Goal: Task Accomplishment & Management: Manage account settings

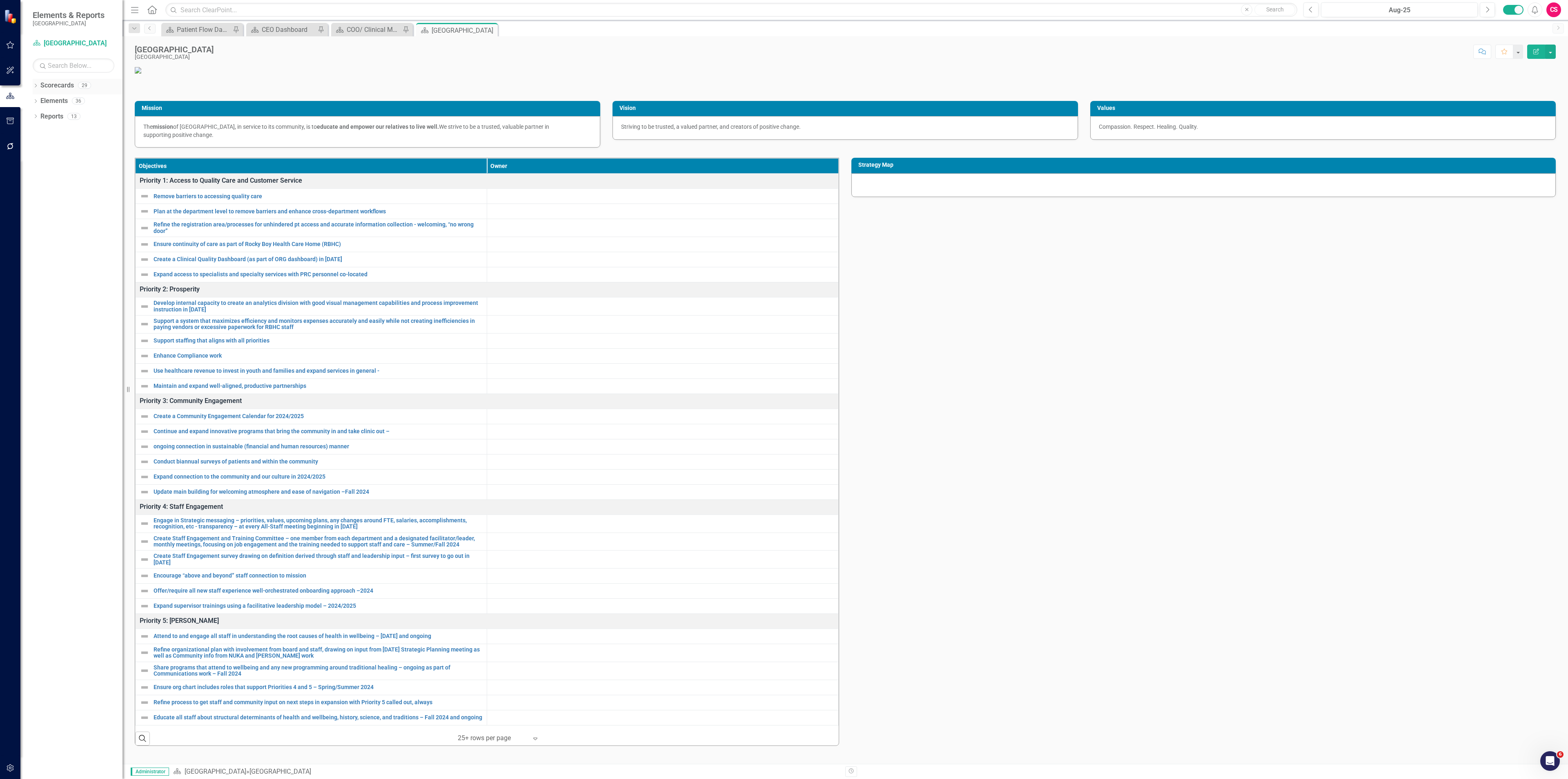
click at [33, 86] on icon "Dropdown" at bounding box center [35, 86] width 5 height 4
click at [38, 101] on icon "Dropdown" at bounding box center [40, 100] width 6 height 5
click at [81, 62] on input "text" at bounding box center [74, 65] width 82 height 14
click at [37, 100] on icon "Dropdown" at bounding box center [35, 102] width 5 height 4
click at [38, 117] on icon "Dropdown" at bounding box center [39, 117] width 5 height 4
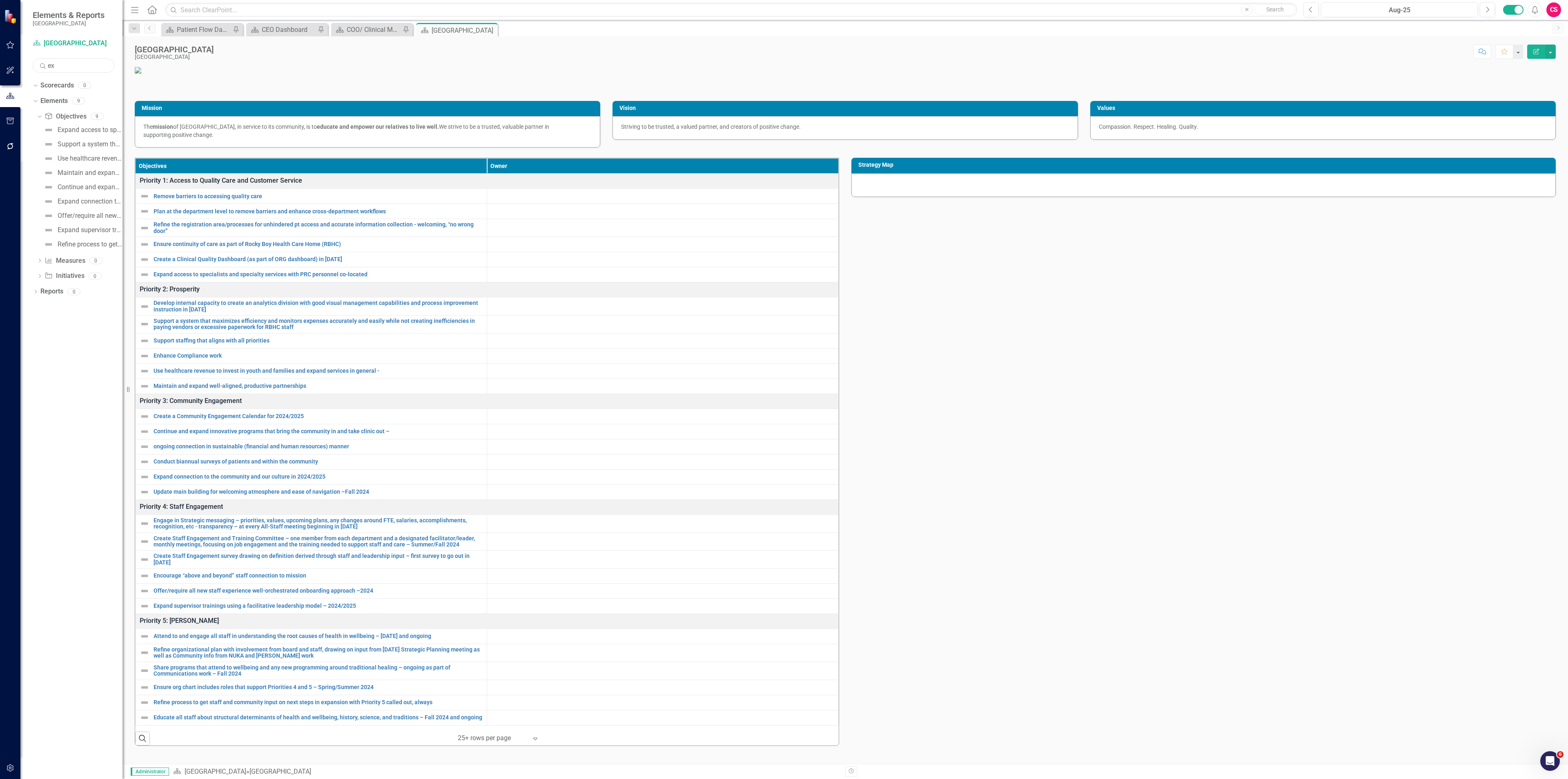
click at [63, 65] on input "ex" at bounding box center [74, 65] width 82 height 14
type input "e"
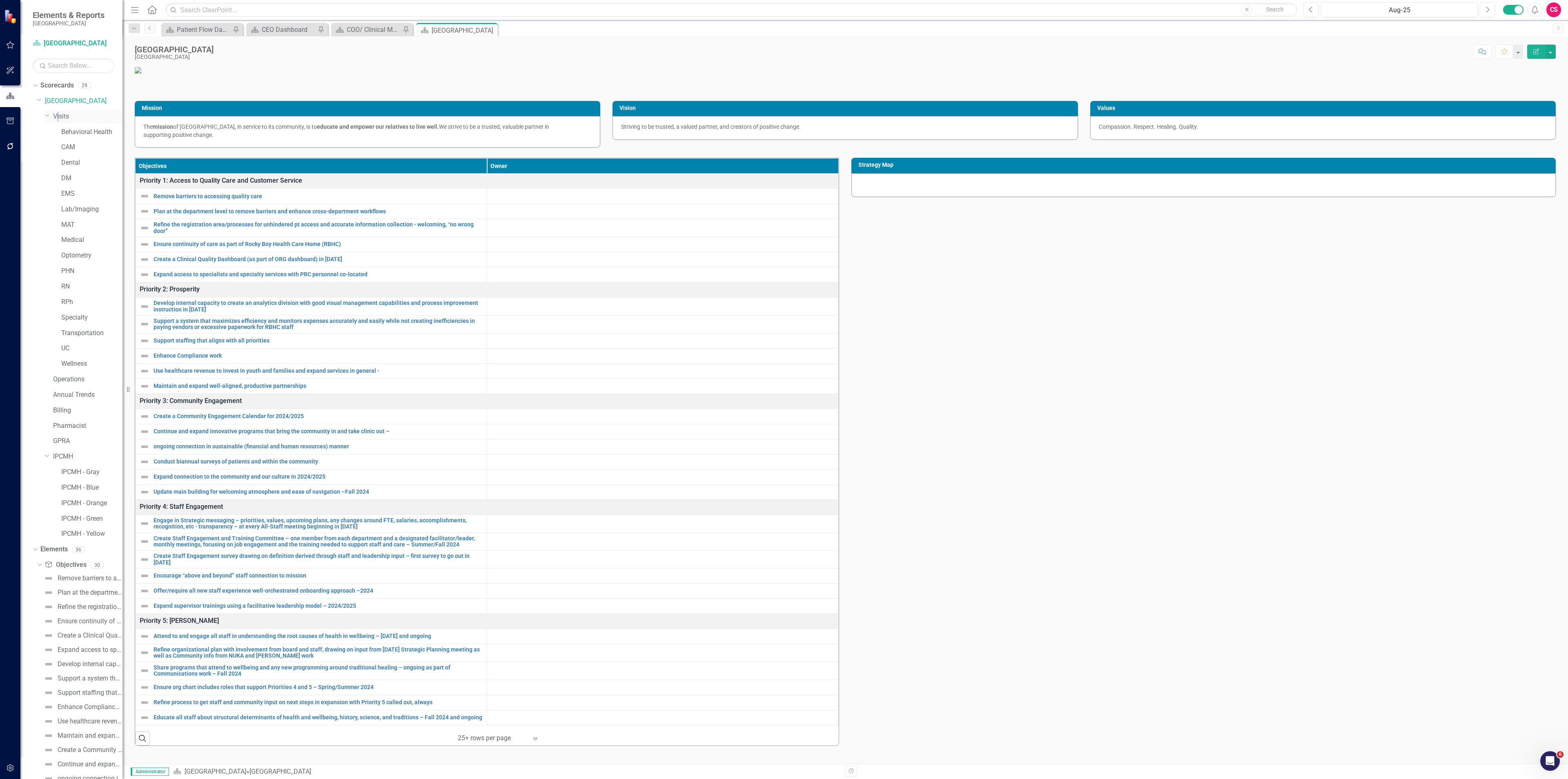
click at [58, 111] on div "Dropdown Visits" at bounding box center [83, 116] width 77 height 13
click at [68, 116] on link "Visits" at bounding box center [88, 116] width 69 height 9
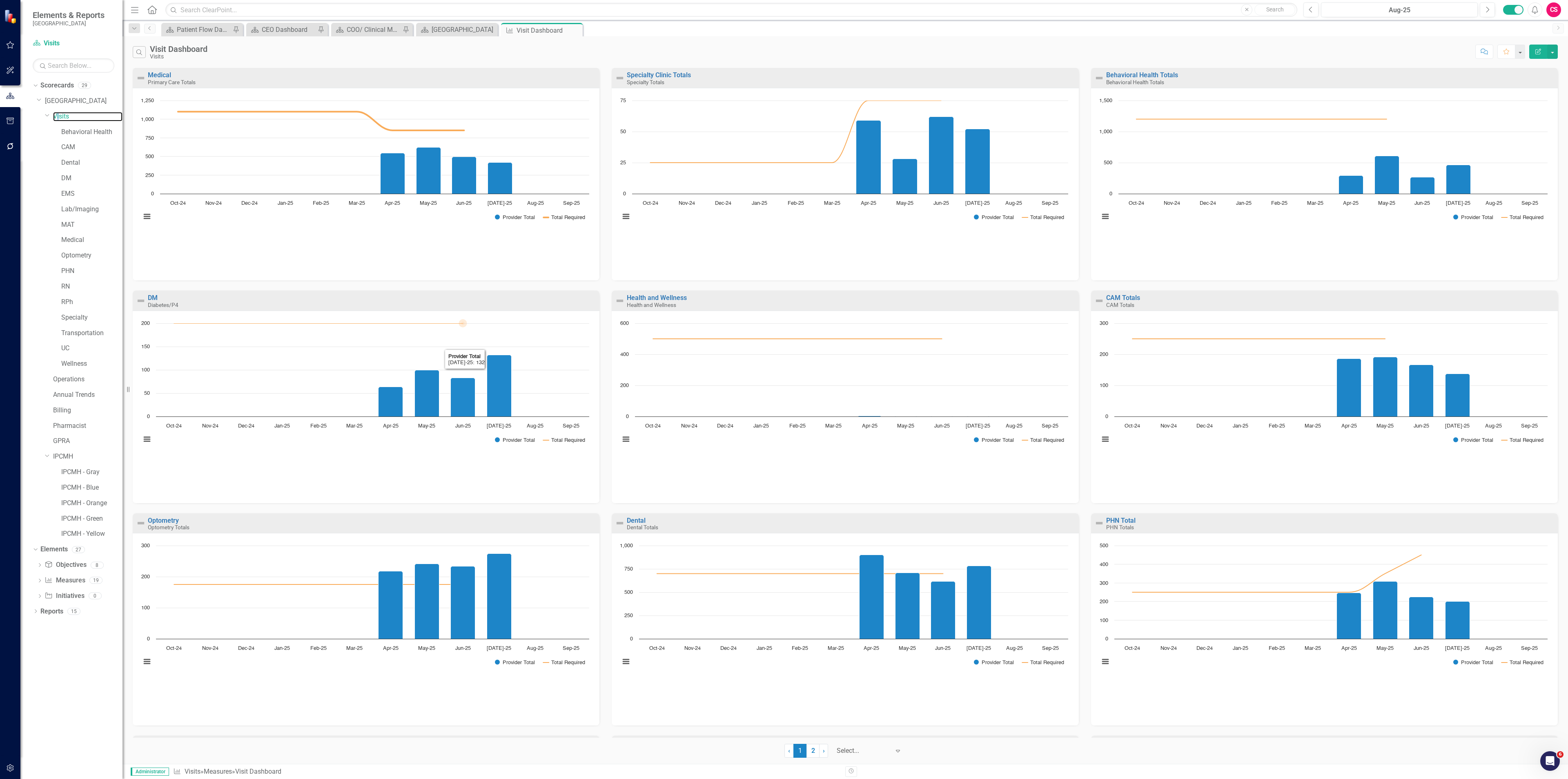
scroll to position [222, 0]
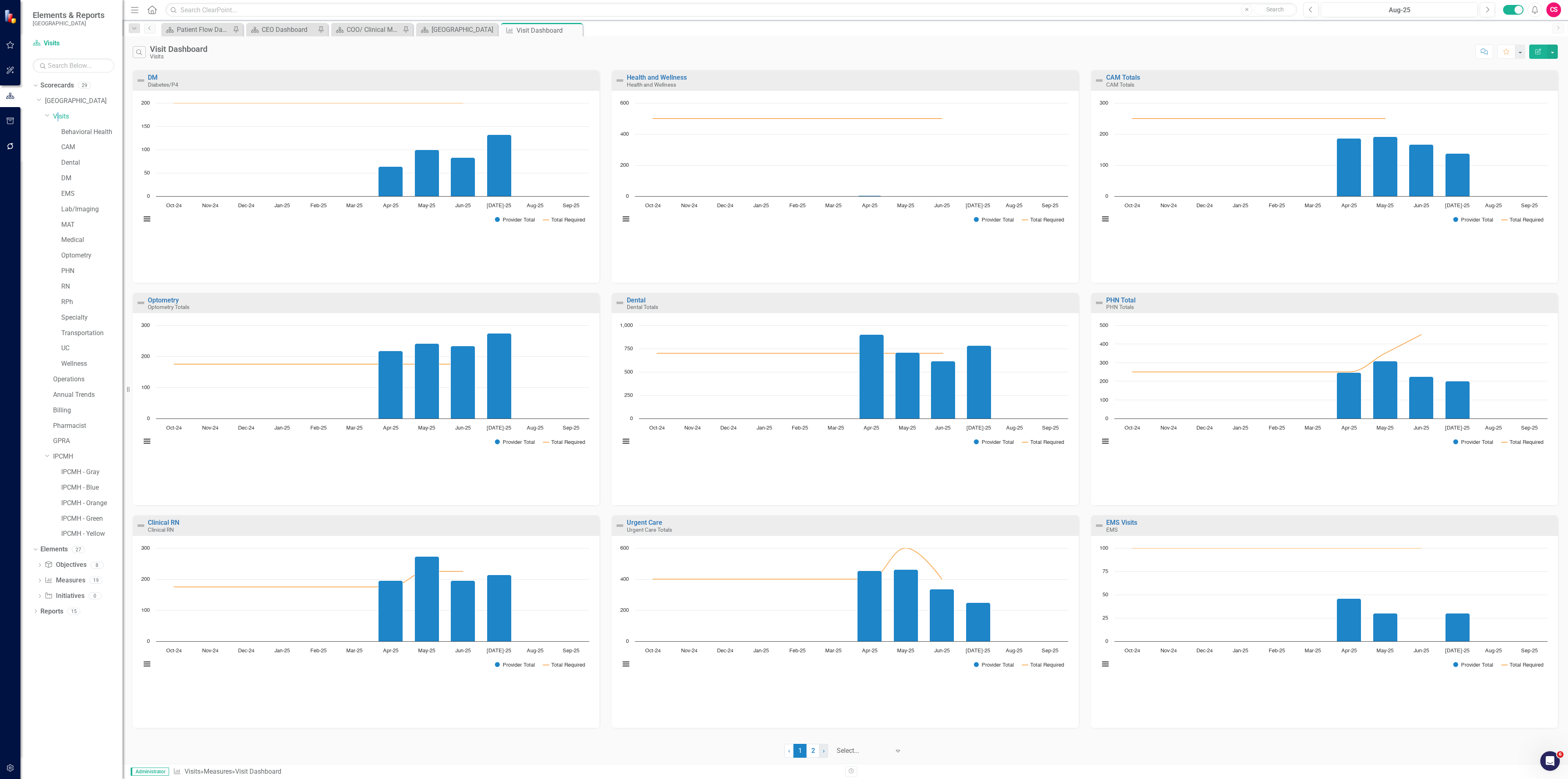
click at [824, 754] on link "› Next" at bounding box center [824, 750] width 9 height 14
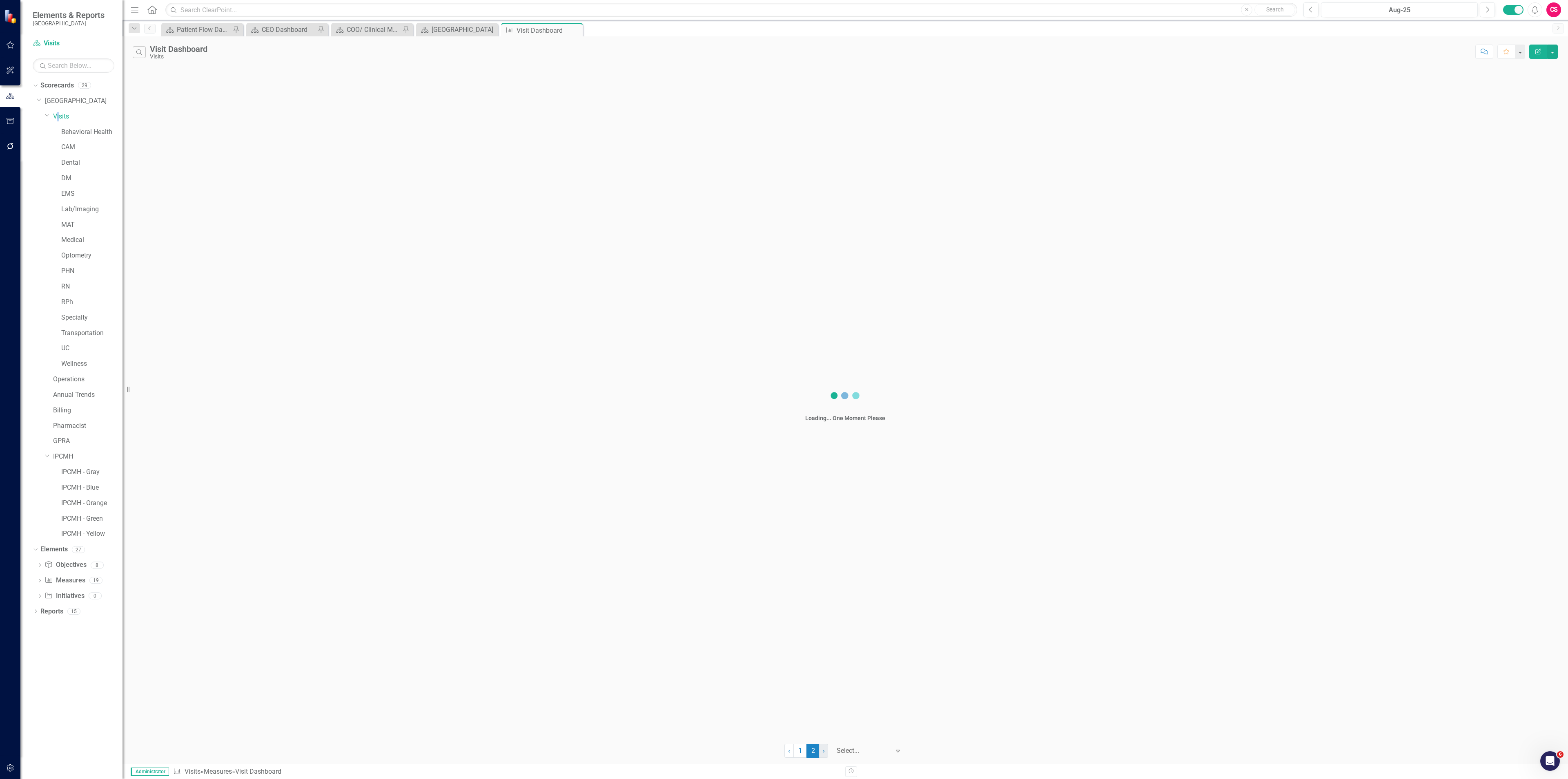
scroll to position [0, 0]
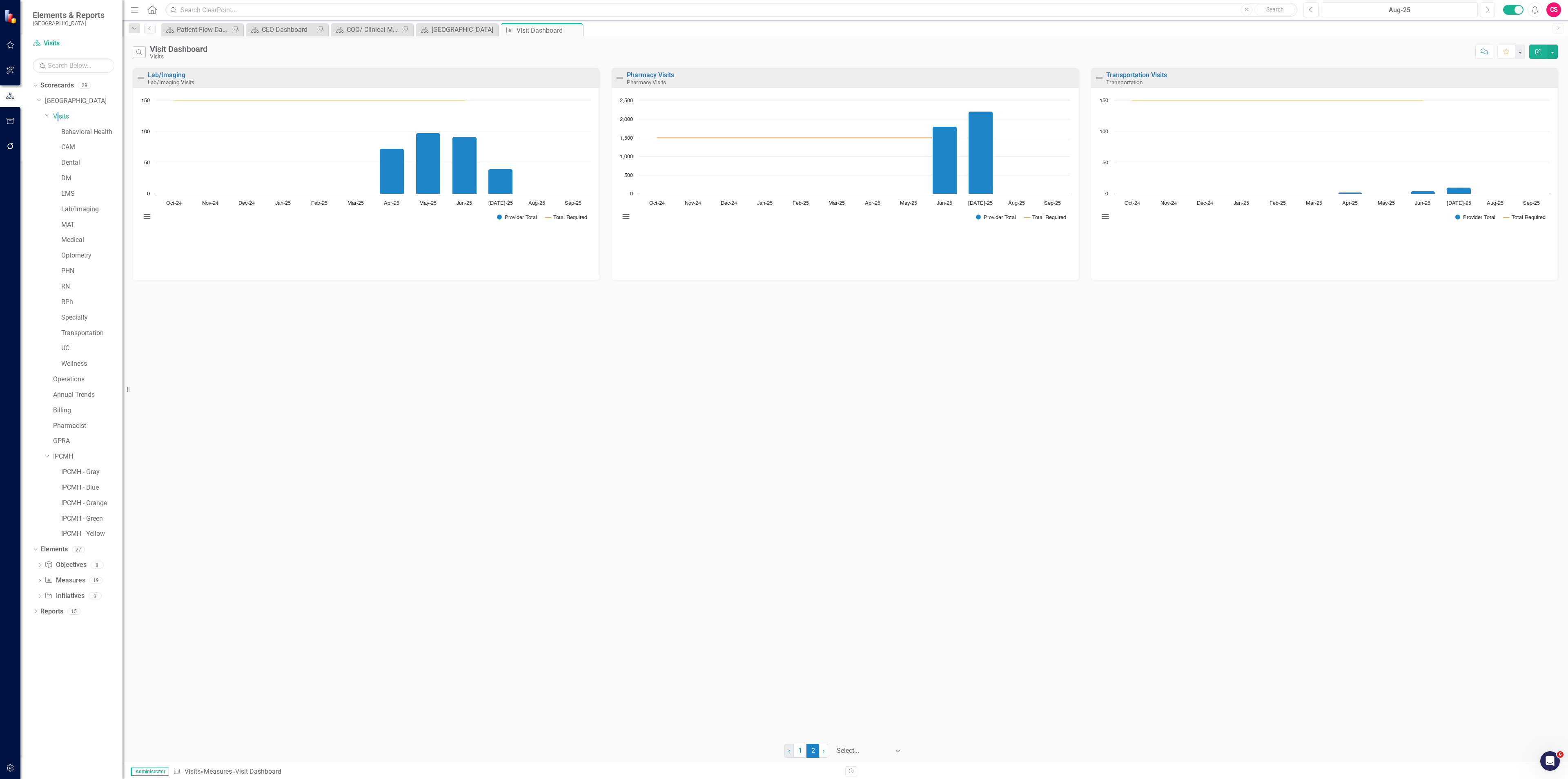
click at [789, 749] on span "‹" at bounding box center [789, 750] width 2 height 8
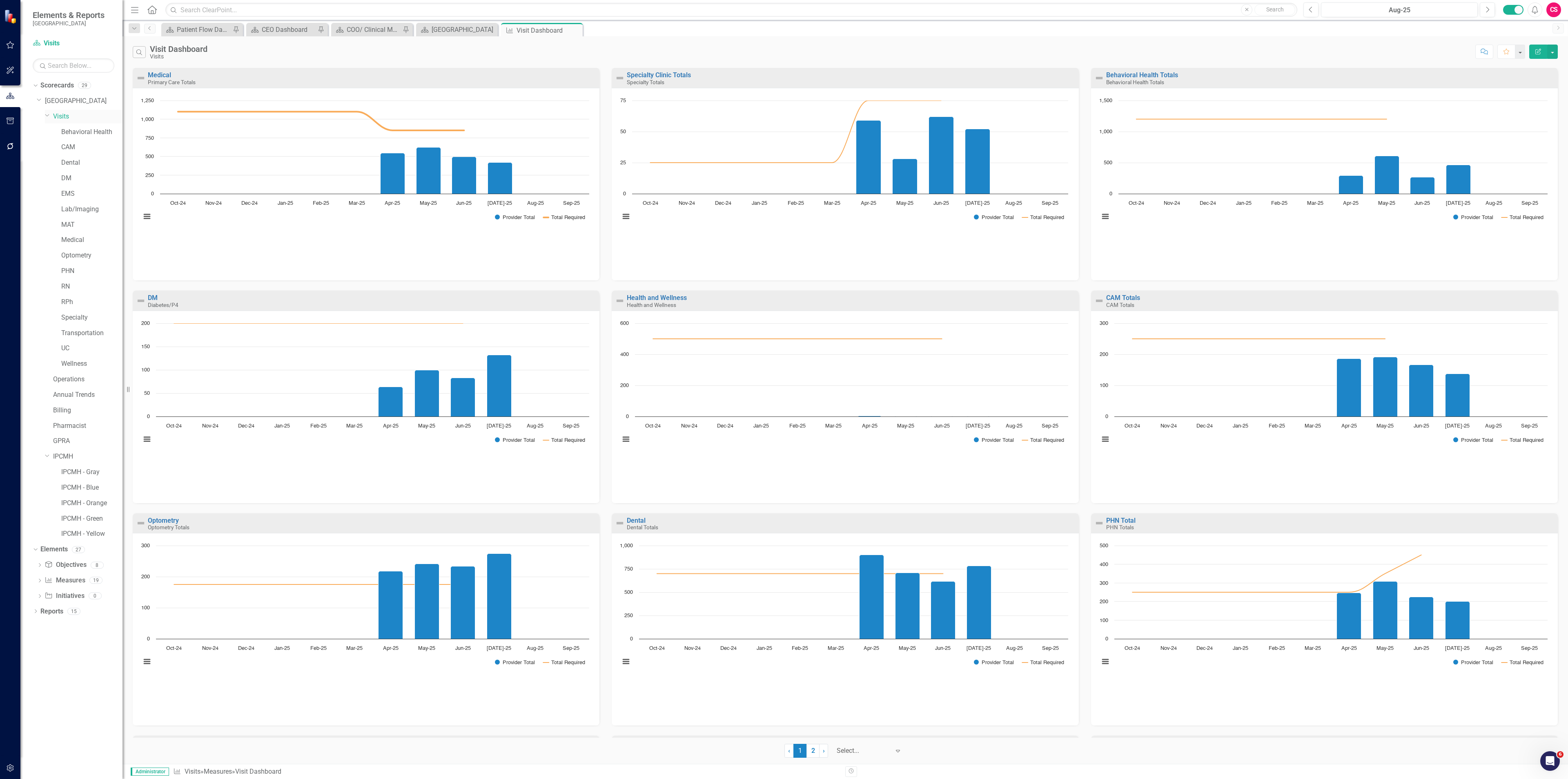
click at [46, 114] on icon "Dropdown" at bounding box center [47, 115] width 5 height 6
click at [49, 207] on icon "Dropdown" at bounding box center [47, 208] width 5 height 6
click at [37, 224] on div "Dropdown" at bounding box center [33, 224] width 7 height 5
click at [38, 96] on icon "Dropdown" at bounding box center [39, 99] width 5 height 6
click at [41, 99] on icon "Dropdown" at bounding box center [40, 100] width 6 height 5
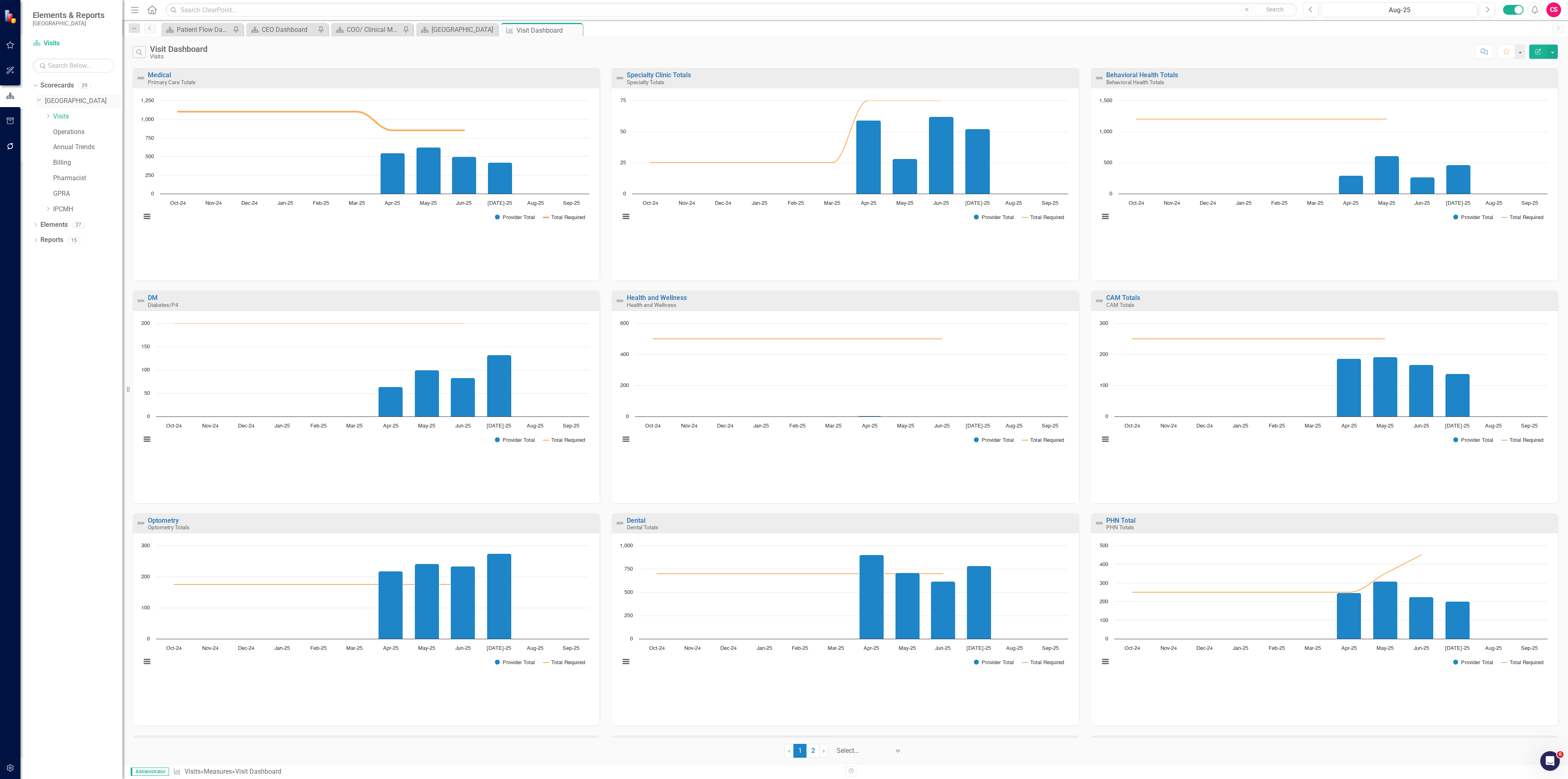
click at [57, 99] on link "[GEOGRAPHIC_DATA]" at bounding box center [83, 100] width 77 height 9
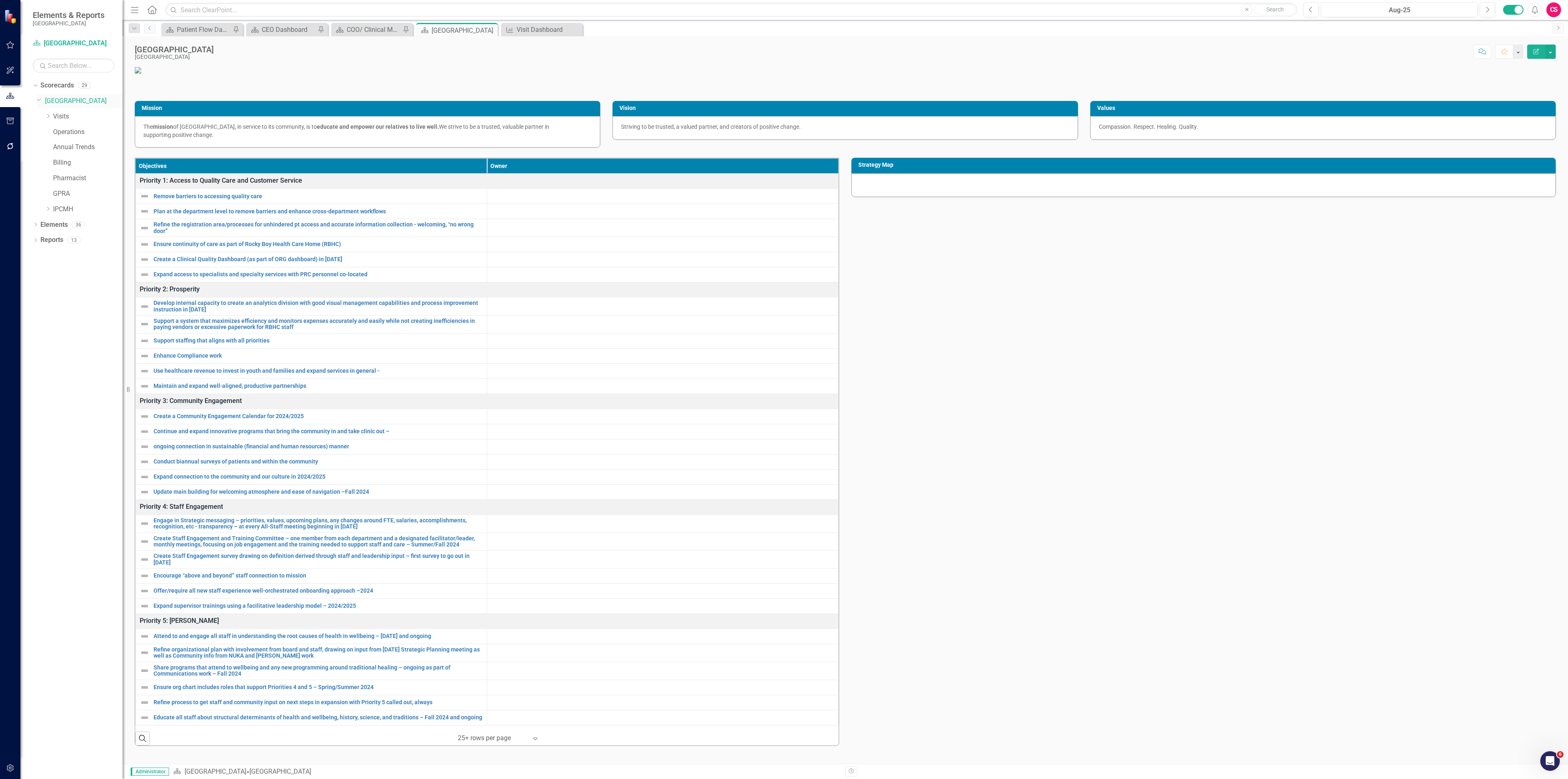
click at [39, 99] on icon "Dropdown" at bounding box center [39, 99] width 5 height 6
click at [272, 5] on input "text" at bounding box center [732, 10] width 1132 height 14
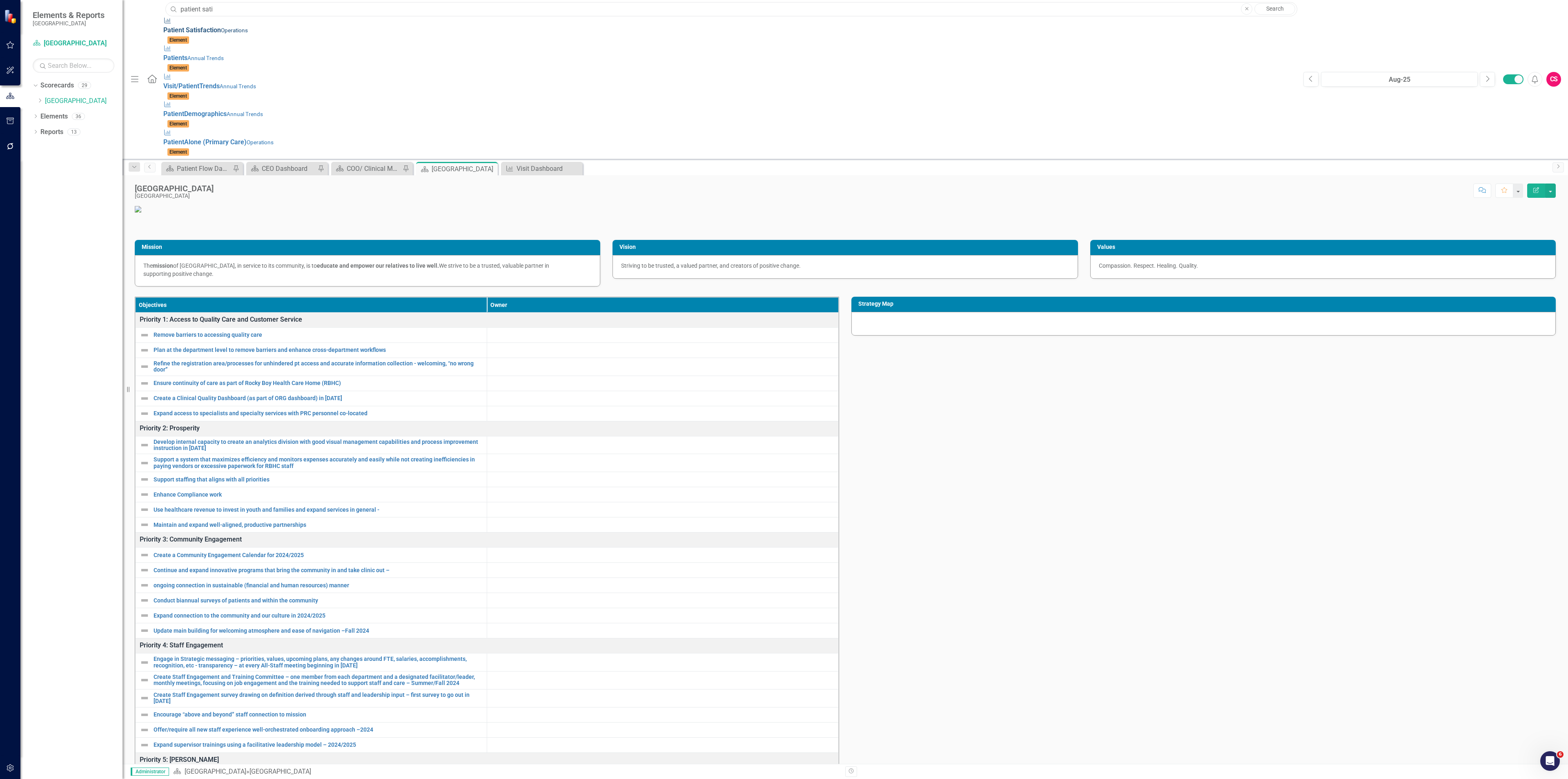
type input "patient sati"
click at [240, 26] on div "Measure Patient Sati sfaction Operations" at bounding box center [729, 26] width 1132 height 19
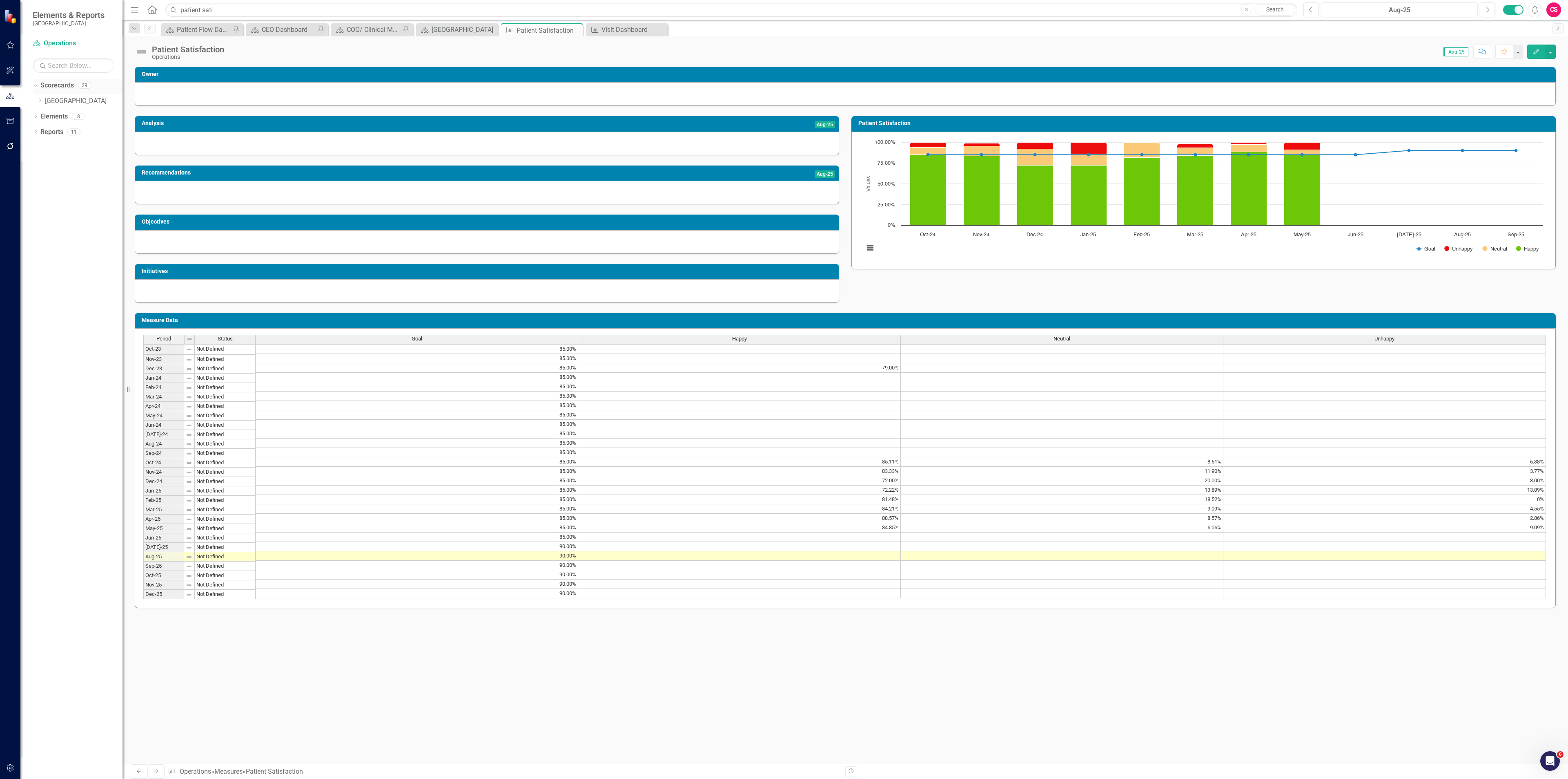
click at [60, 88] on link "Scorecards" at bounding box center [57, 85] width 33 height 9
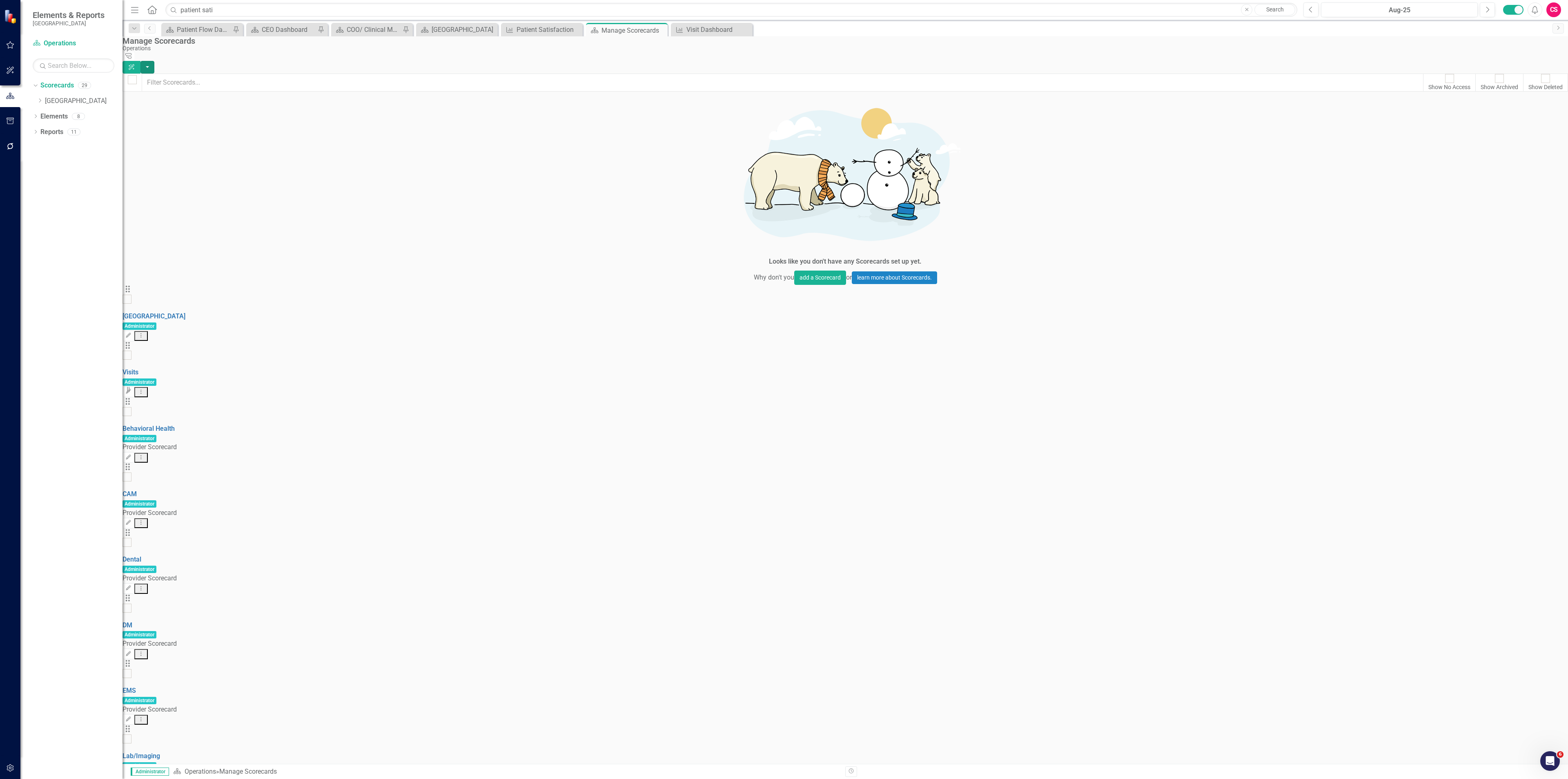
click at [155, 61] on button "button" at bounding box center [147, 67] width 14 height 13
click at [1514, 79] on link "Add Add Scorecard" at bounding box center [1513, 83] width 85 height 15
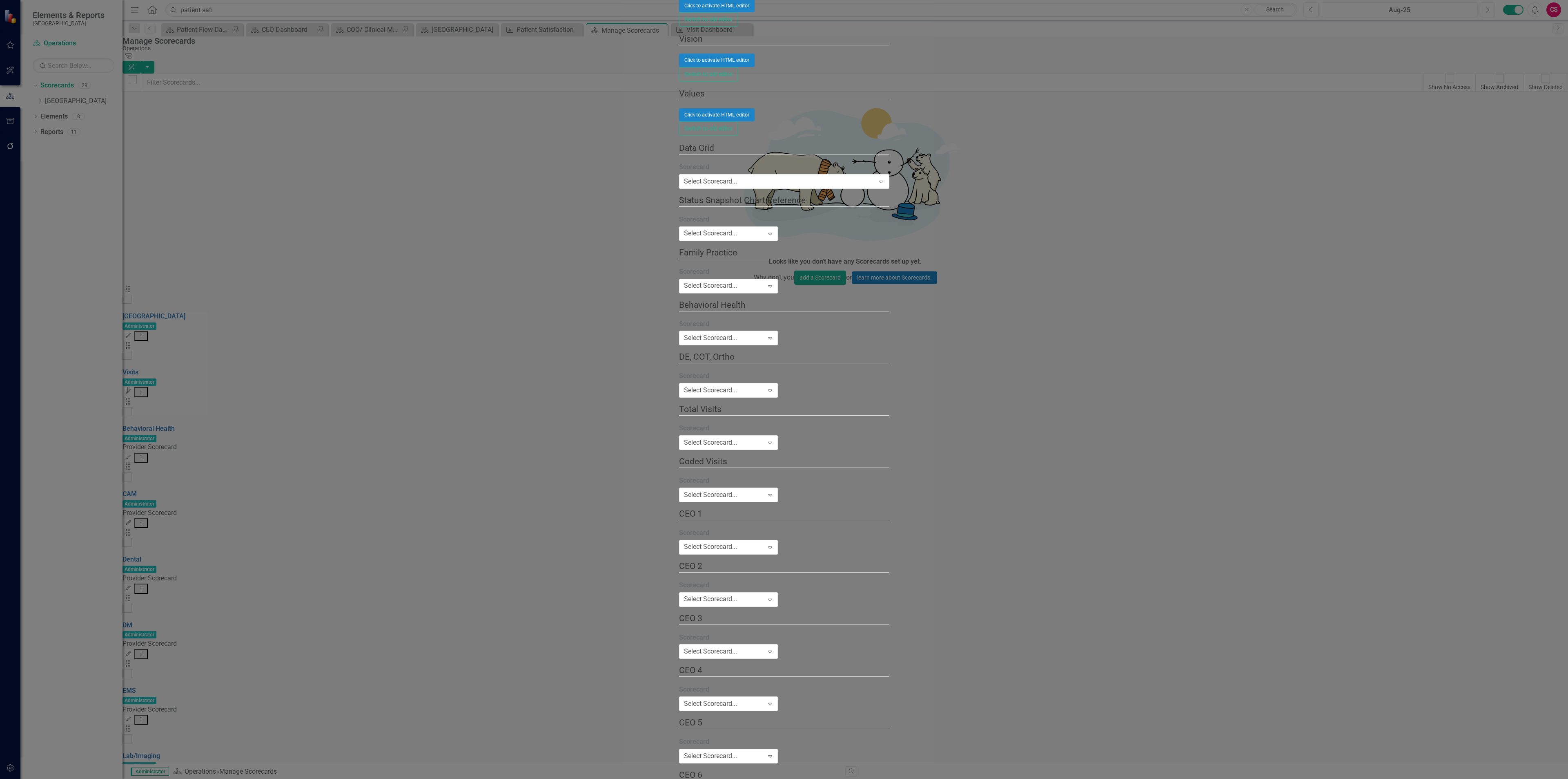
type input "Executive Dashboard"
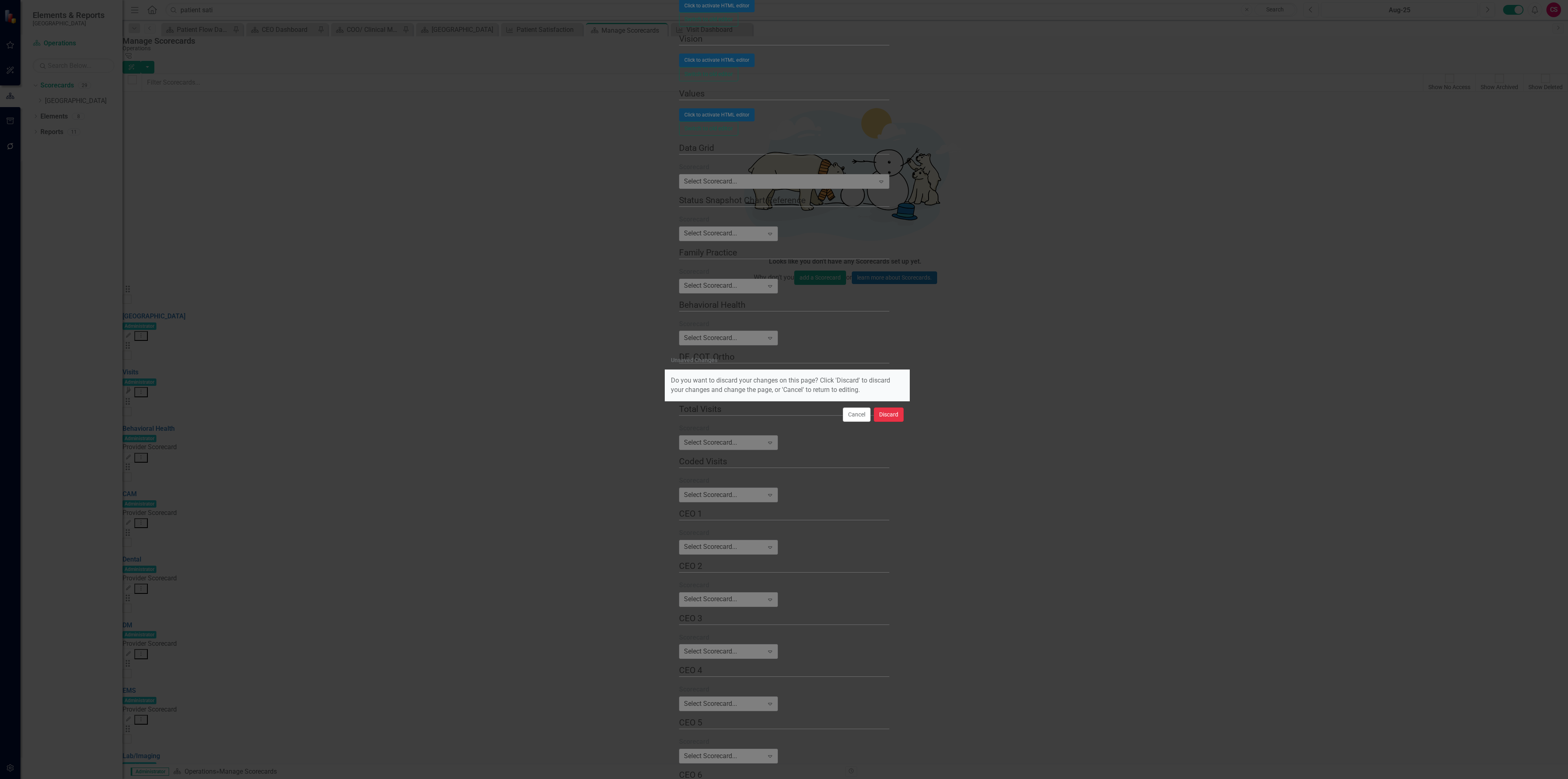
click at [883, 411] on button "Discard" at bounding box center [889, 414] width 30 height 14
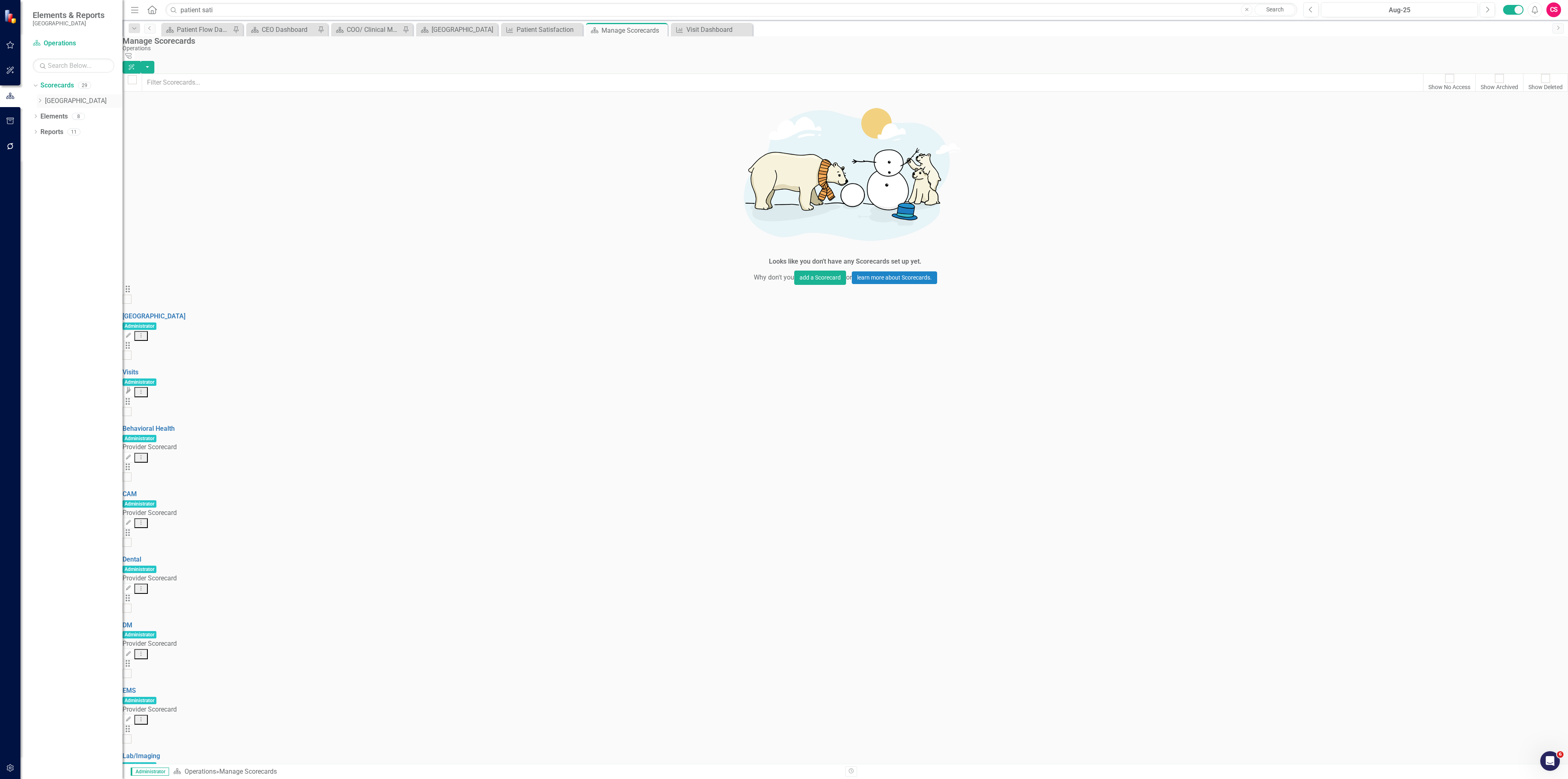
click at [40, 100] on icon "Dropdown" at bounding box center [40, 100] width 6 height 5
click at [57, 194] on link "GPRA" at bounding box center [88, 194] width 69 height 9
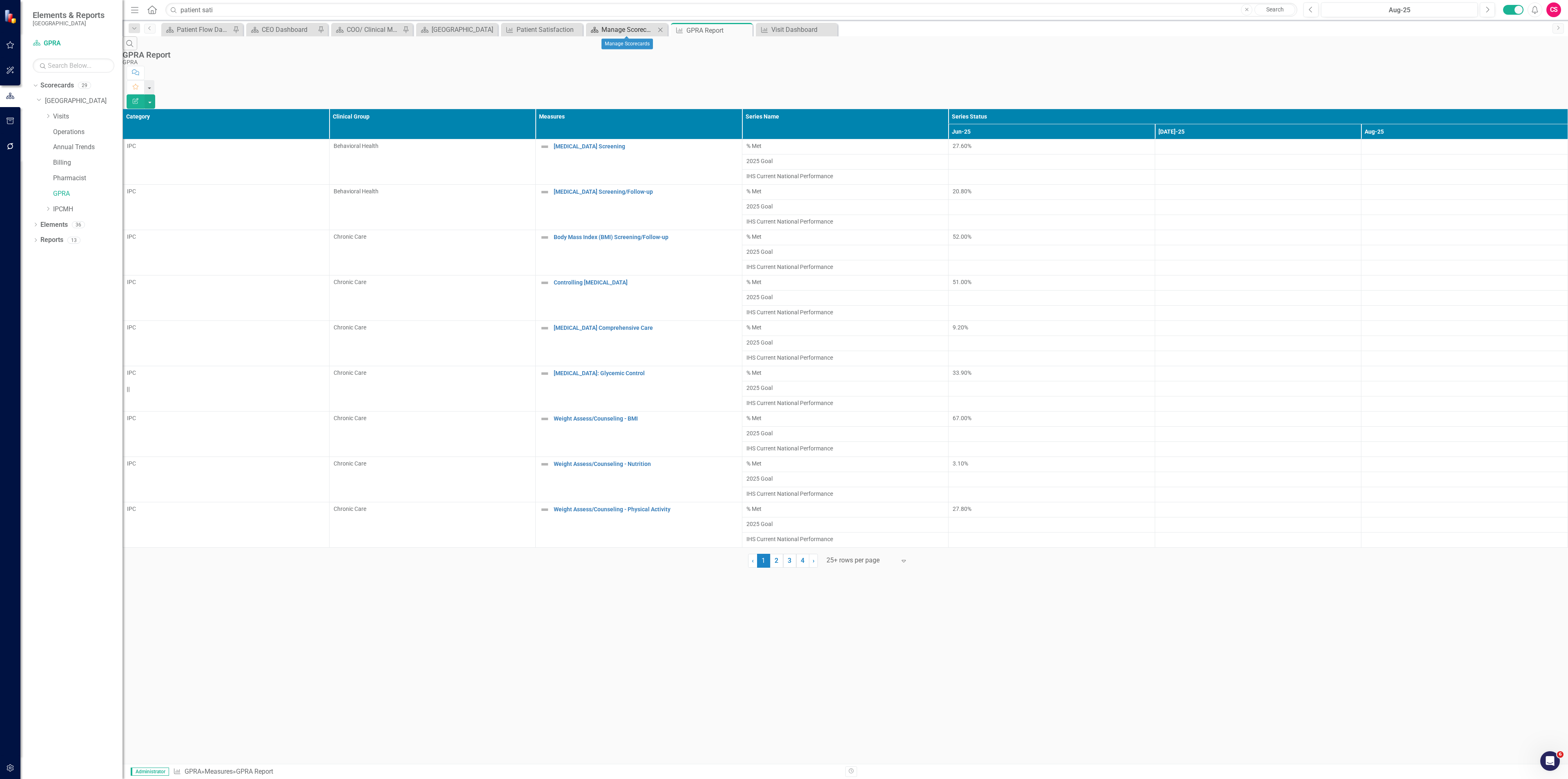
click at [630, 28] on div "Manage Scorecards" at bounding box center [628, 29] width 54 height 10
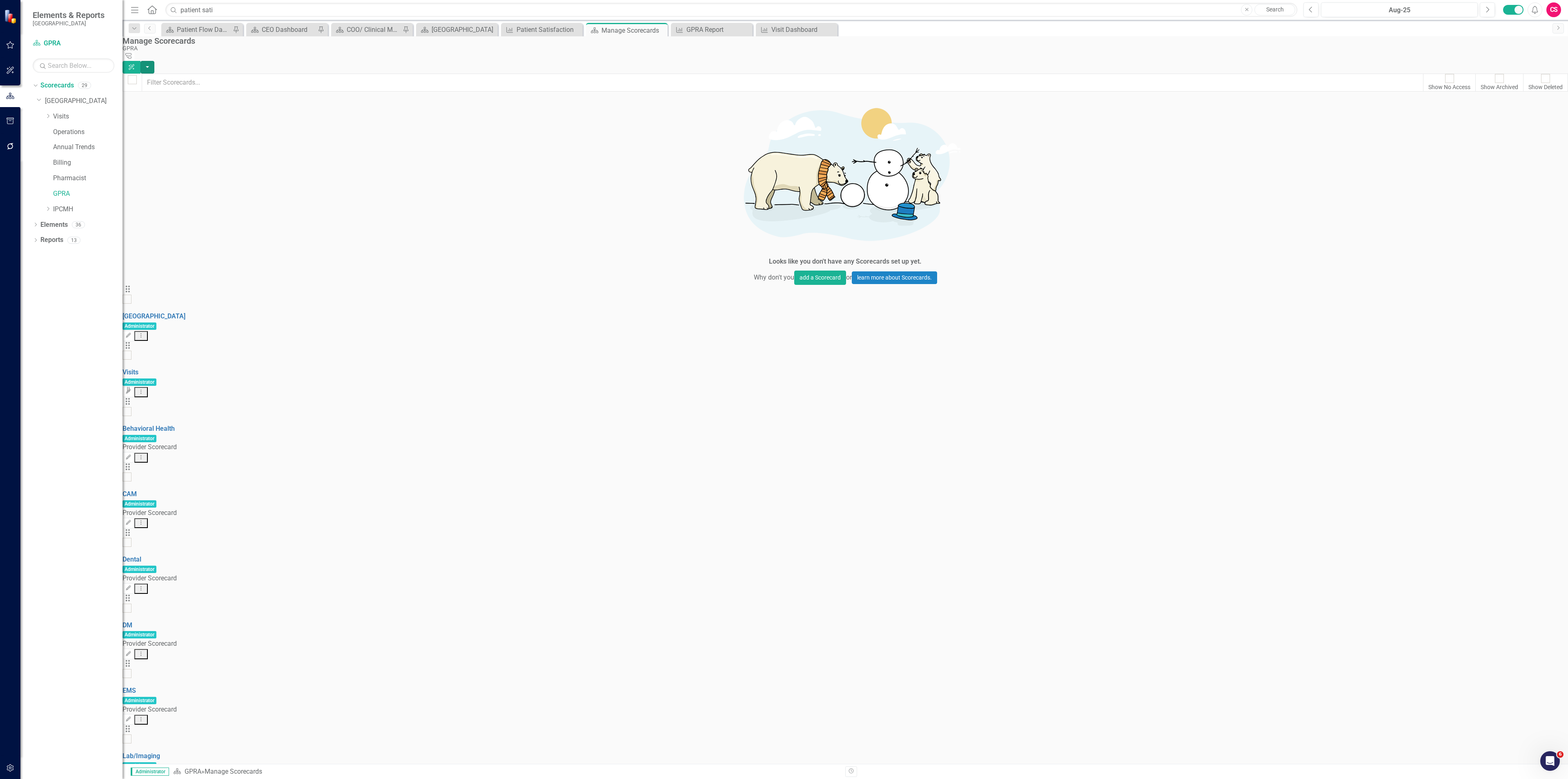
click at [155, 61] on button "button" at bounding box center [147, 67] width 14 height 13
click at [1505, 79] on link "Add Add Scorecard" at bounding box center [1513, 83] width 85 height 15
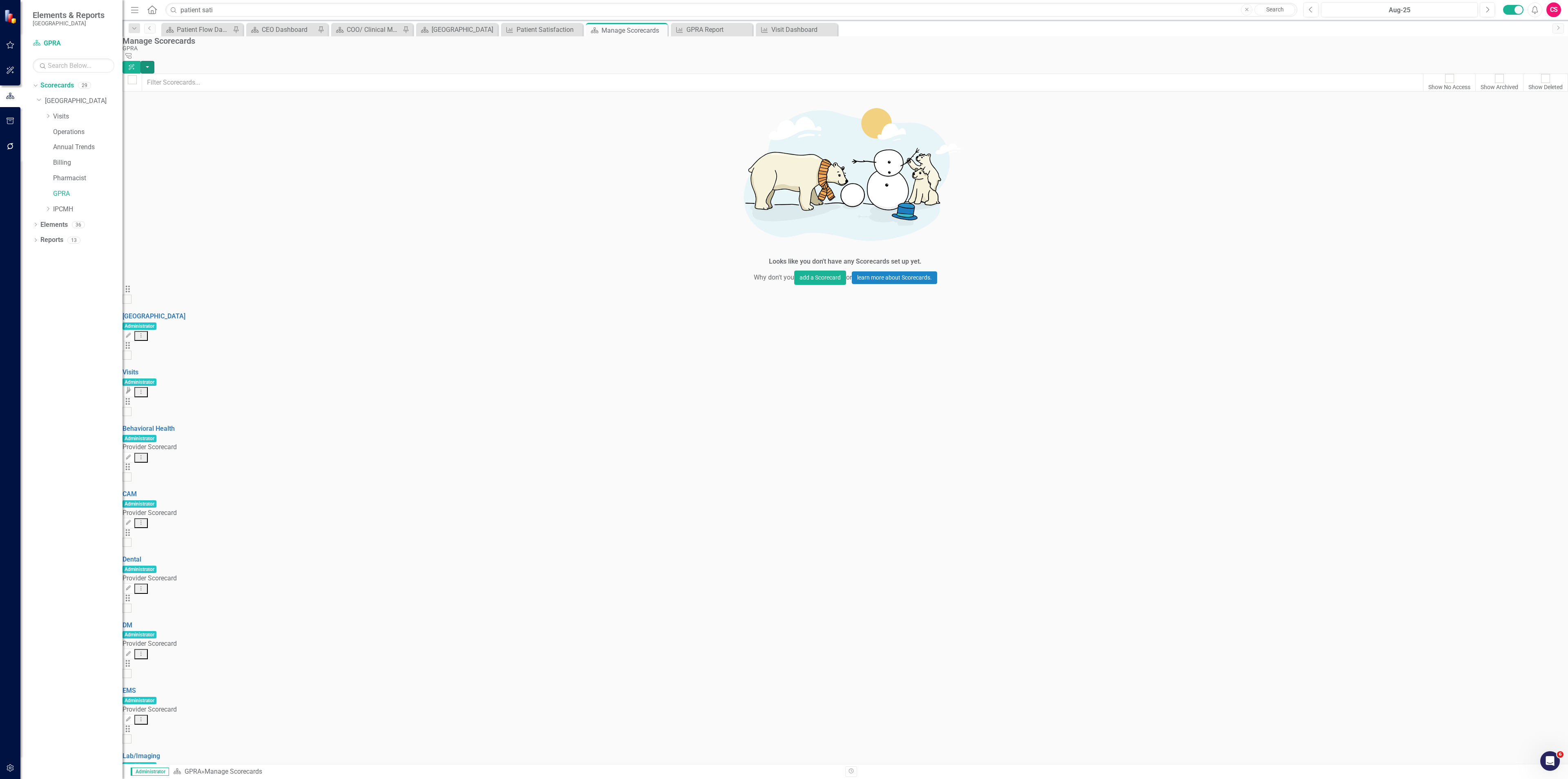
click at [155, 61] on button "button" at bounding box center [147, 67] width 14 height 13
click at [1522, 76] on link "Add Add Scorecard" at bounding box center [1513, 83] width 85 height 15
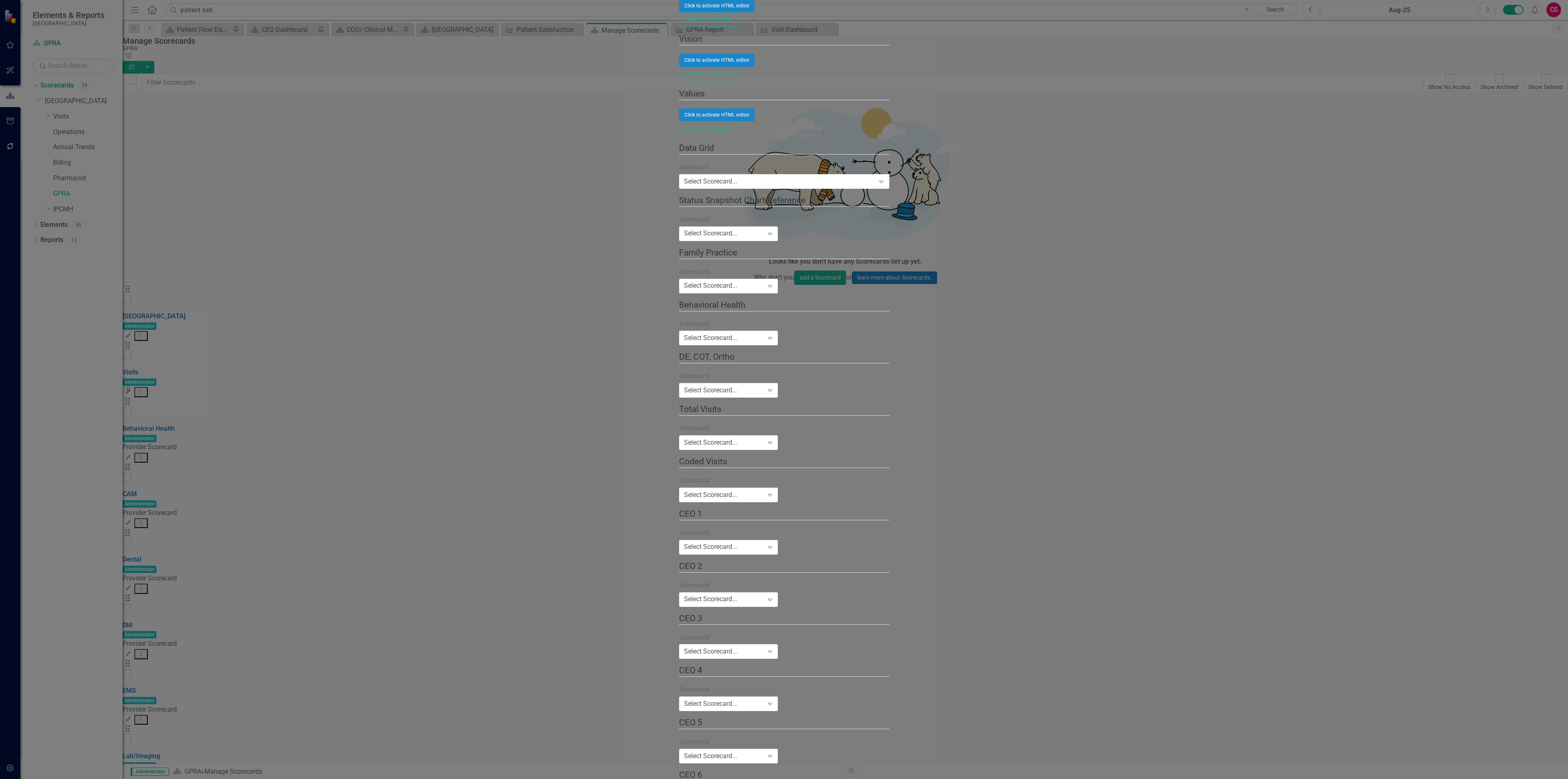
type input "Executive Dashboard"
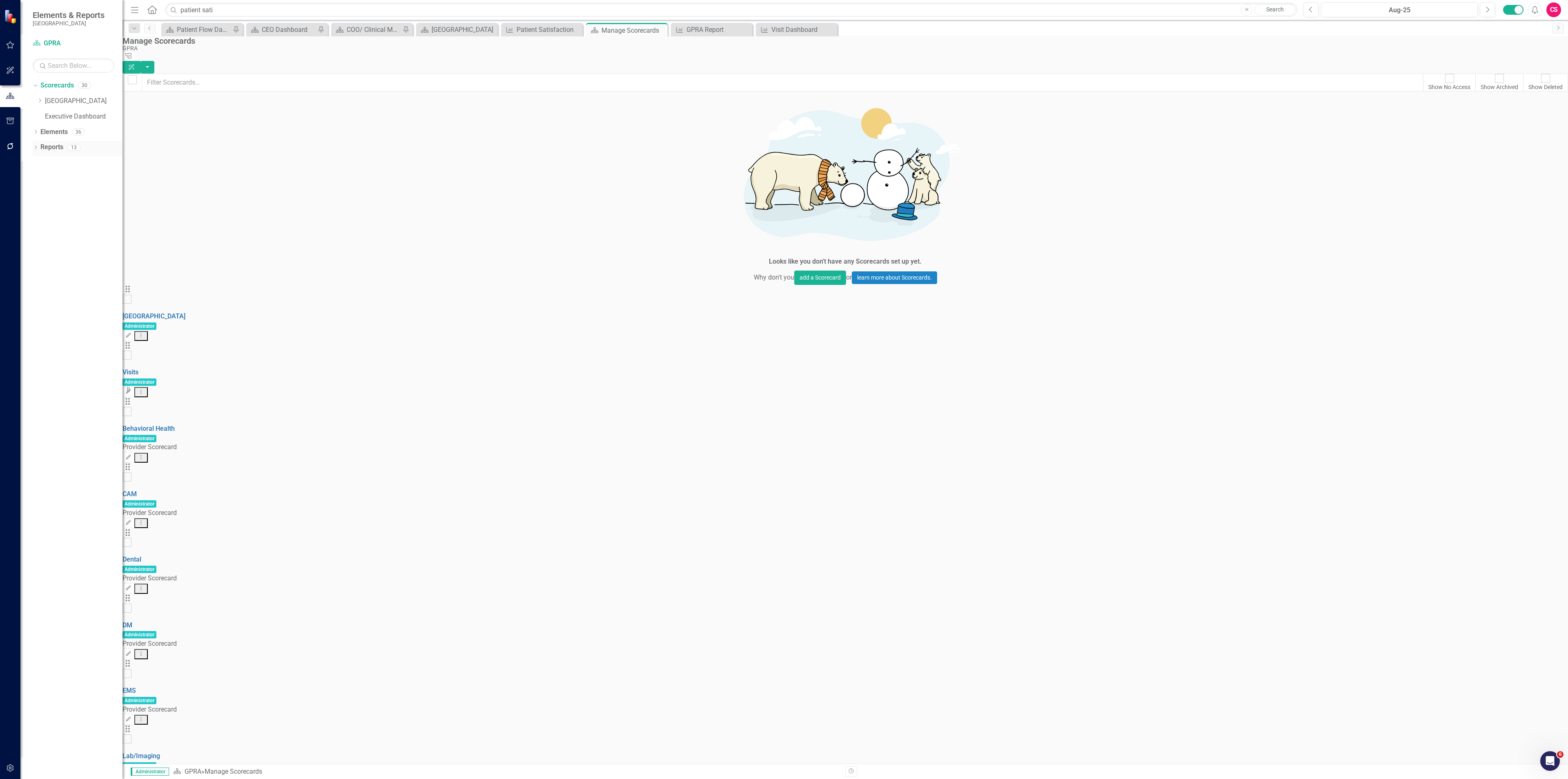
click at [51, 146] on link "Reports" at bounding box center [52, 147] width 23 height 9
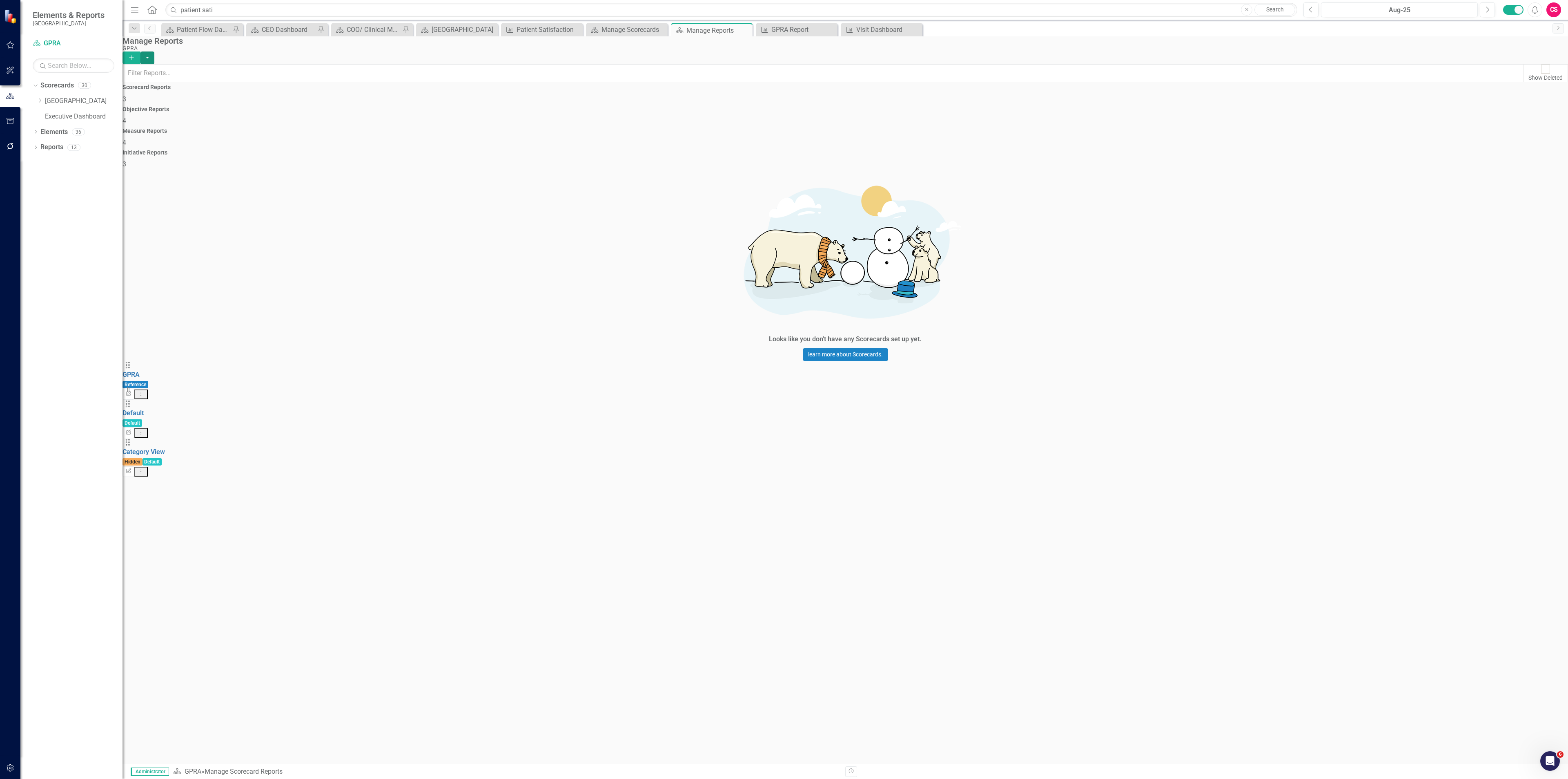
click at [155, 52] on button "button" at bounding box center [147, 58] width 14 height 13
click at [135, 55] on icon "Add" at bounding box center [131, 57] width 7 height 5
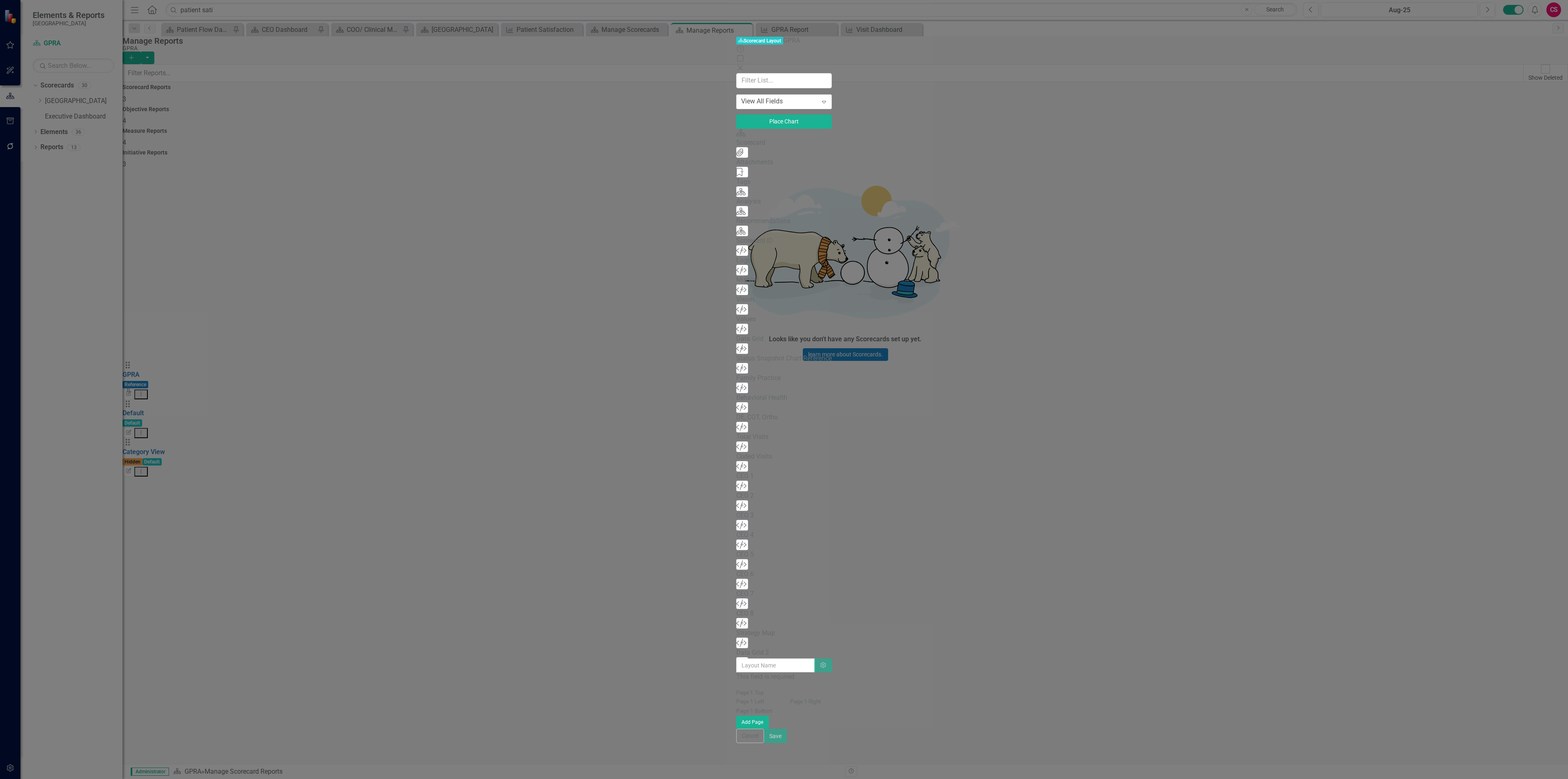
click at [739, 351] on icon "Add" at bounding box center [742, 348] width 6 height 5
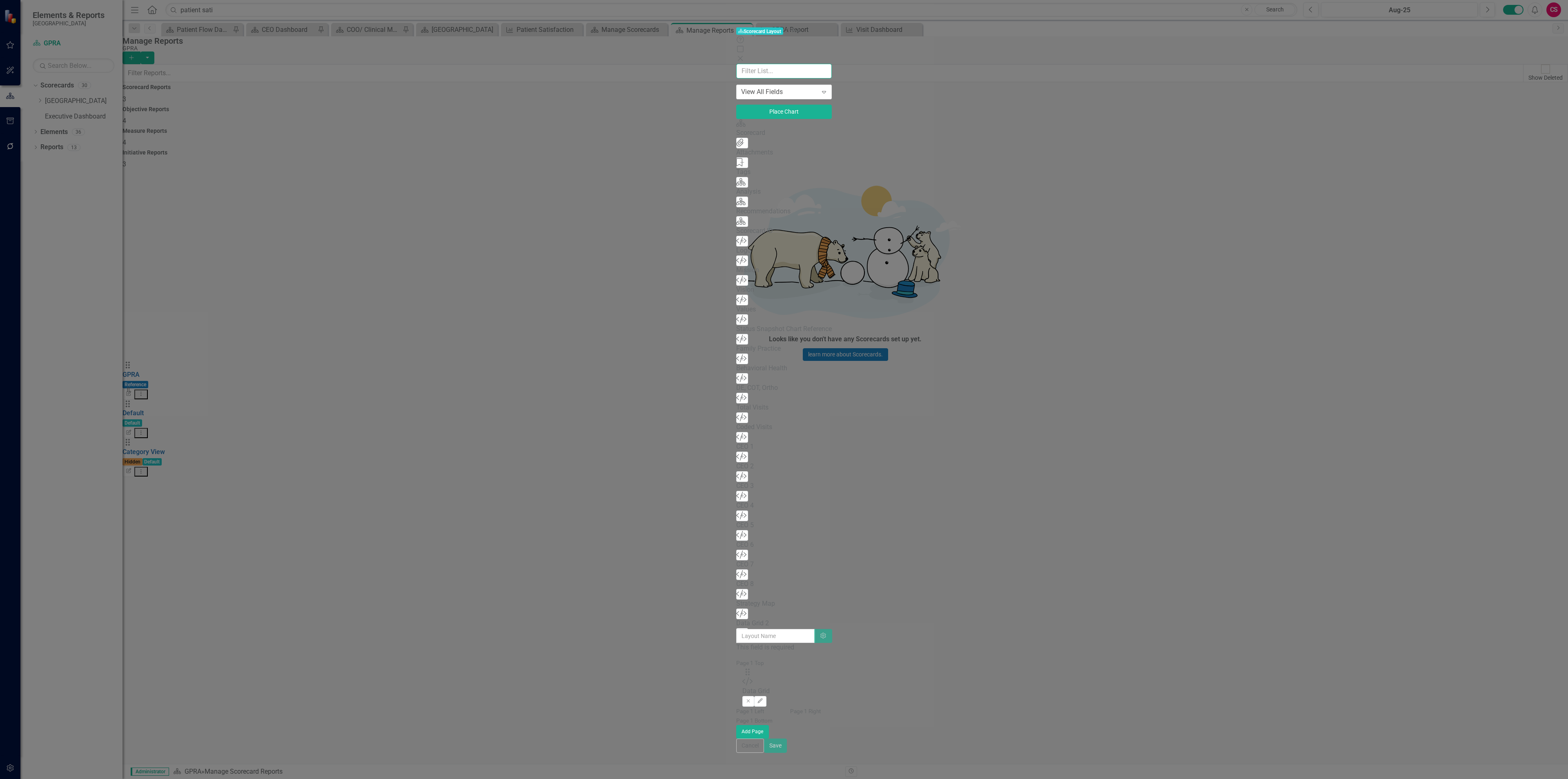
click at [737, 64] on input "text" at bounding box center [784, 71] width 96 height 15
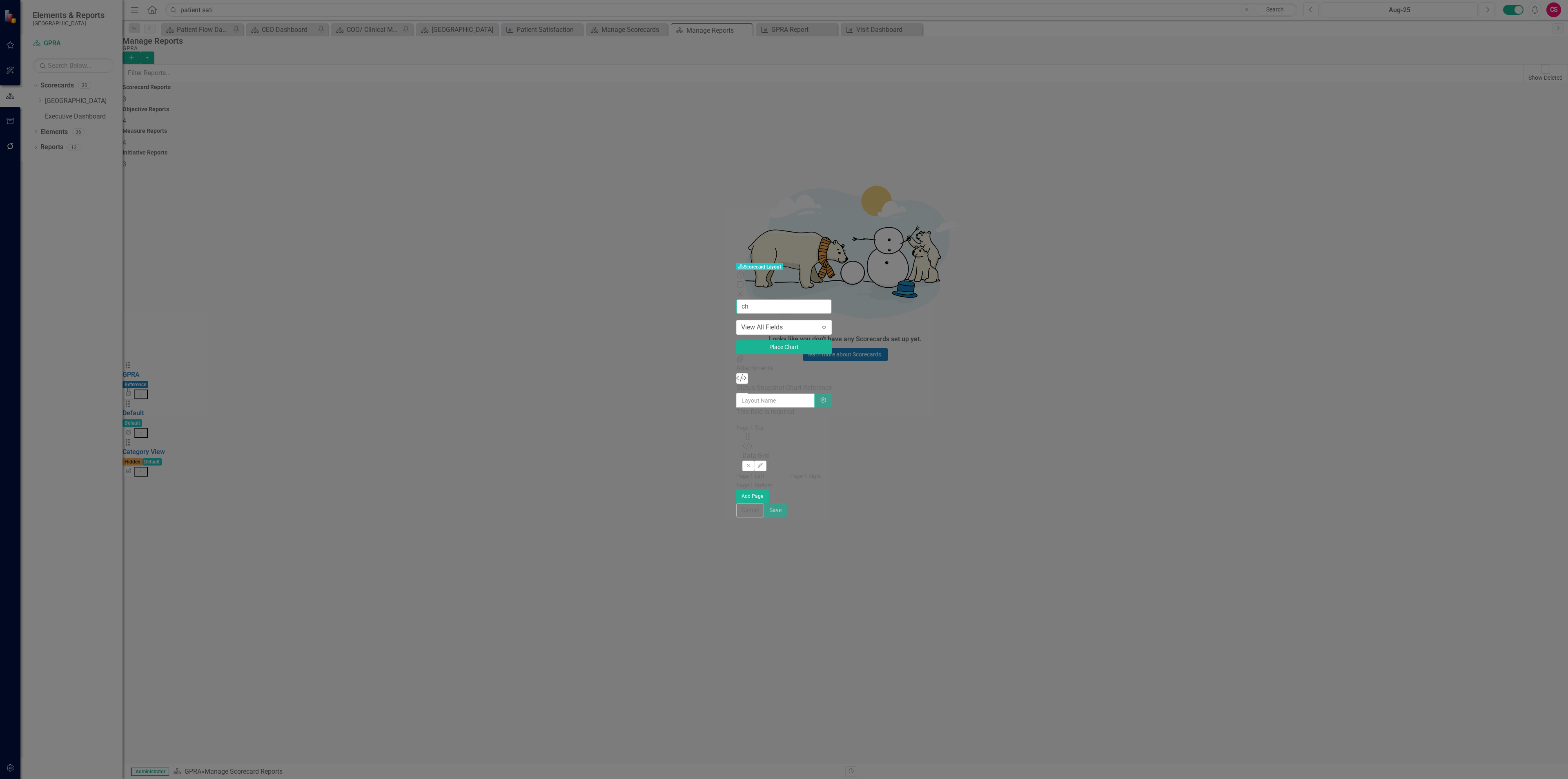
type input "c"
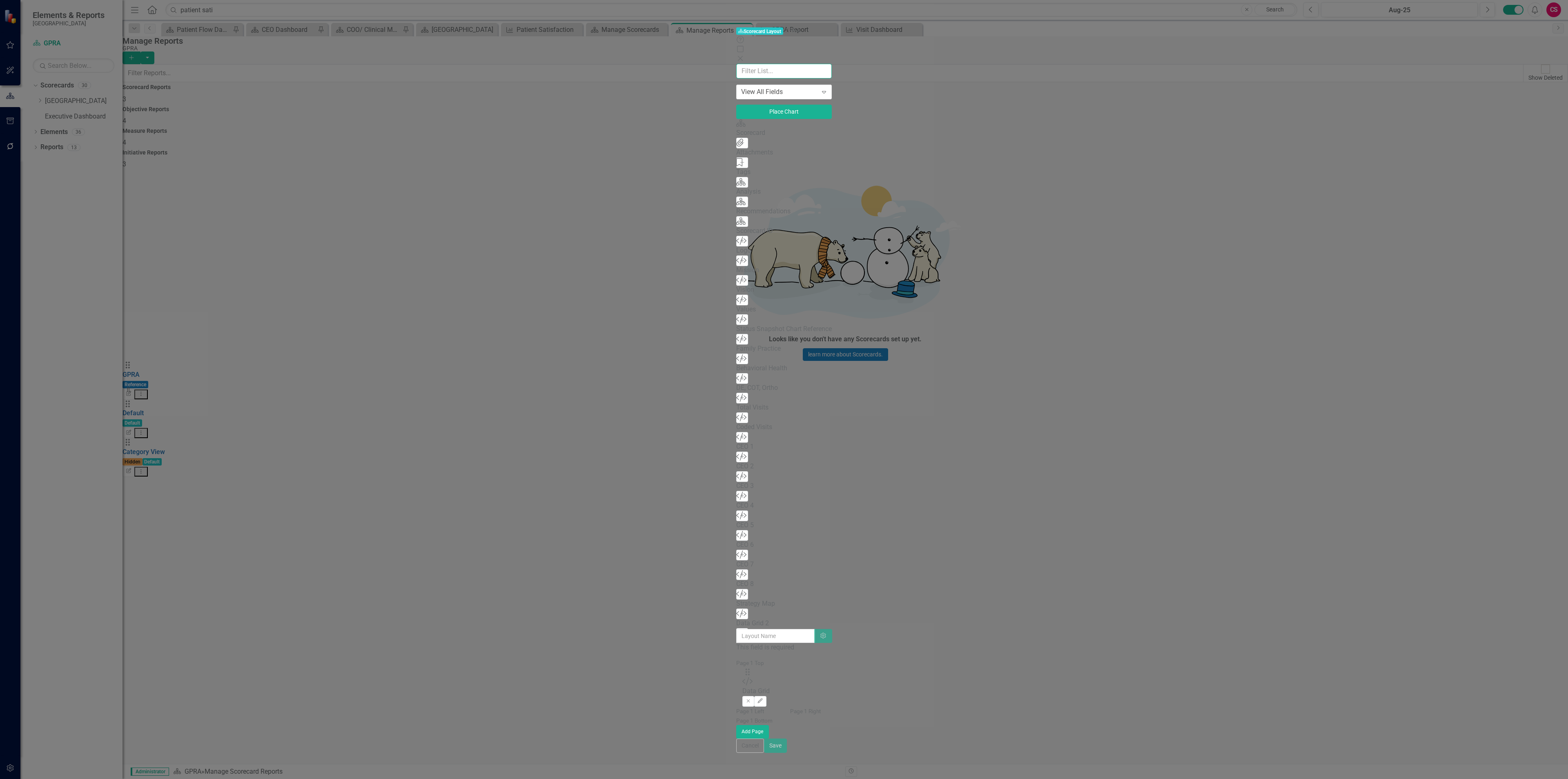
click at [737, 64] on input "text" at bounding box center [784, 71] width 96 height 15
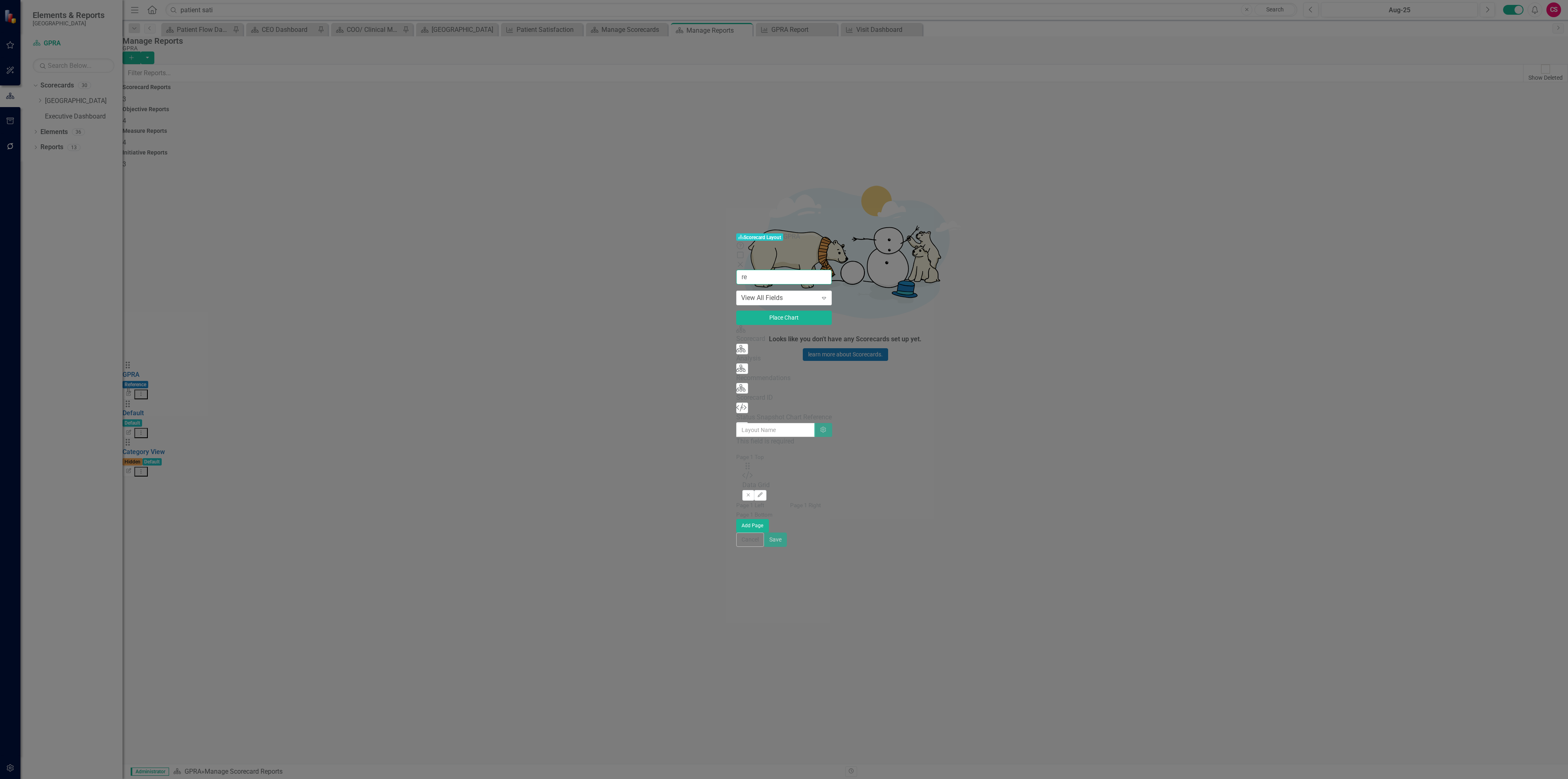
type input "r"
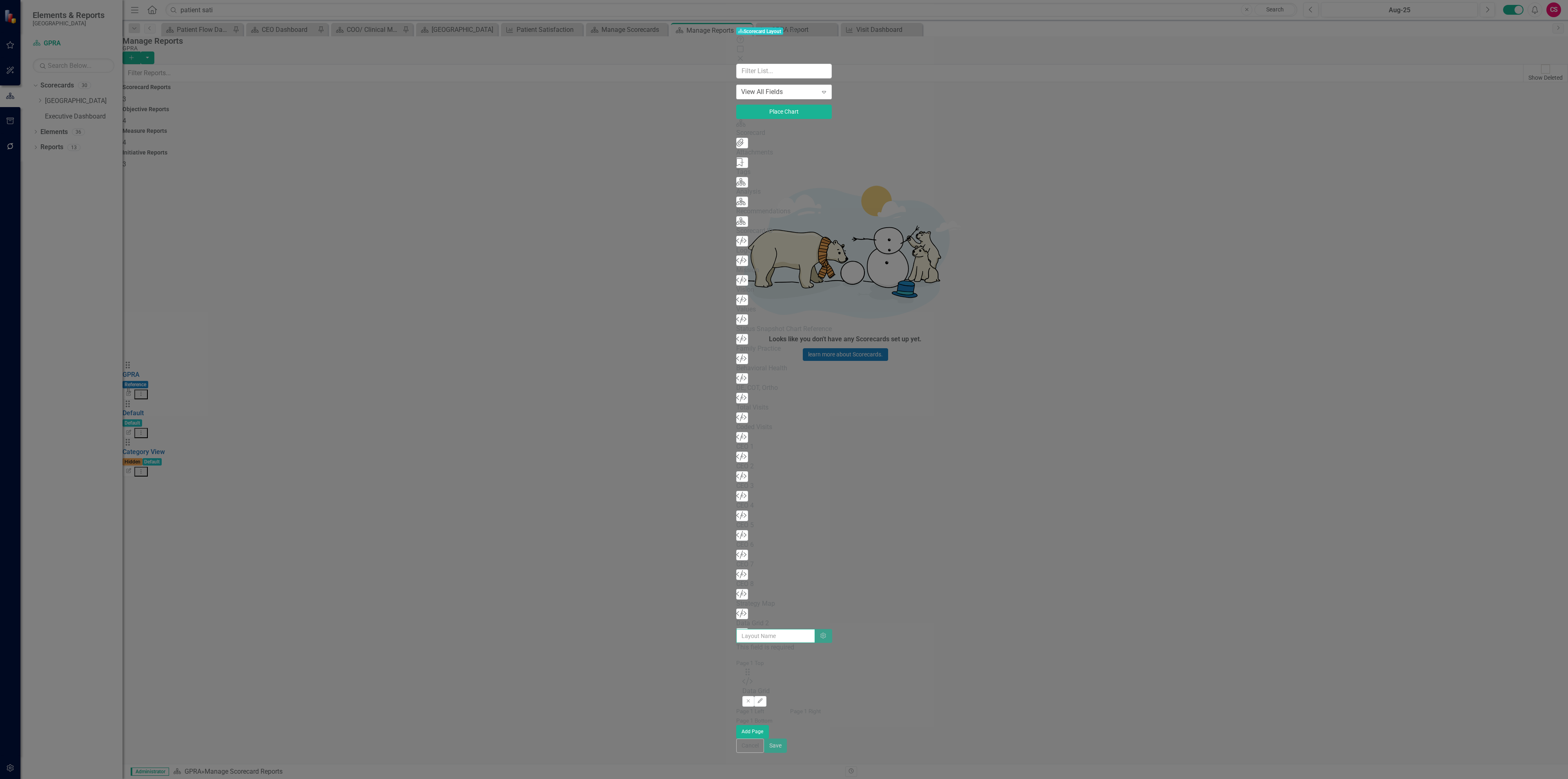
click at [737, 629] on input "text" at bounding box center [775, 635] width 79 height 14
type input "Executive Dashboard"
click at [787, 748] on button "Save" at bounding box center [775, 740] width 23 height 14
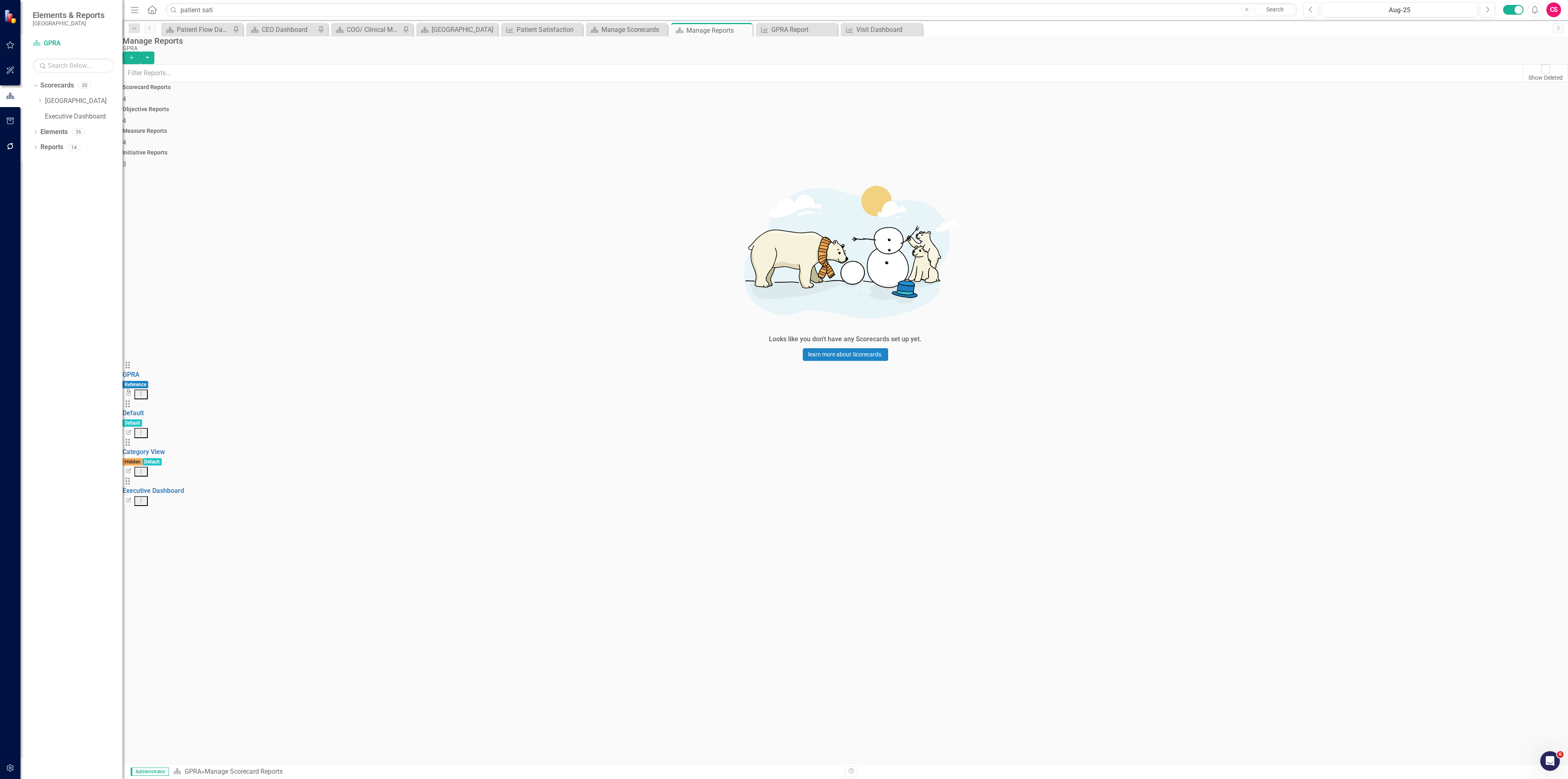
click at [148, 496] on button "Dropdown Menu" at bounding box center [141, 501] width 13 height 10
click at [1512, 291] on link "Trash Delete Report" at bounding box center [1515, 294] width 68 height 15
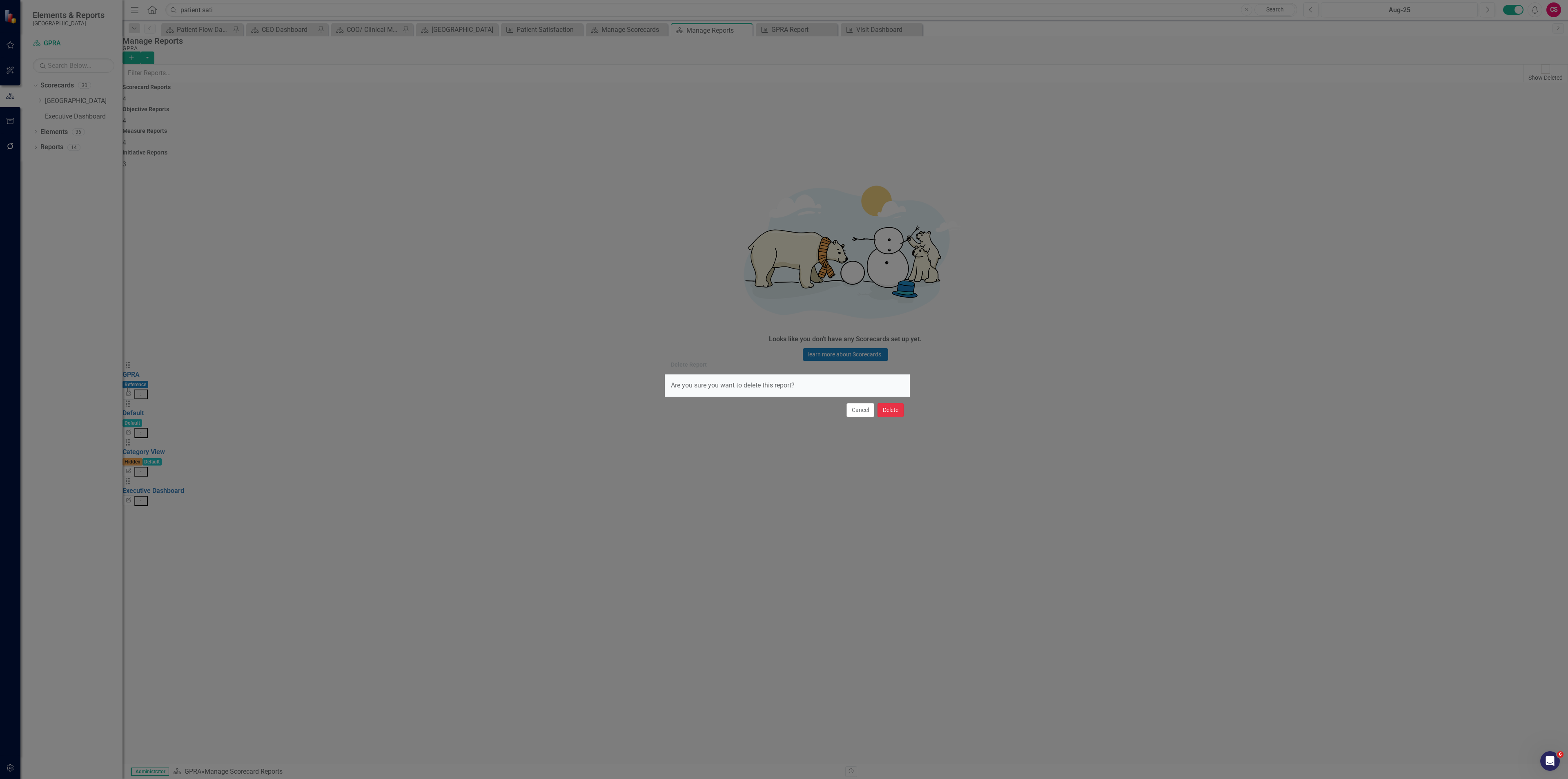
click at [886, 411] on button "Delete" at bounding box center [891, 409] width 26 height 14
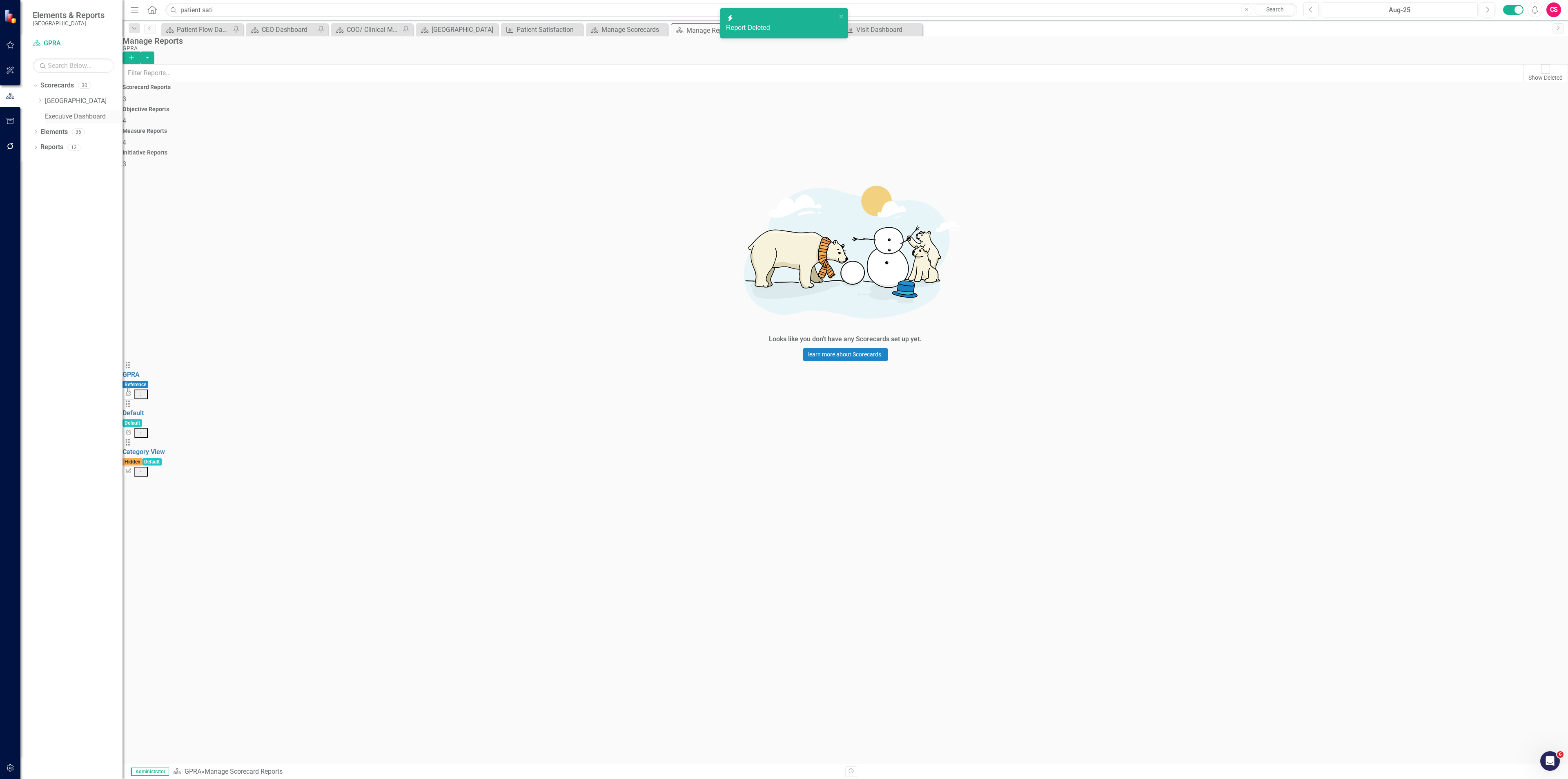
click at [80, 115] on link "Executive Dashboard" at bounding box center [83, 116] width 77 height 9
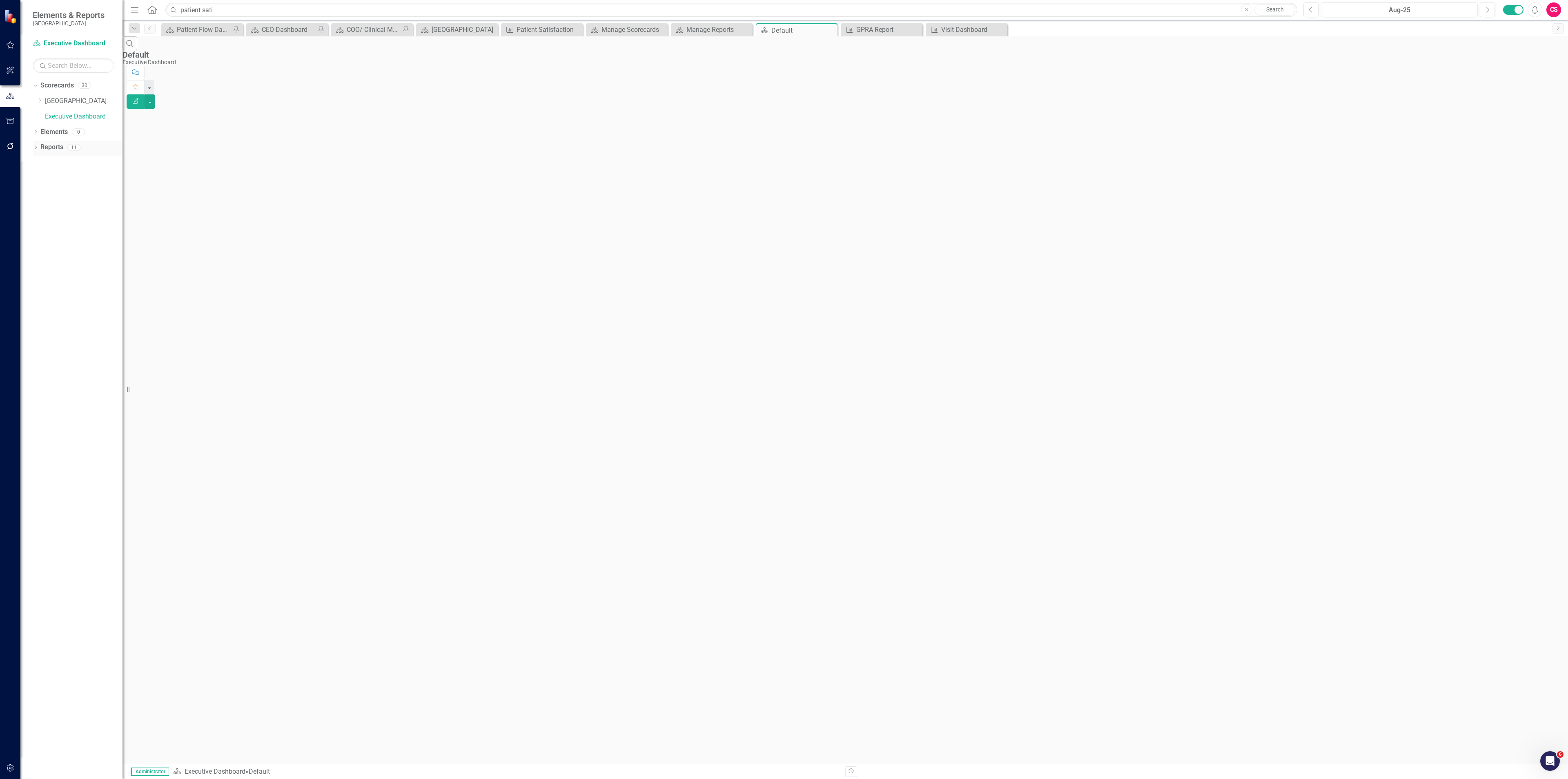
click at [54, 147] on link "Reports" at bounding box center [52, 147] width 23 height 9
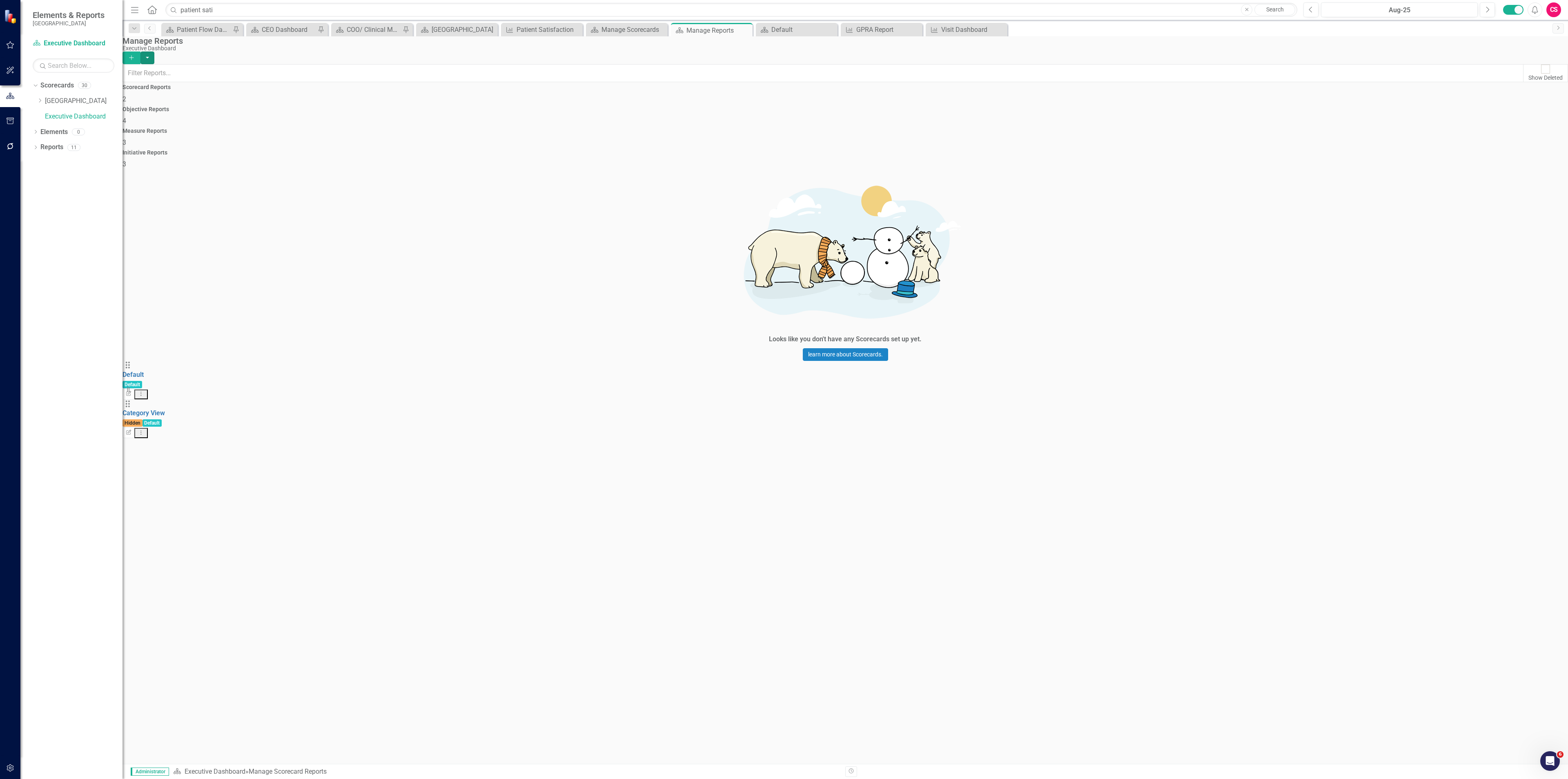
click at [155, 52] on button "button" at bounding box center [147, 58] width 14 height 13
click at [1523, 63] on link "Scorecard Add Report" at bounding box center [1514, 66] width 82 height 15
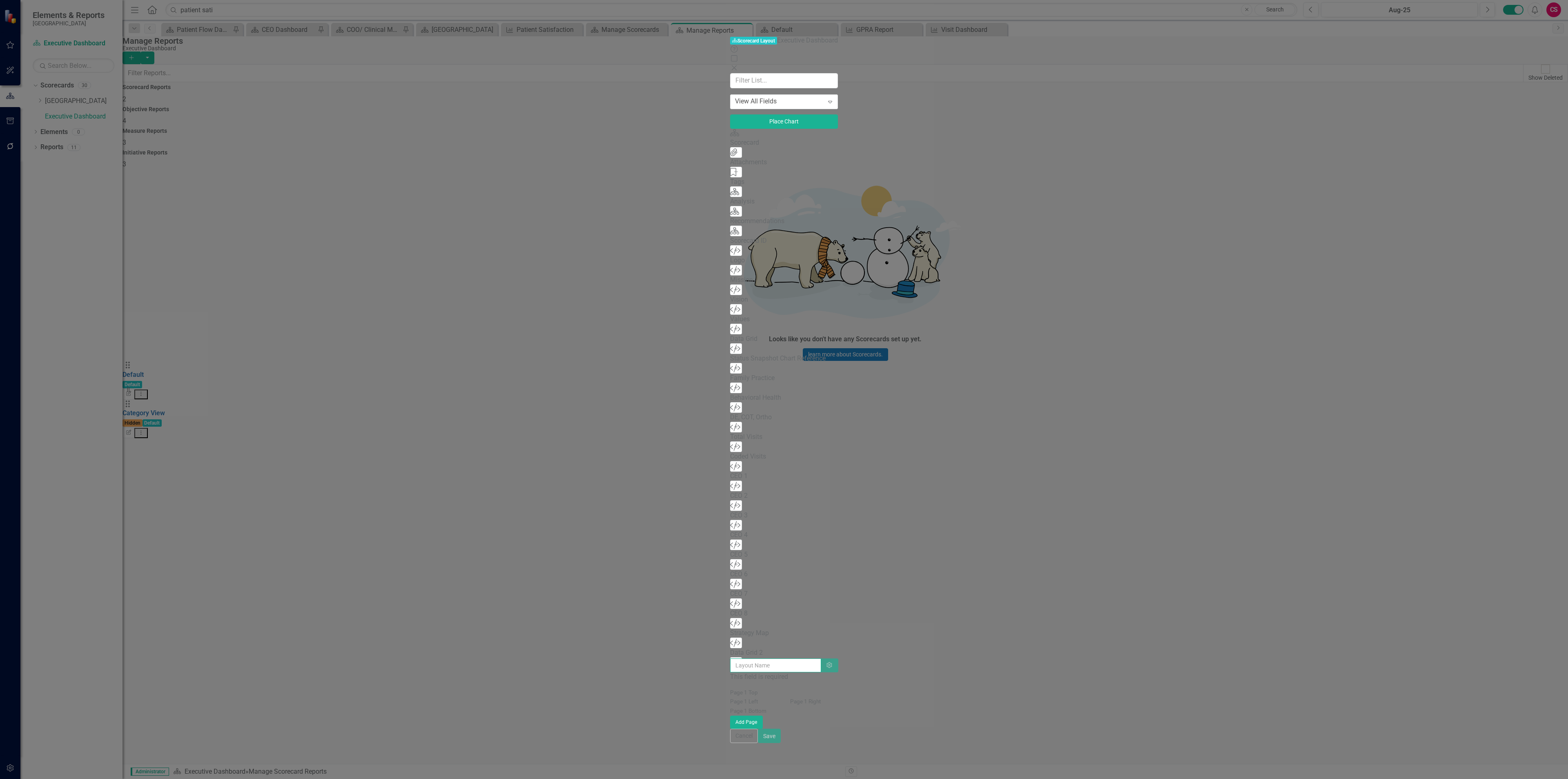
click at [730, 658] on input "text" at bounding box center [775, 665] width 91 height 14
type input "Executive Dashboard"
click at [733, 356] on icon "Add" at bounding box center [736, 353] width 6 height 5
click at [781, 748] on button "Save" at bounding box center [769, 740] width 23 height 14
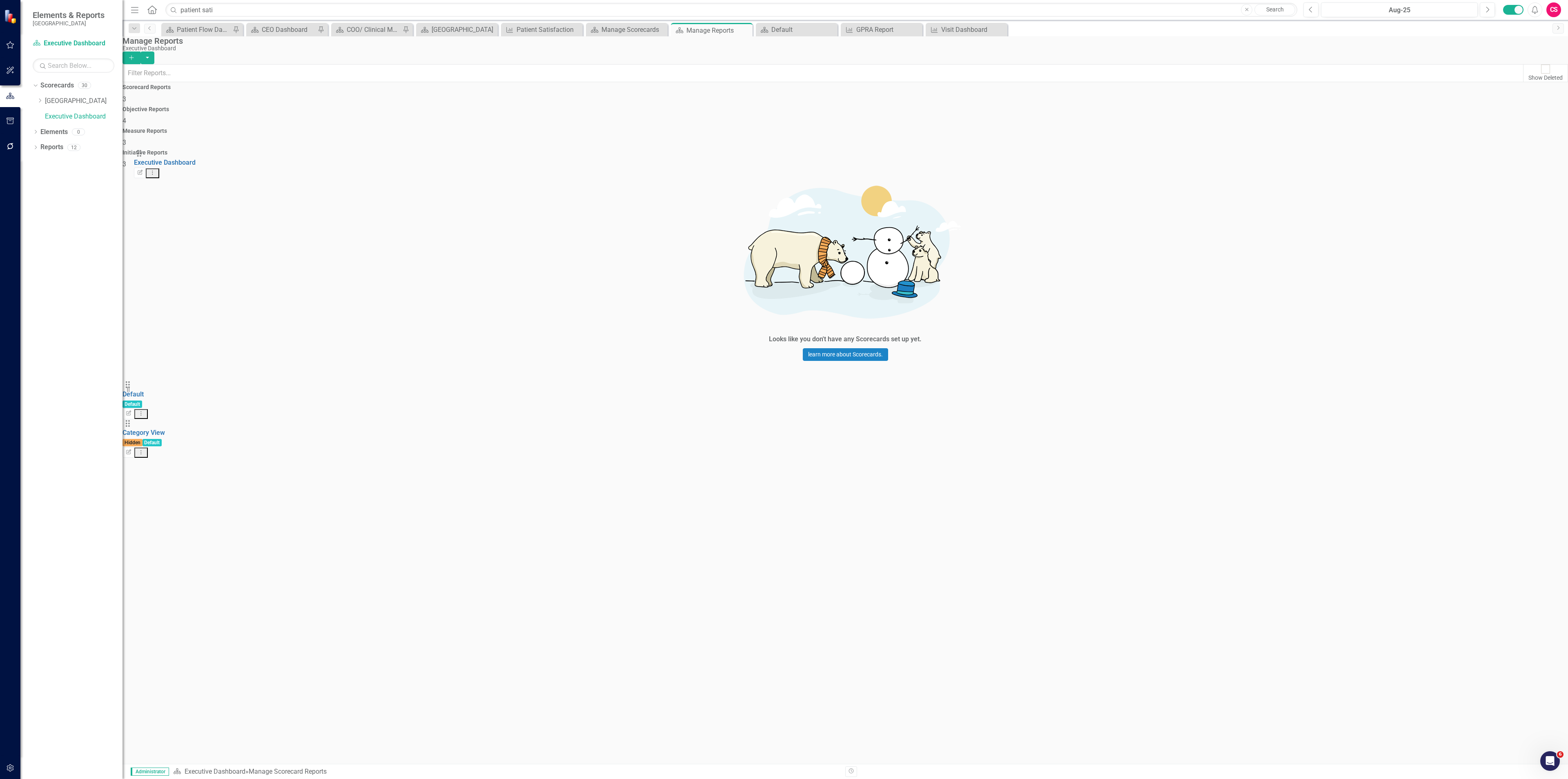
drag, startPoint x: 143, startPoint y: 209, endPoint x: 143, endPoint y: 156, distance: 53.0
click at [143, 361] on div "Drag Default Default Edit Report Dropdown Menu Drag Category View Hidden Defaul…" at bounding box center [845, 414] width 1446 height 107
click at [169, 370] on link "Executive Dashboard" at bounding box center [153, 374] width 61 height 8
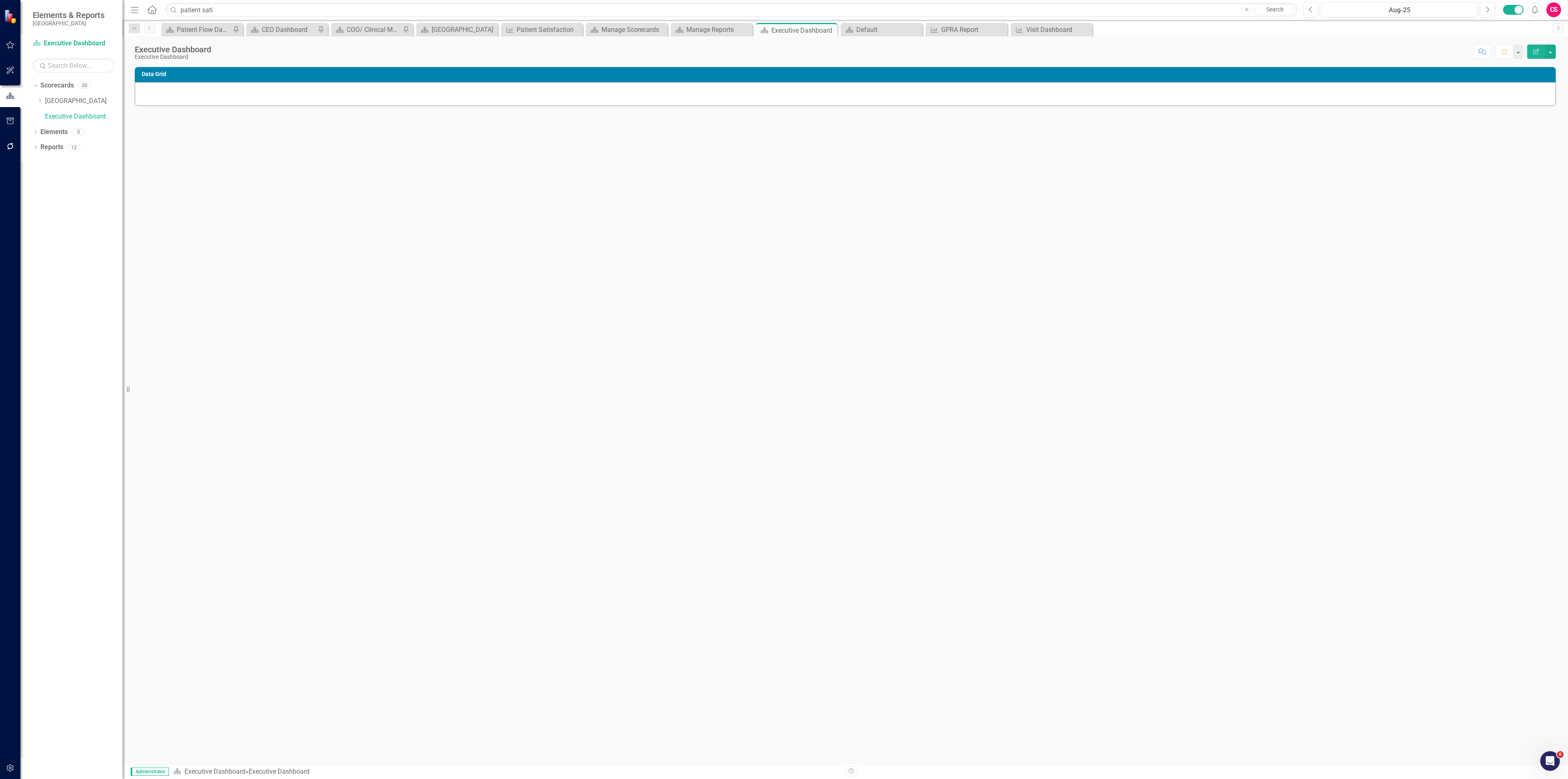
click at [1488, 79] on td "Data Grid" at bounding box center [847, 75] width 1410 height 12
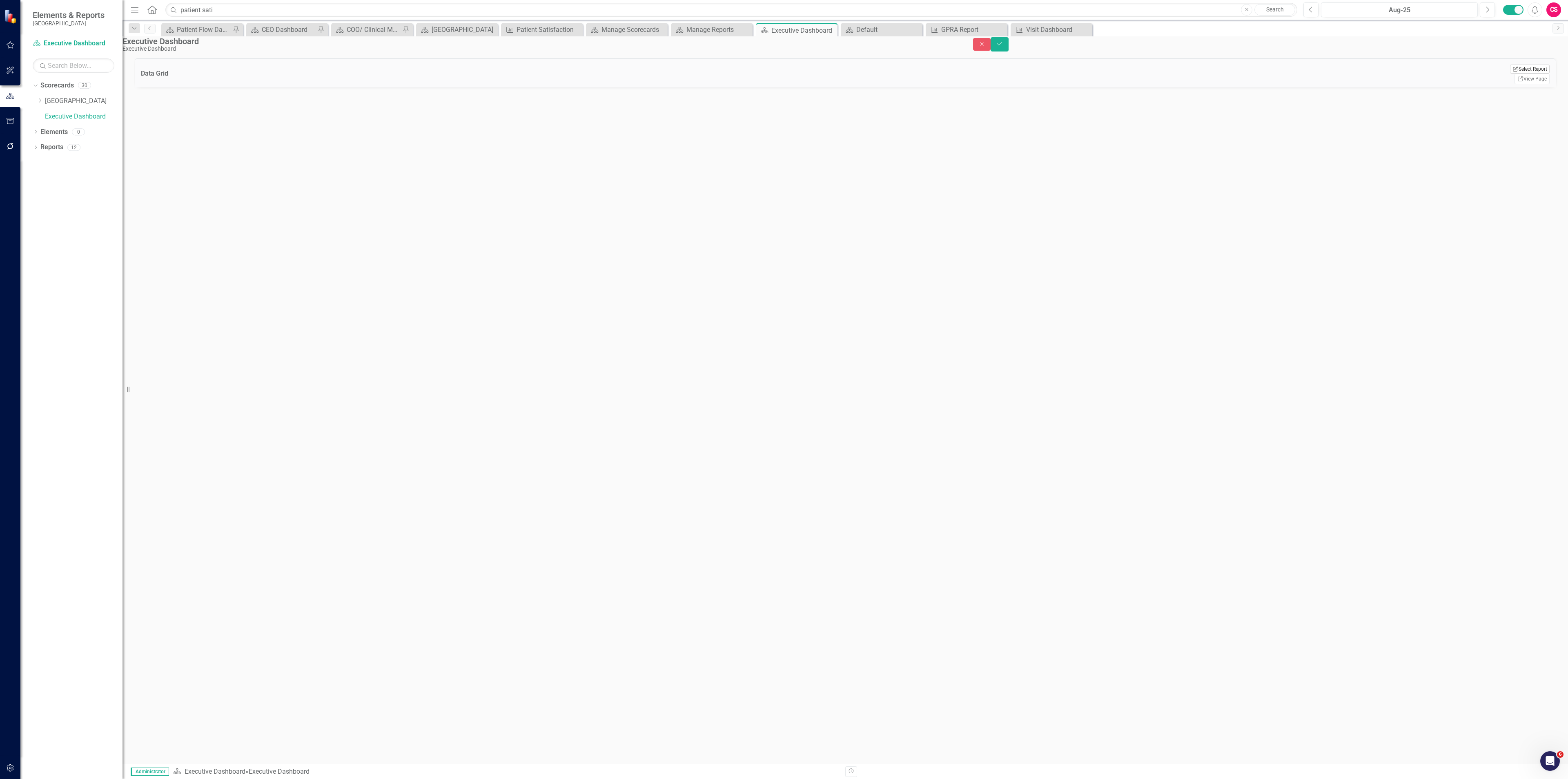
click at [1524, 74] on button "Edit Report Select Report" at bounding box center [1530, 69] width 40 height 9
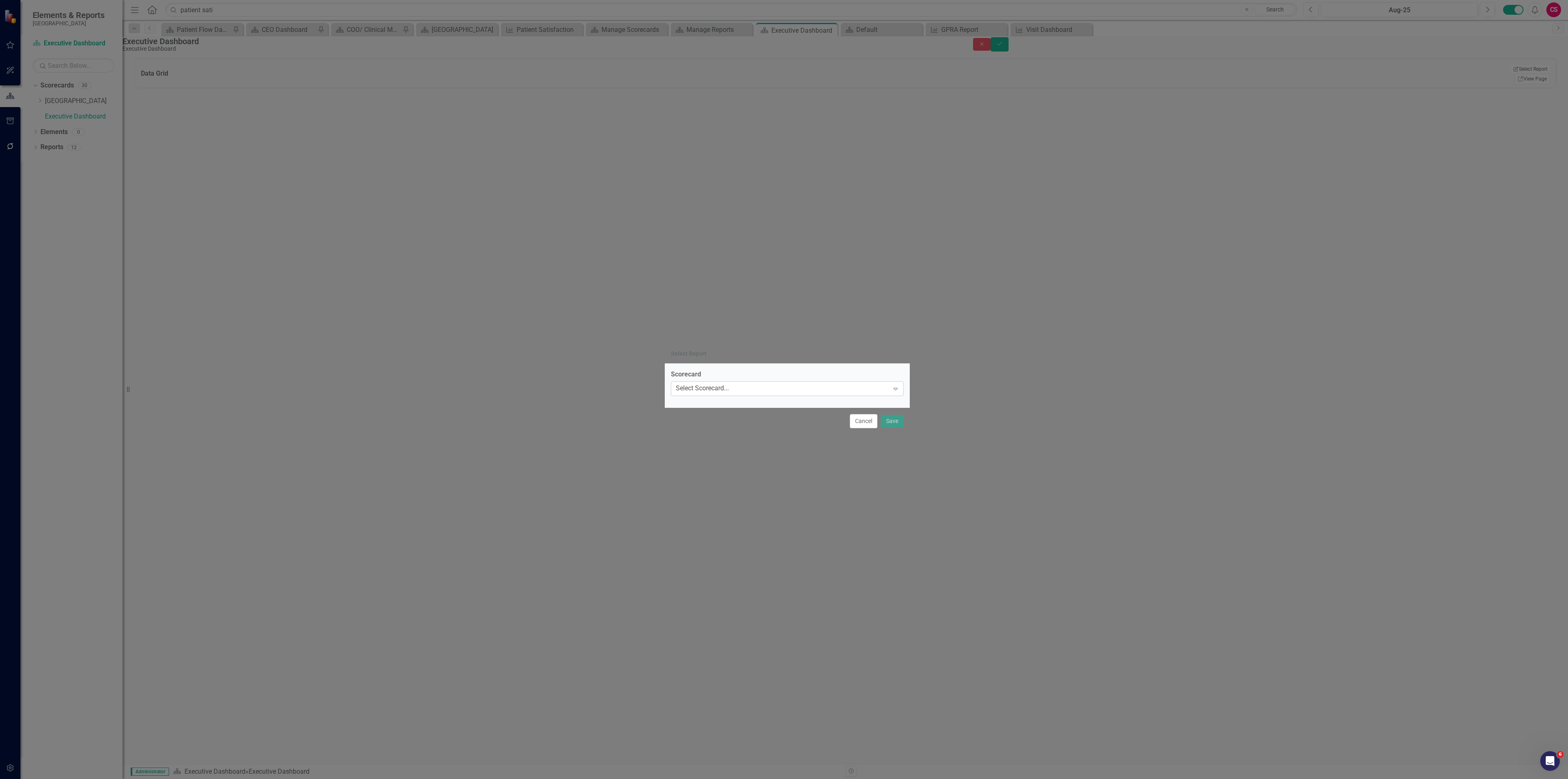
click at [728, 381] on div "Select Scorecard... Expand" at bounding box center [787, 389] width 233 height 15
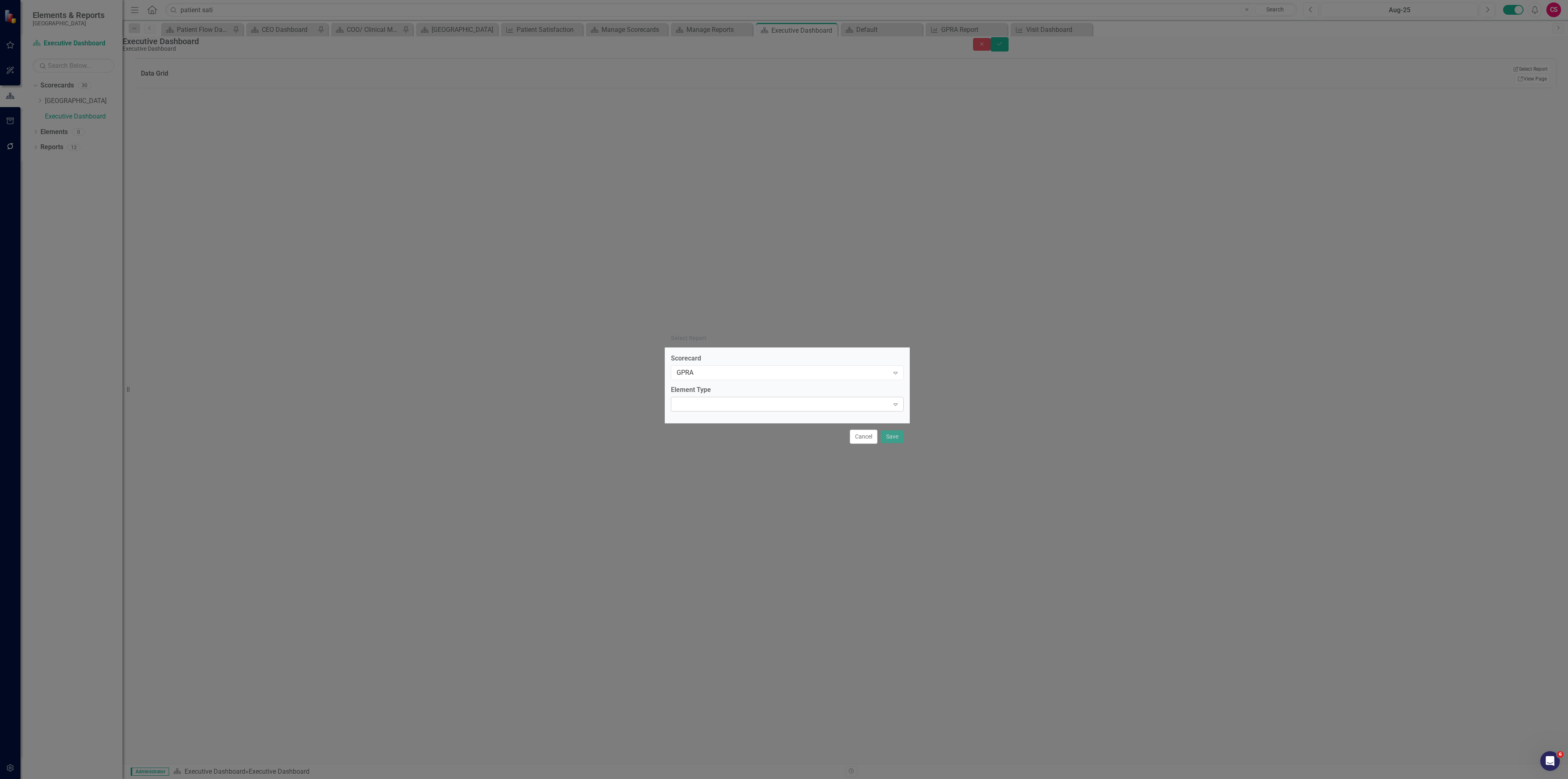
click at [791, 406] on div "Expand" at bounding box center [787, 404] width 233 height 15
click at [744, 778] on div "Objective" at bounding box center [784, 783] width 1568 height 9
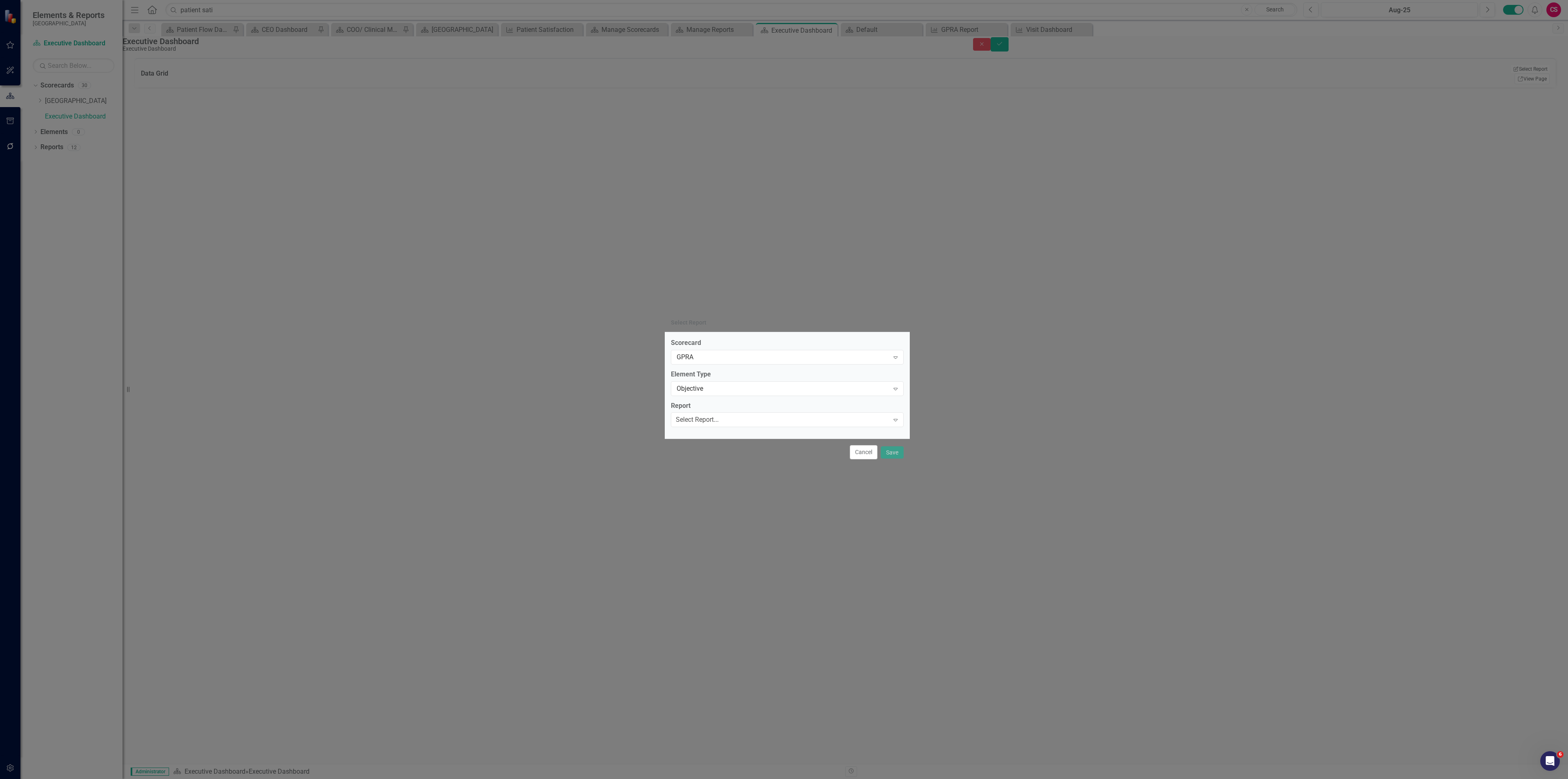
click at [719, 417] on div "Select Report..." at bounding box center [697, 420] width 43 height 9
click at [746, 387] on div "Objective" at bounding box center [783, 388] width 213 height 9
click at [733, 778] on div "Measure" at bounding box center [784, 792] width 1568 height 9
click at [719, 416] on div "Select Report..." at bounding box center [697, 420] width 43 height 9
click at [729, 778] on div "GPRA Report" at bounding box center [784, 783] width 1568 height 9
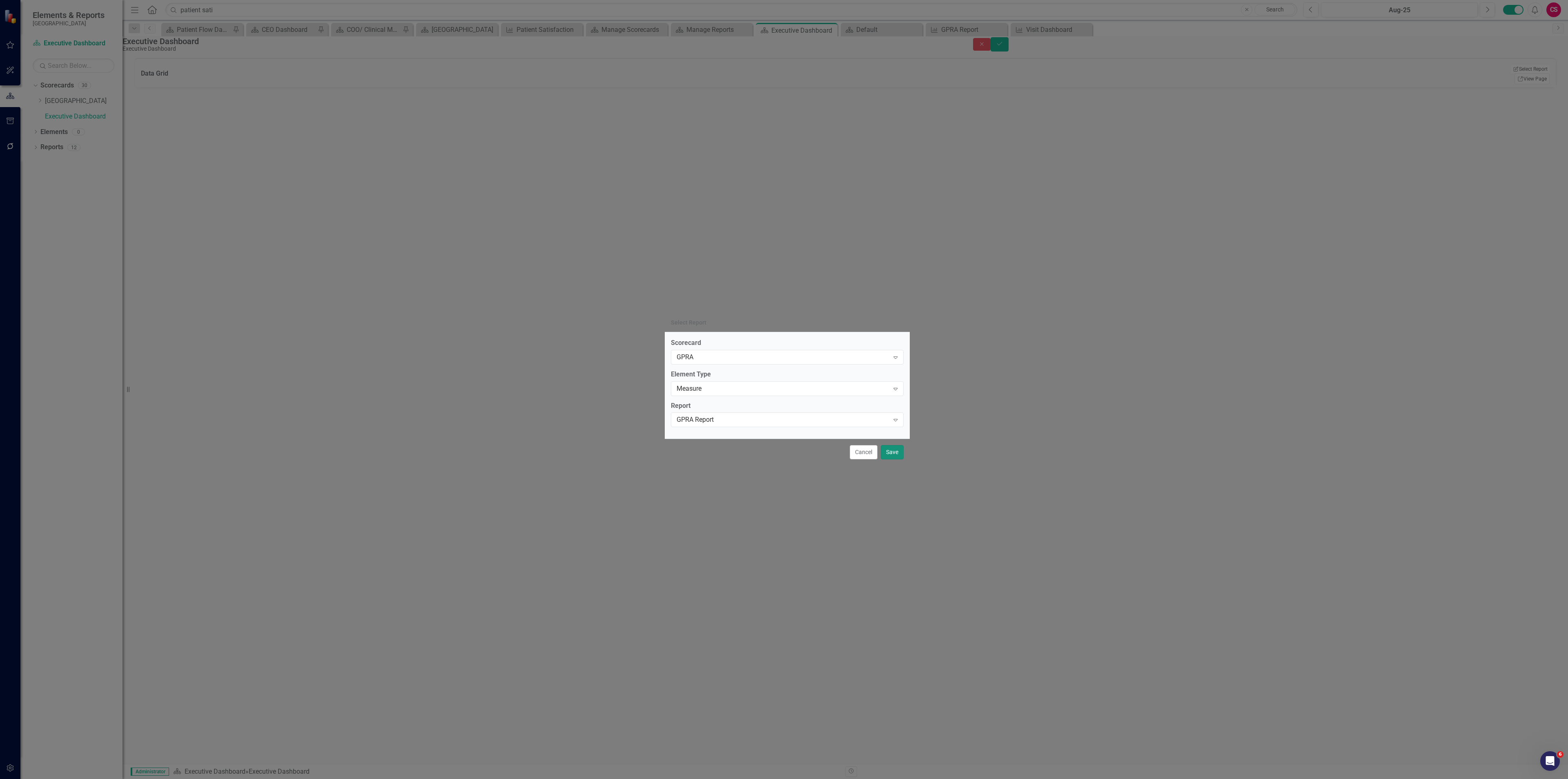
click at [886, 453] on button "Save" at bounding box center [892, 452] width 23 height 14
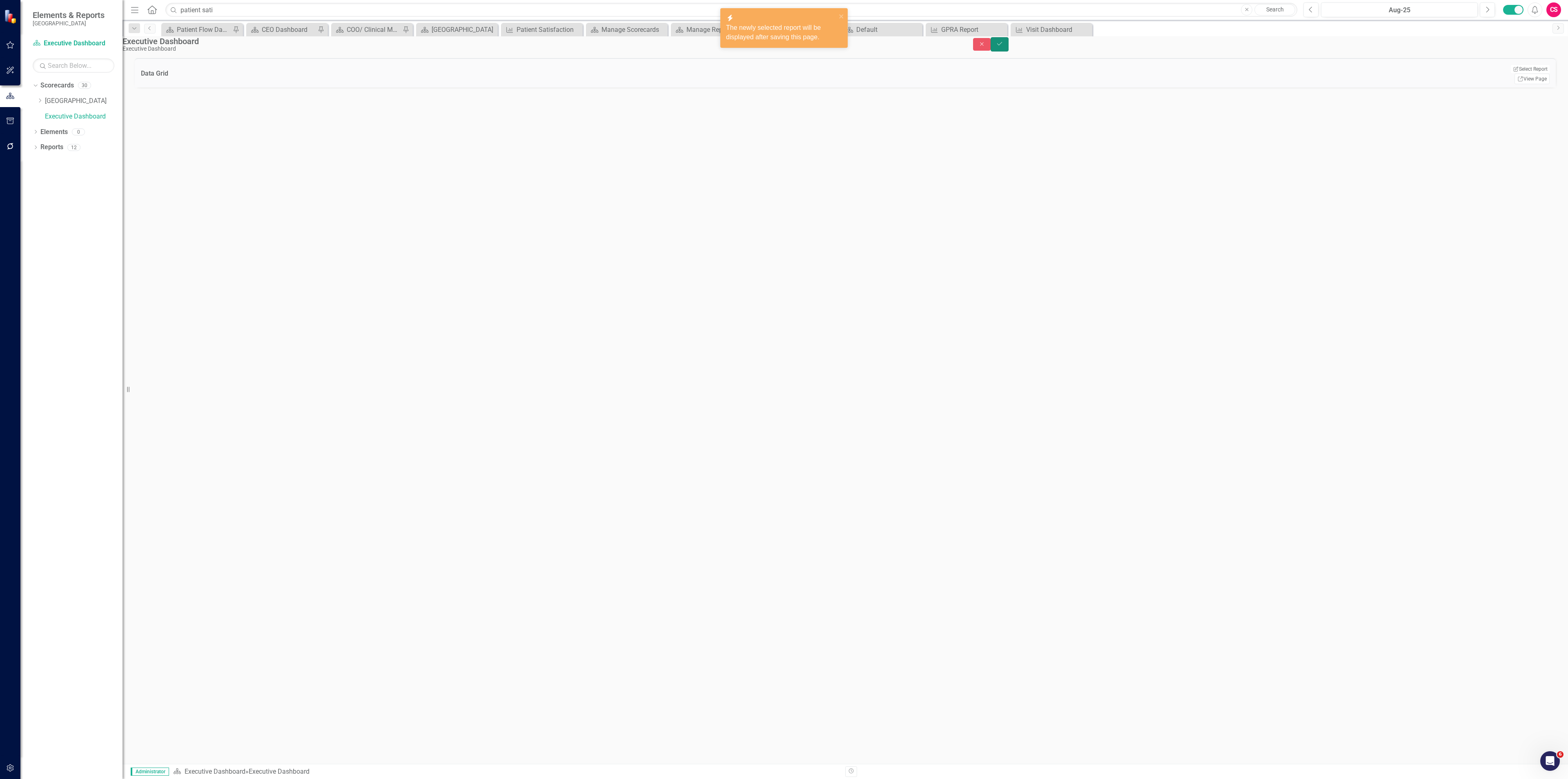
click at [1009, 44] on button "Save" at bounding box center [999, 44] width 18 height 14
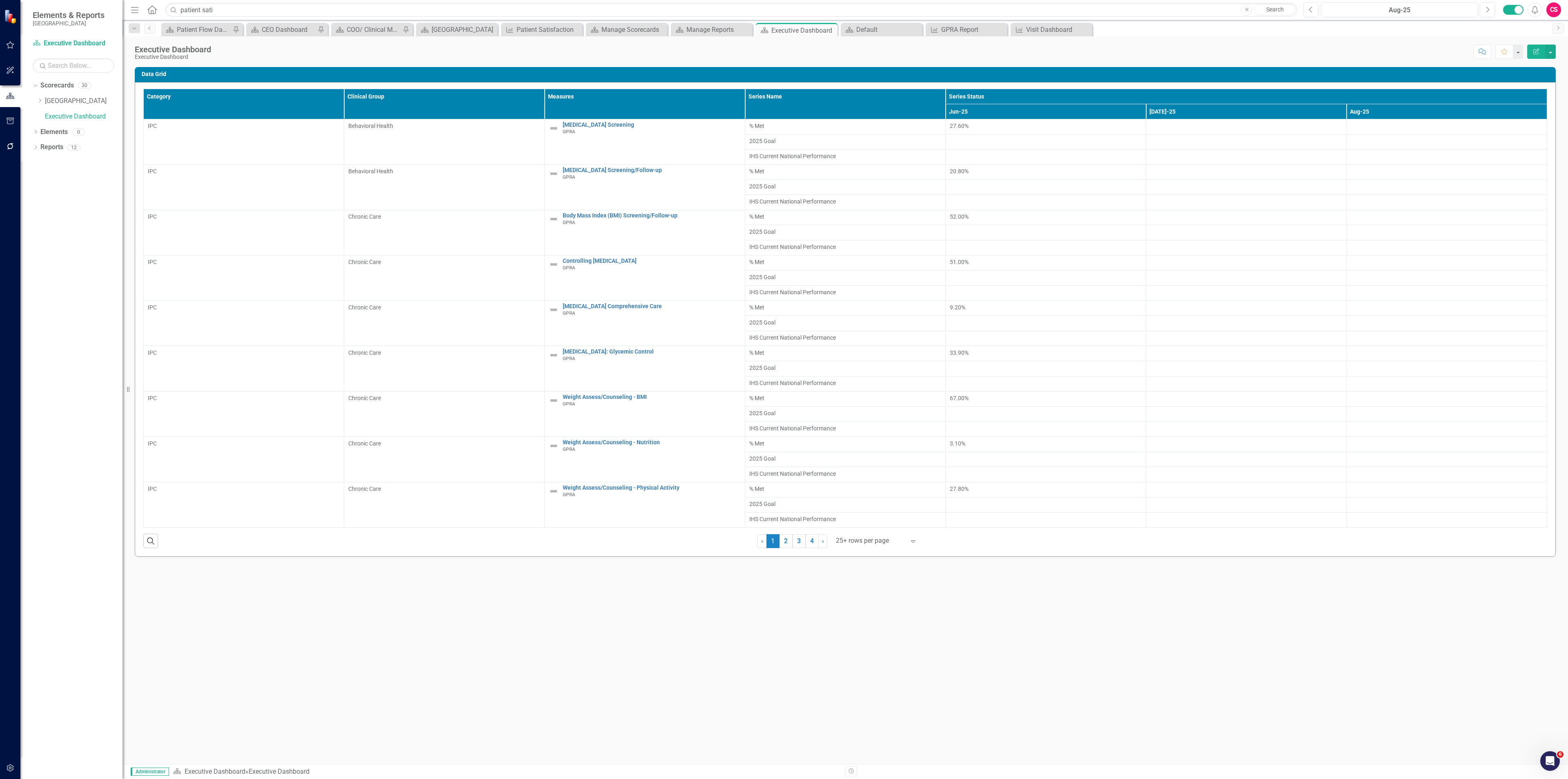
click at [11, 764] on button "button" at bounding box center [10, 768] width 18 height 17
click at [70, 130] on link "System Setup" at bounding box center [72, 125] width 102 height 9
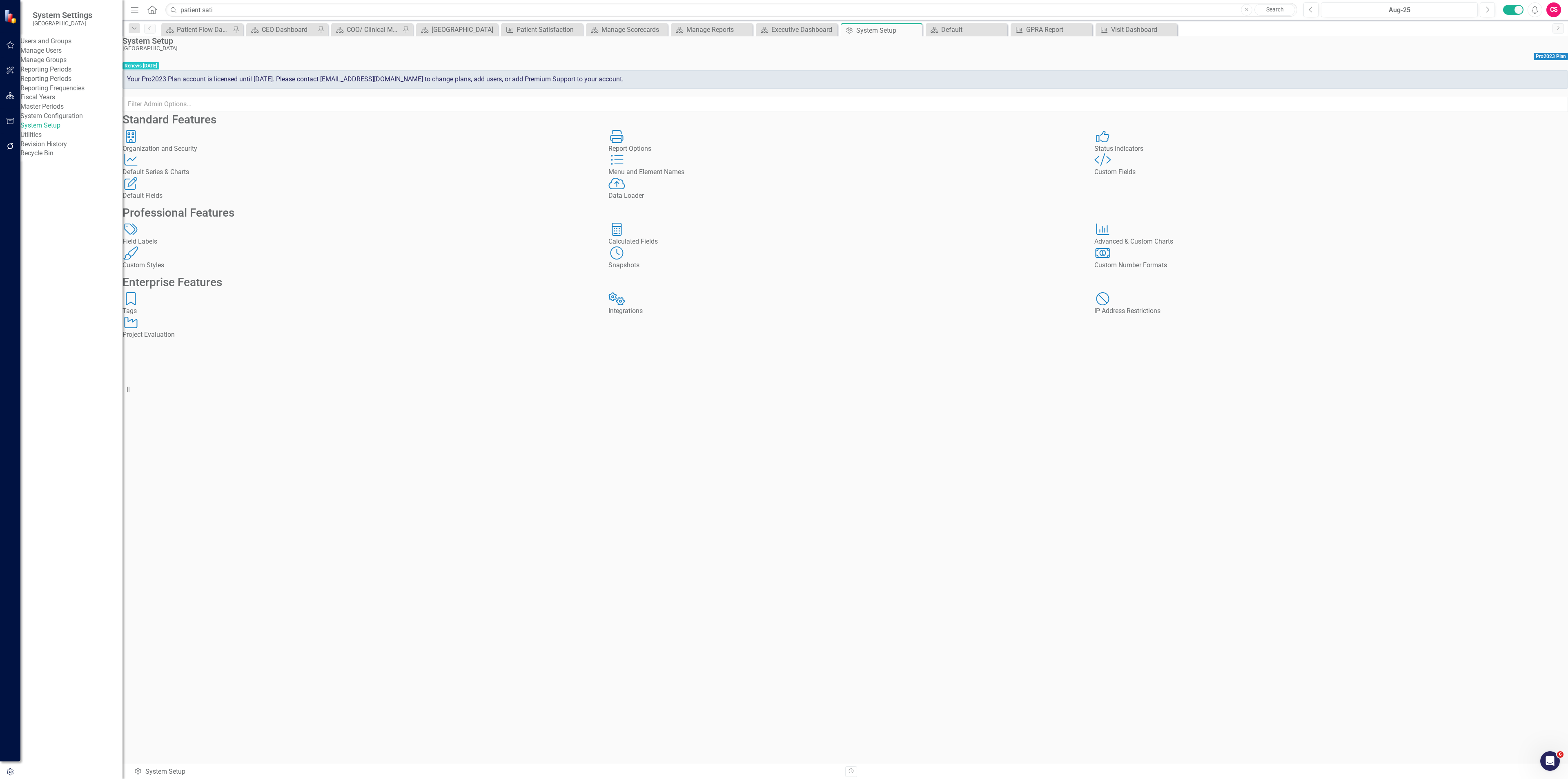
click at [1136, 177] on div "Custom Style Custom Fields" at bounding box center [1331, 165] width 474 height 24
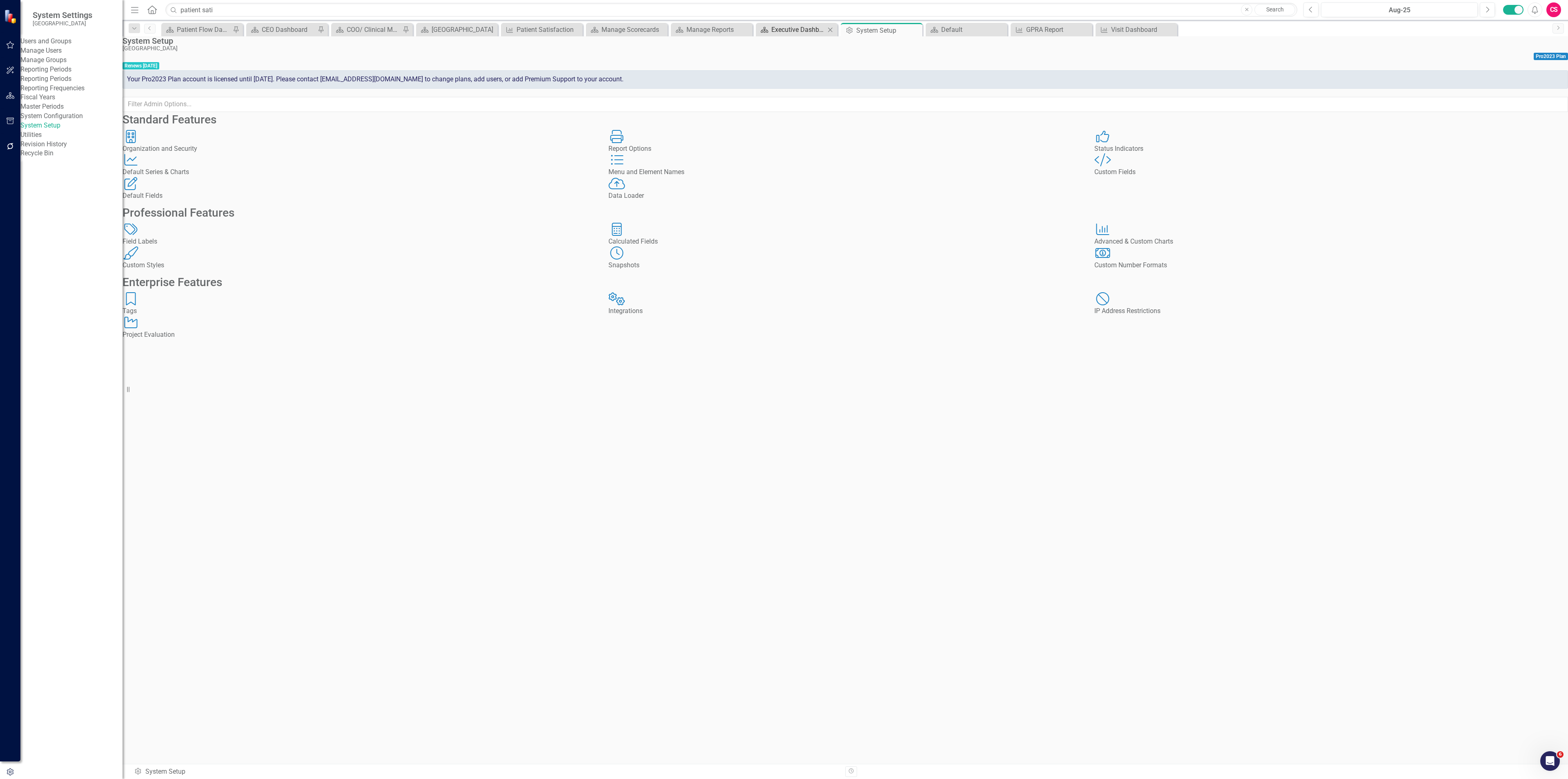
click at [792, 26] on div "Executive Dashboard" at bounding box center [798, 29] width 54 height 10
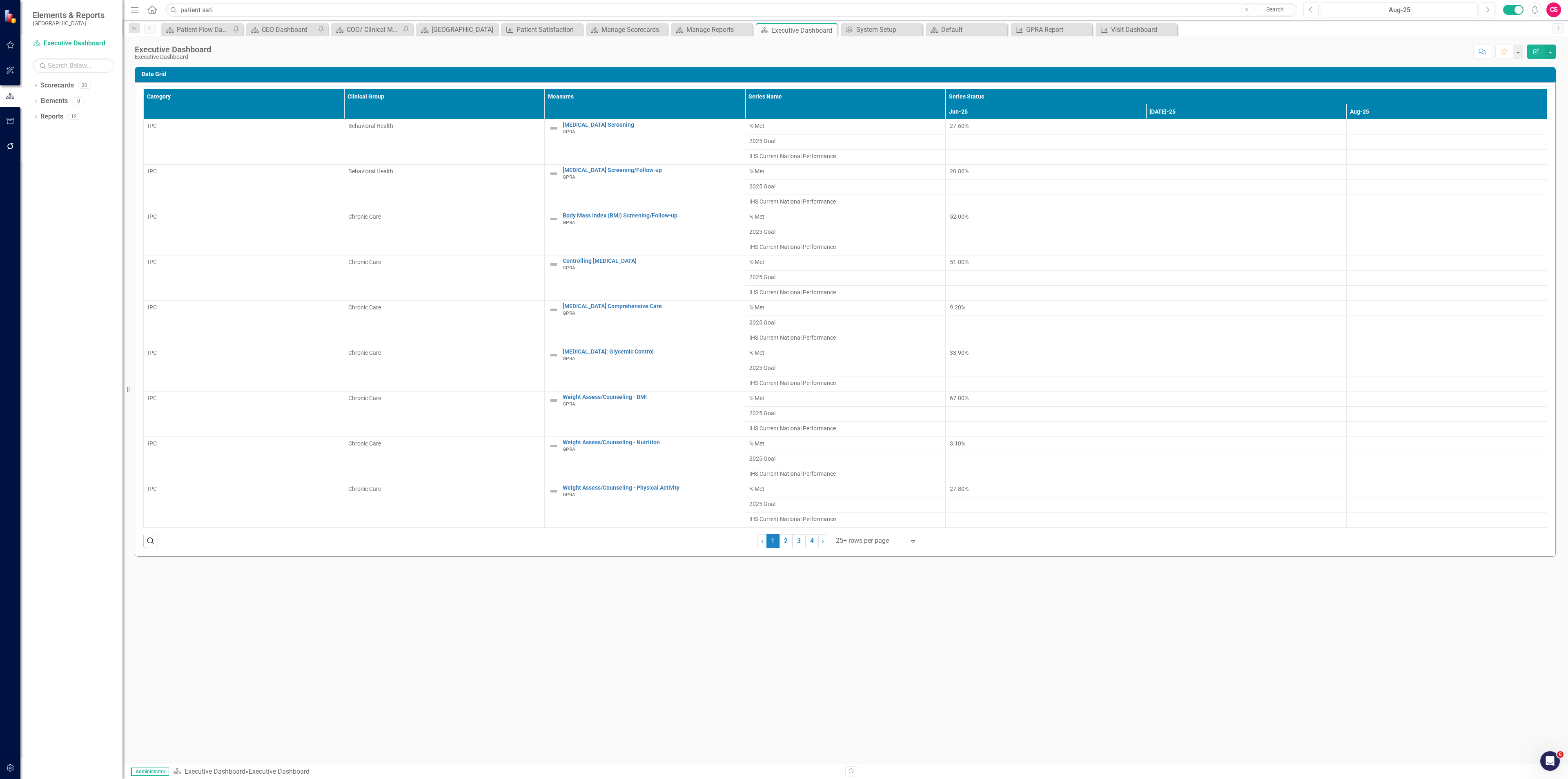
click at [1529, 47] on button "Edit Report" at bounding box center [1536, 51] width 18 height 14
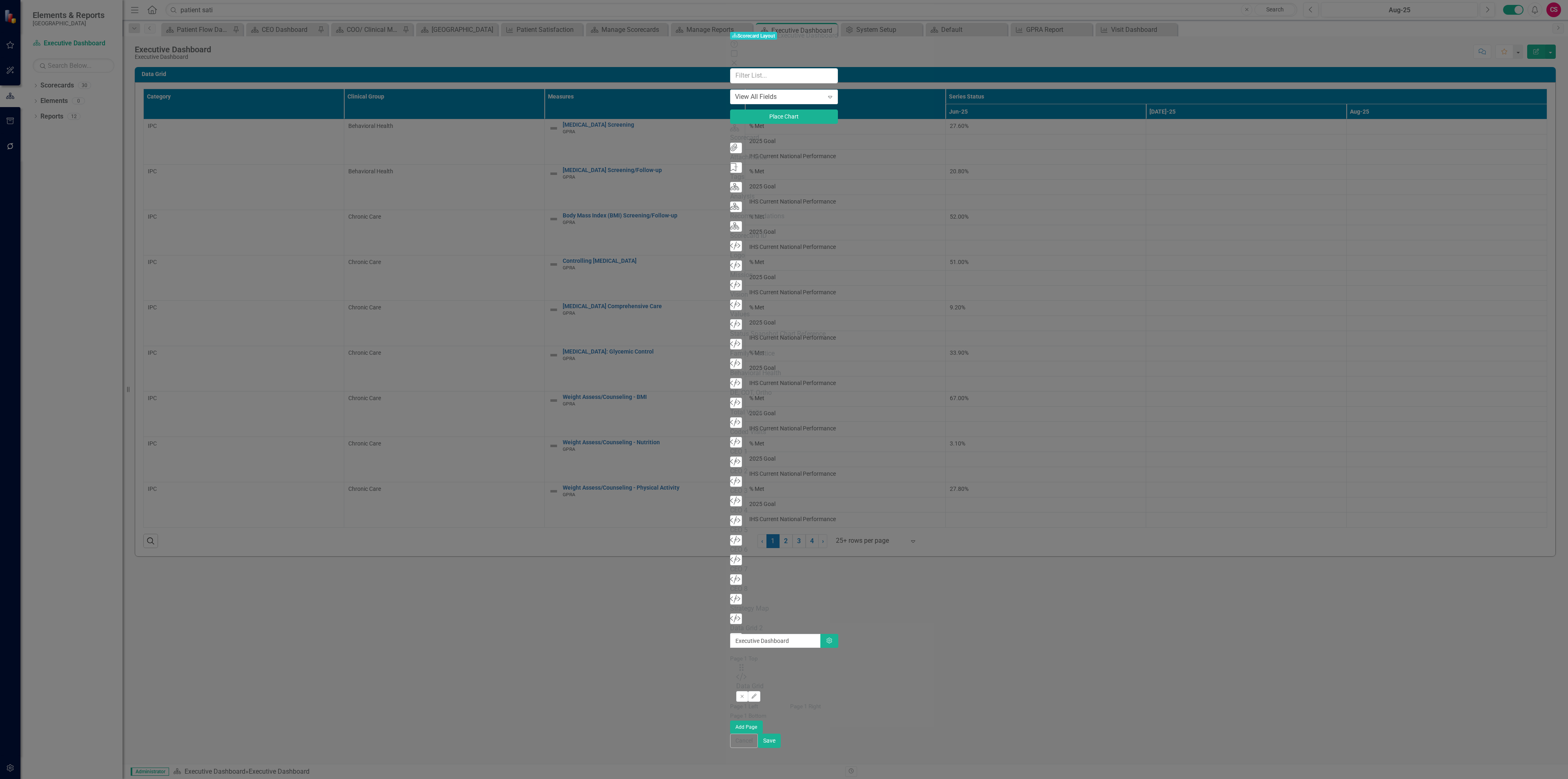
click at [733, 464] on icon "Add" at bounding box center [736, 461] width 6 height 5
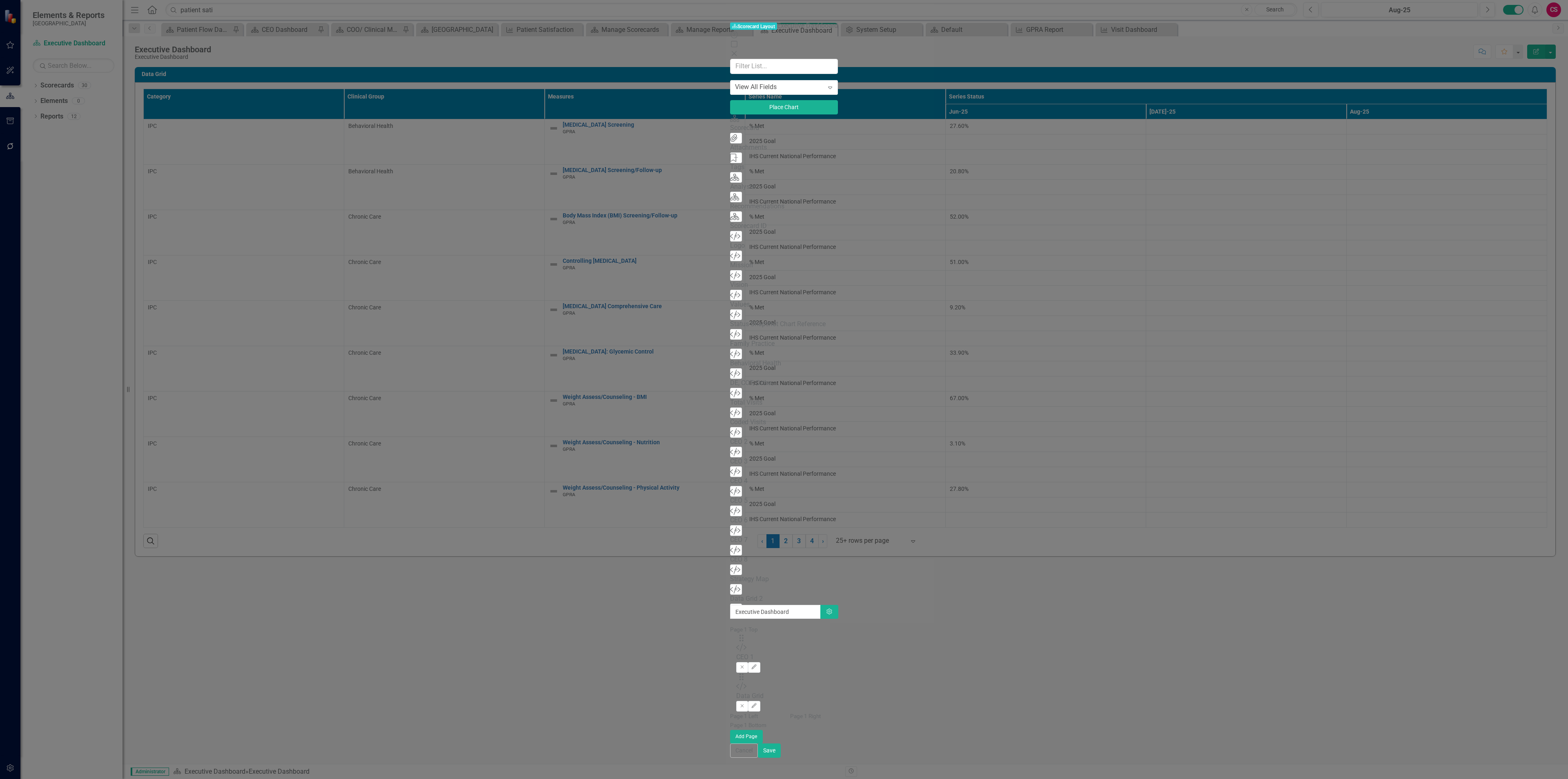
click at [733, 454] on icon "Add" at bounding box center [736, 452] width 6 height 5
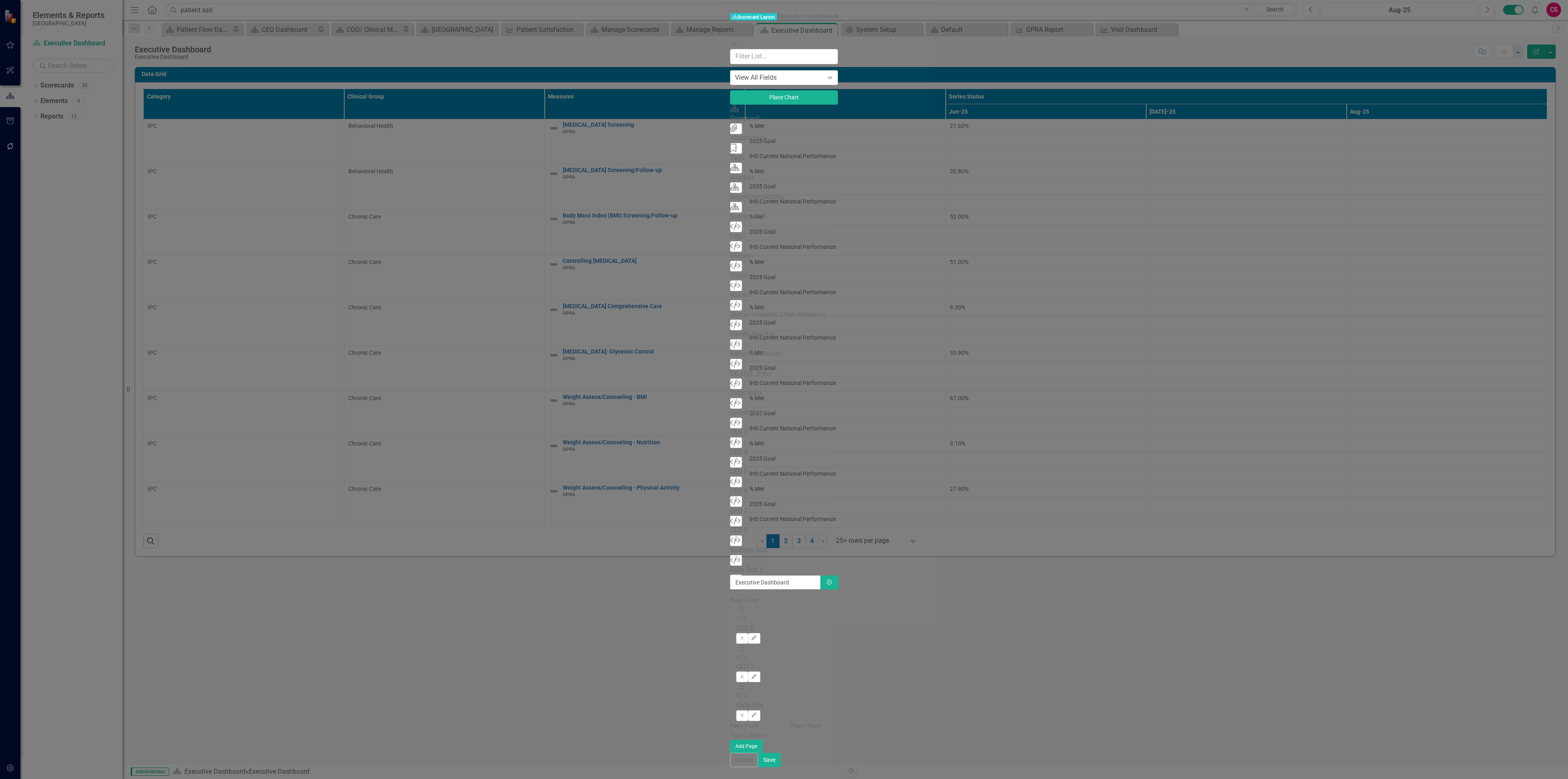
click at [730, 448] on button "Add" at bounding box center [735, 442] width 12 height 10
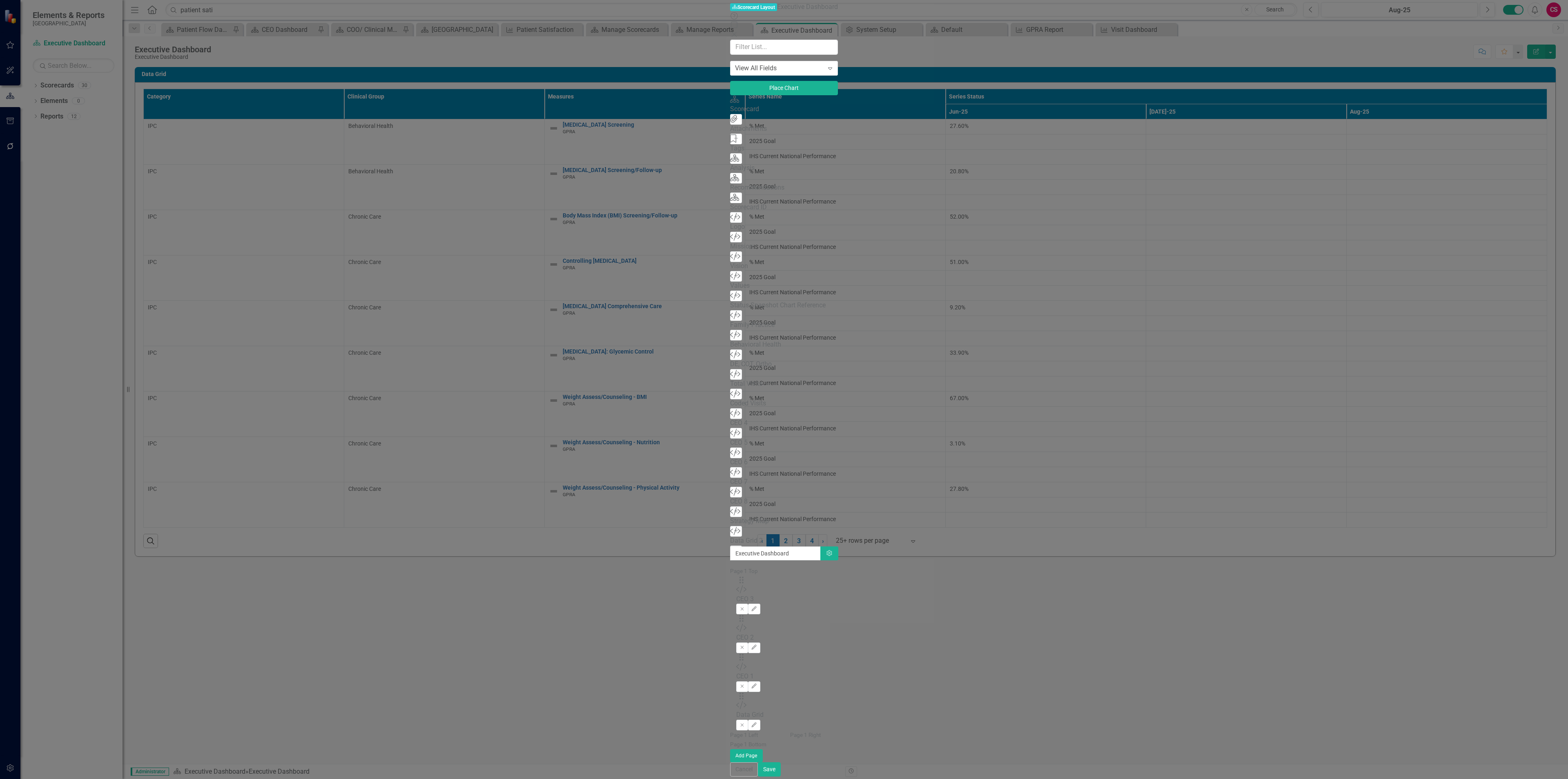
click at [730, 439] on button "Add" at bounding box center [735, 432] width 12 height 10
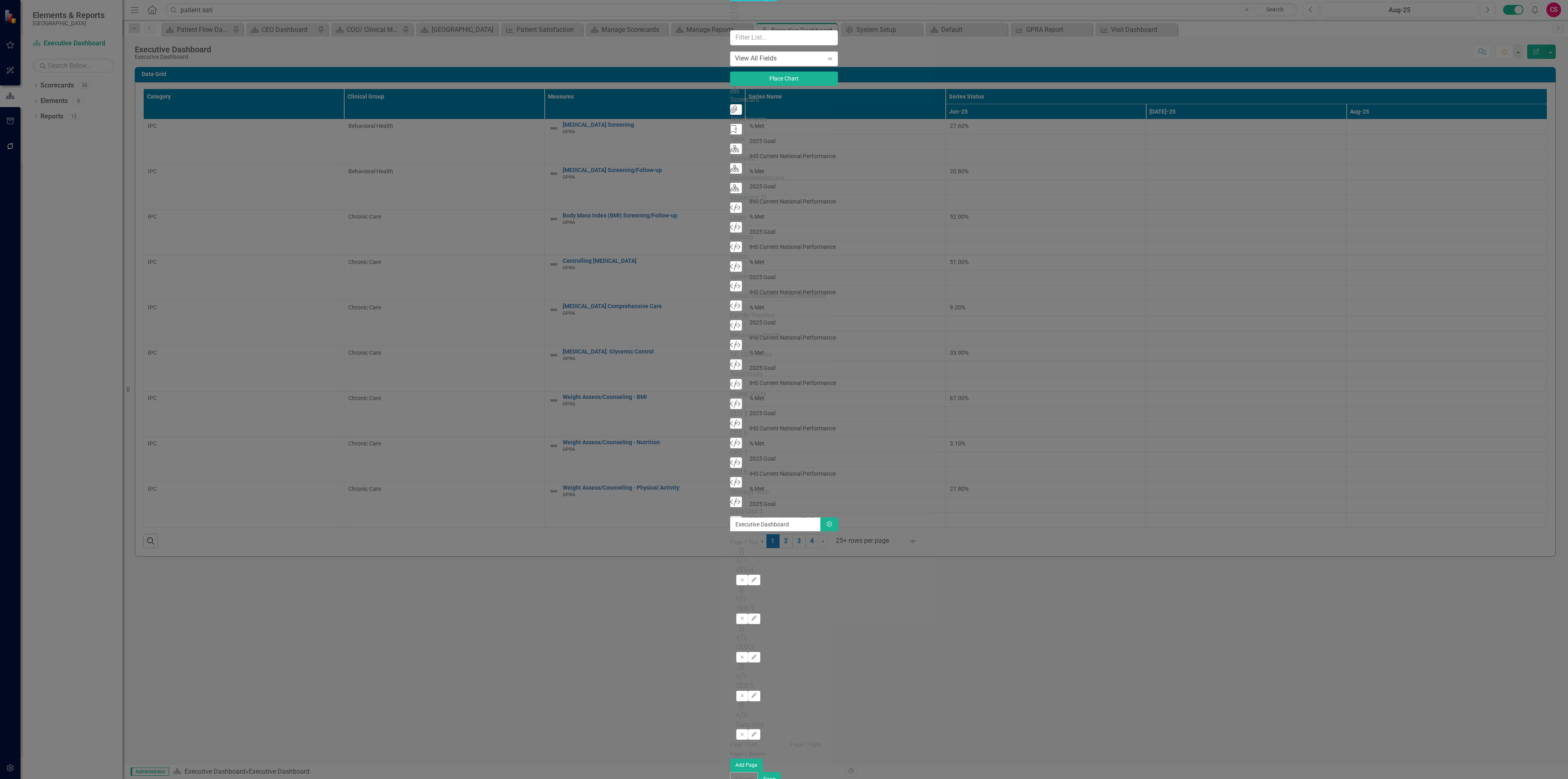
click at [733, 426] on icon "Add" at bounding box center [736, 423] width 6 height 5
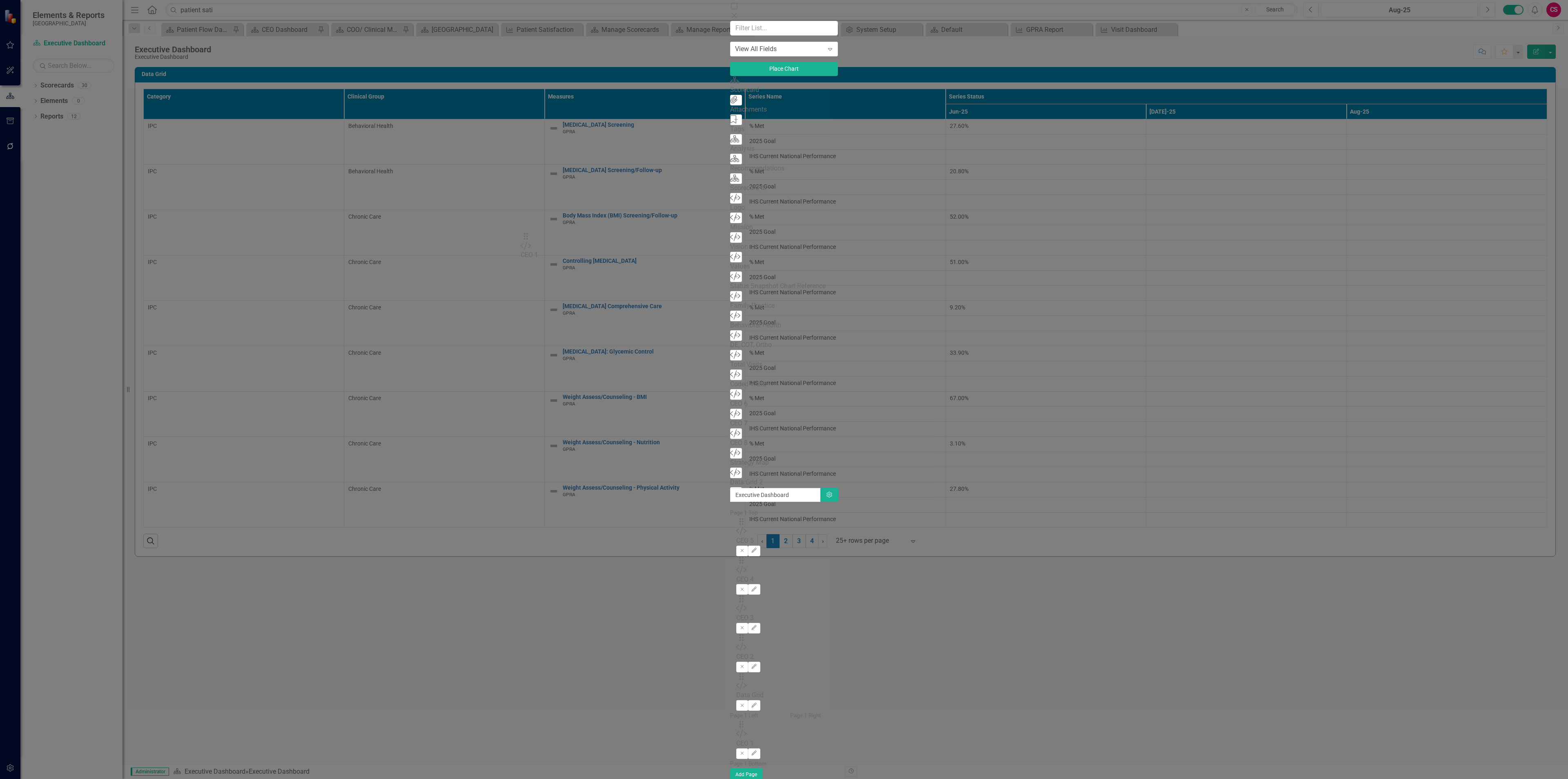
drag, startPoint x: 533, startPoint y: 182, endPoint x: 534, endPoint y: 241, distance: 59.0
drag, startPoint x: 534, startPoint y: 156, endPoint x: 536, endPoint y: 232, distance: 76.0
click at [737, 594] on div "Drag Custom CEO 3 Remove Edit" at bounding box center [784, 614] width 96 height 39
drag, startPoint x: 533, startPoint y: 132, endPoint x: 544, endPoint y: 229, distance: 97.6
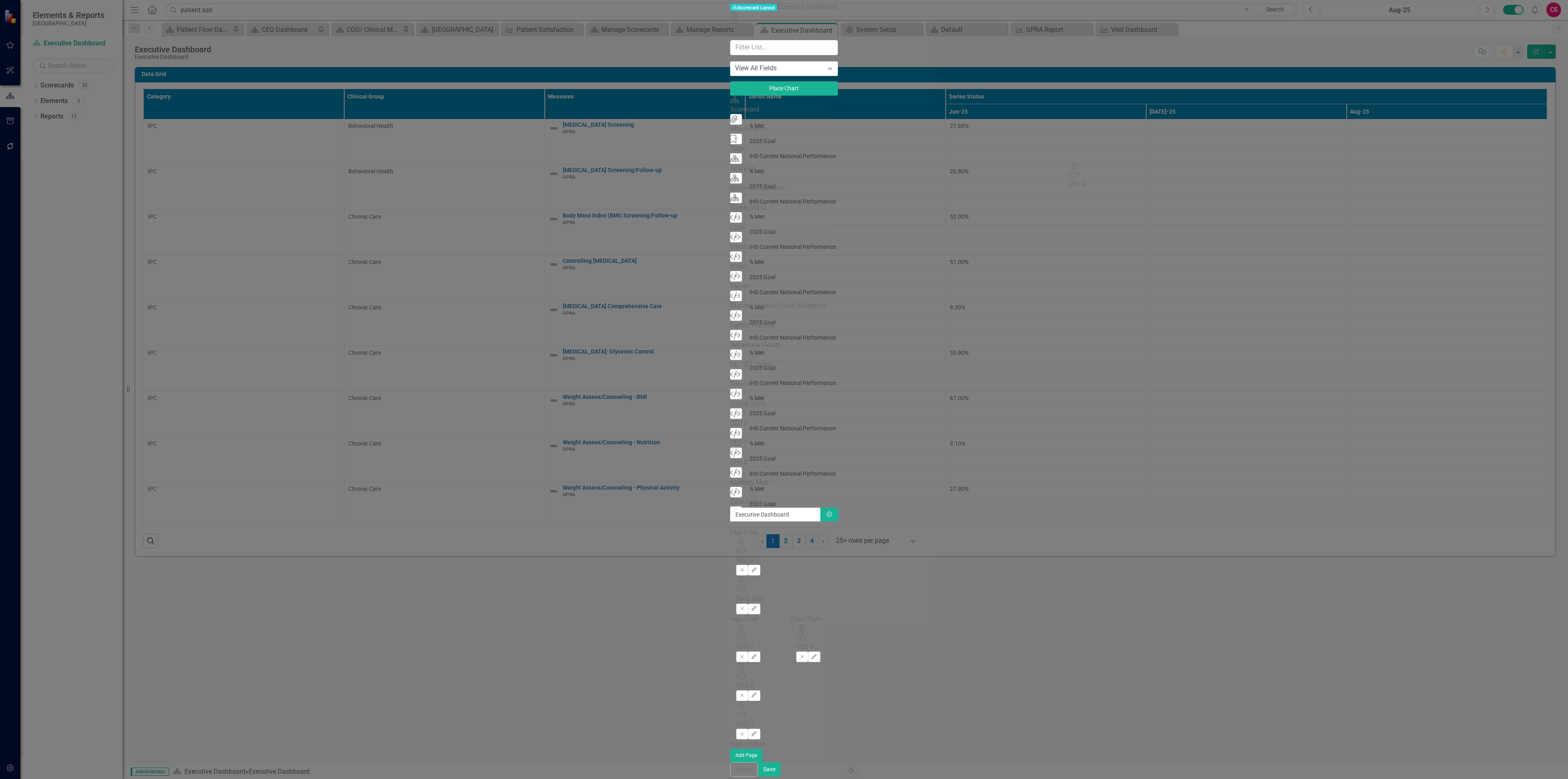
drag, startPoint x: 536, startPoint y: 104, endPoint x: 1085, endPoint y: 168, distance: 552.7
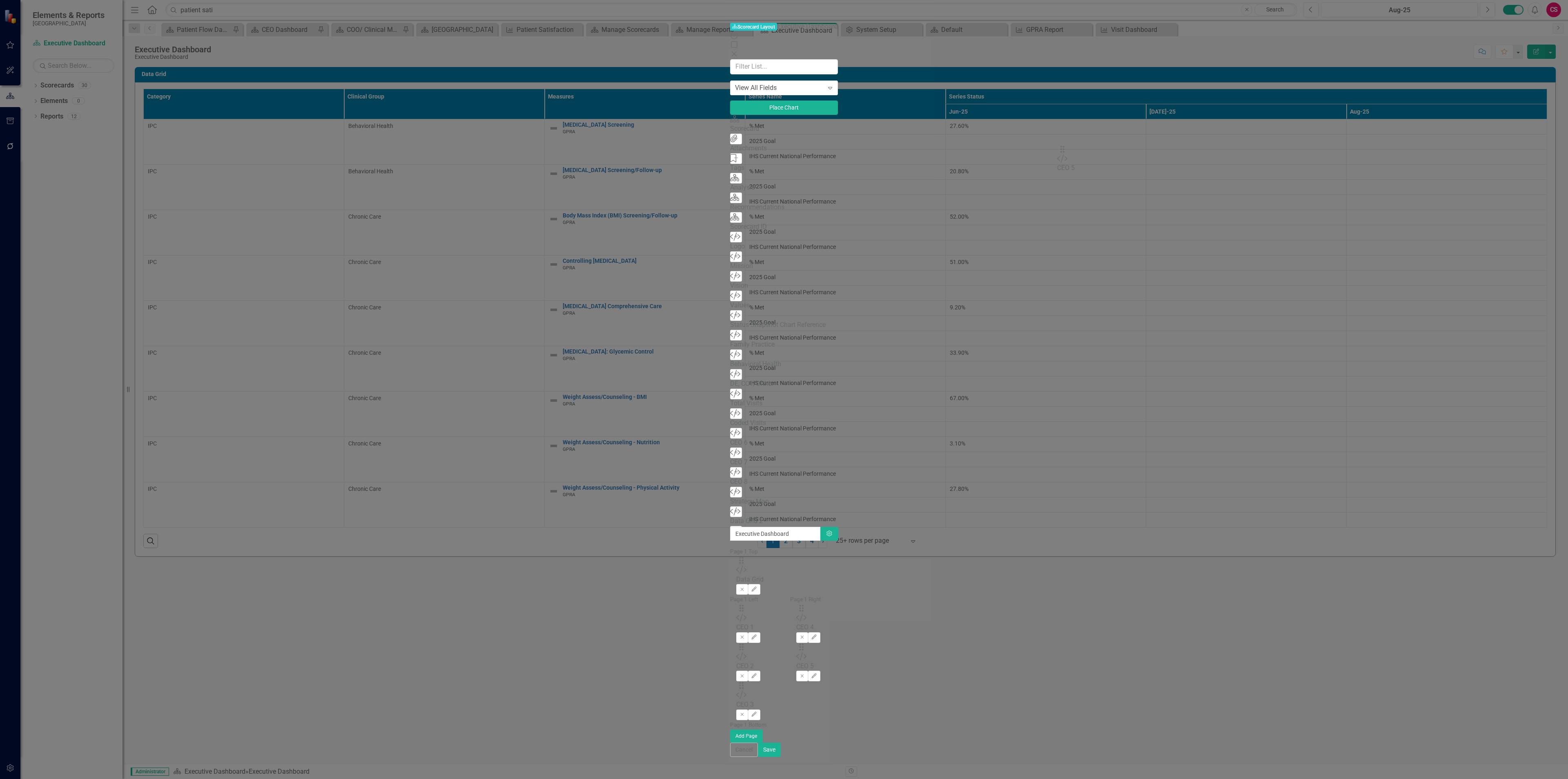
drag, startPoint x: 537, startPoint y: 80, endPoint x: 1074, endPoint y: 155, distance: 542.2
click at [781, 756] on button "Save" at bounding box center [769, 749] width 23 height 14
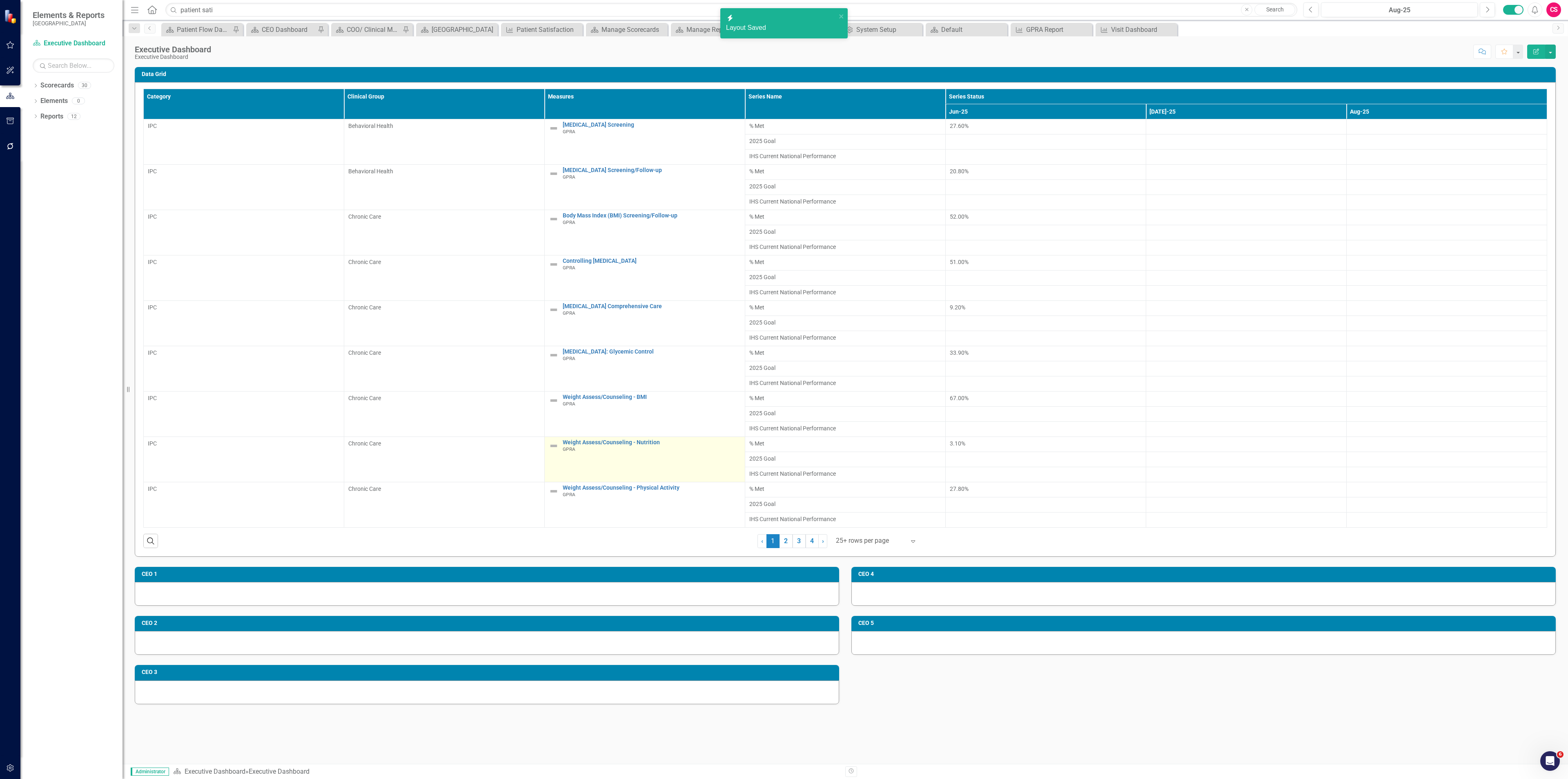
scroll to position [175, 0]
drag, startPoint x: 575, startPoint y: 636, endPoint x: 567, endPoint y: 640, distance: 8.9
click at [567, 605] on div at bounding box center [486, 593] width 704 height 24
click at [565, 605] on div at bounding box center [486, 593] width 704 height 24
click at [522, 605] on div at bounding box center [486, 593] width 704 height 24
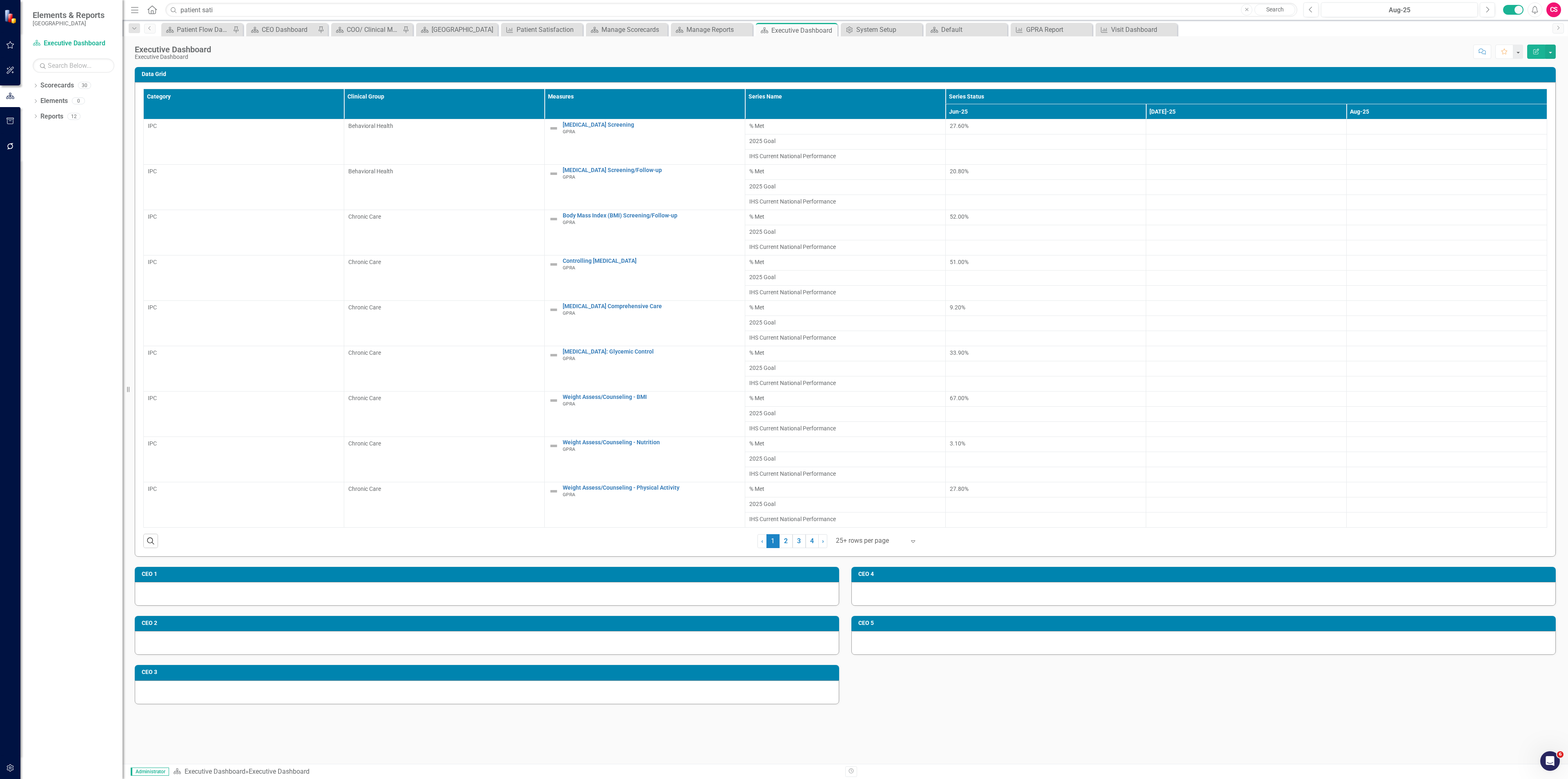
click at [522, 605] on div at bounding box center [486, 593] width 704 height 24
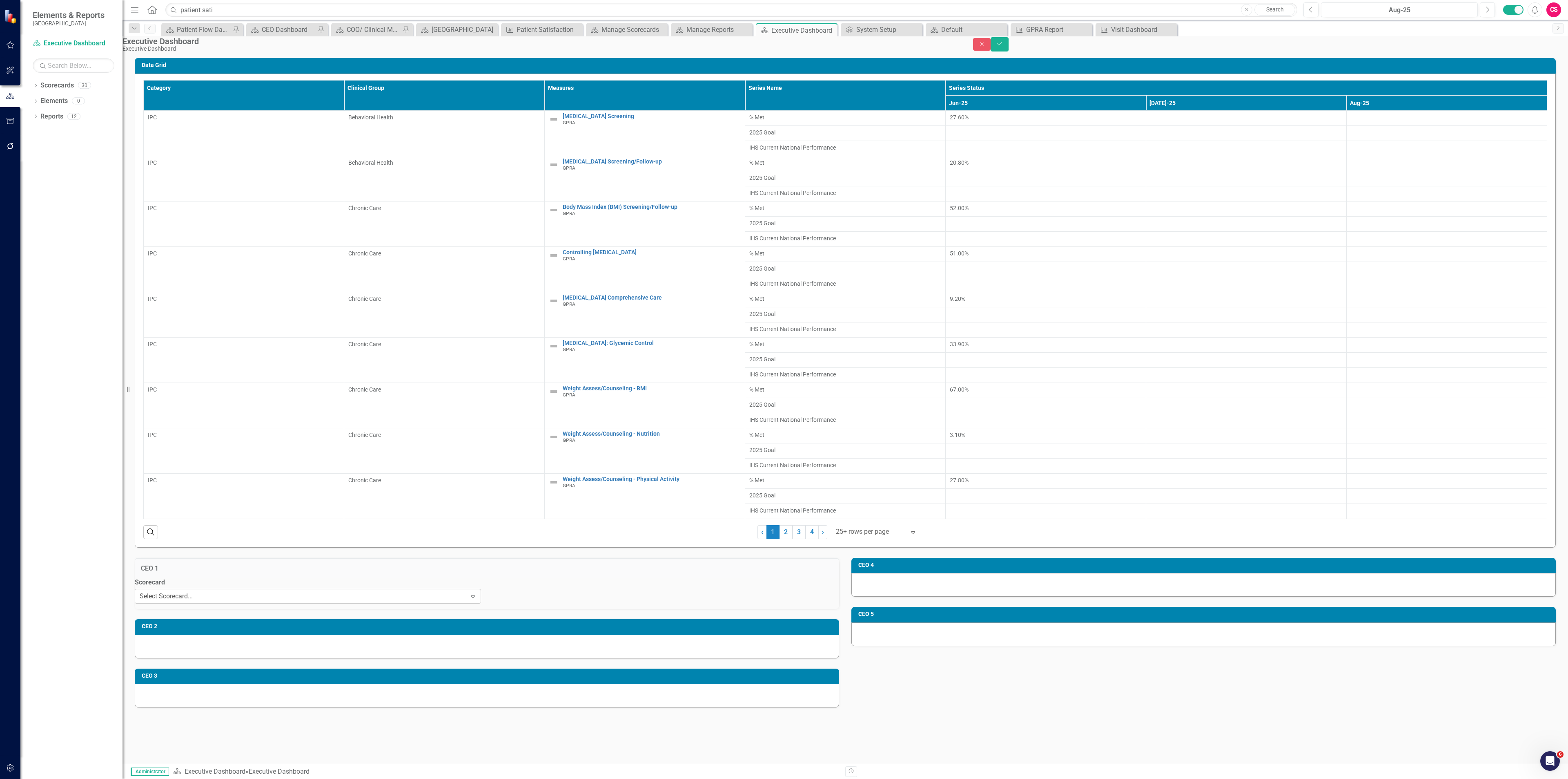
click at [193, 601] on div "Select Scorecard..." at bounding box center [166, 596] width 53 height 9
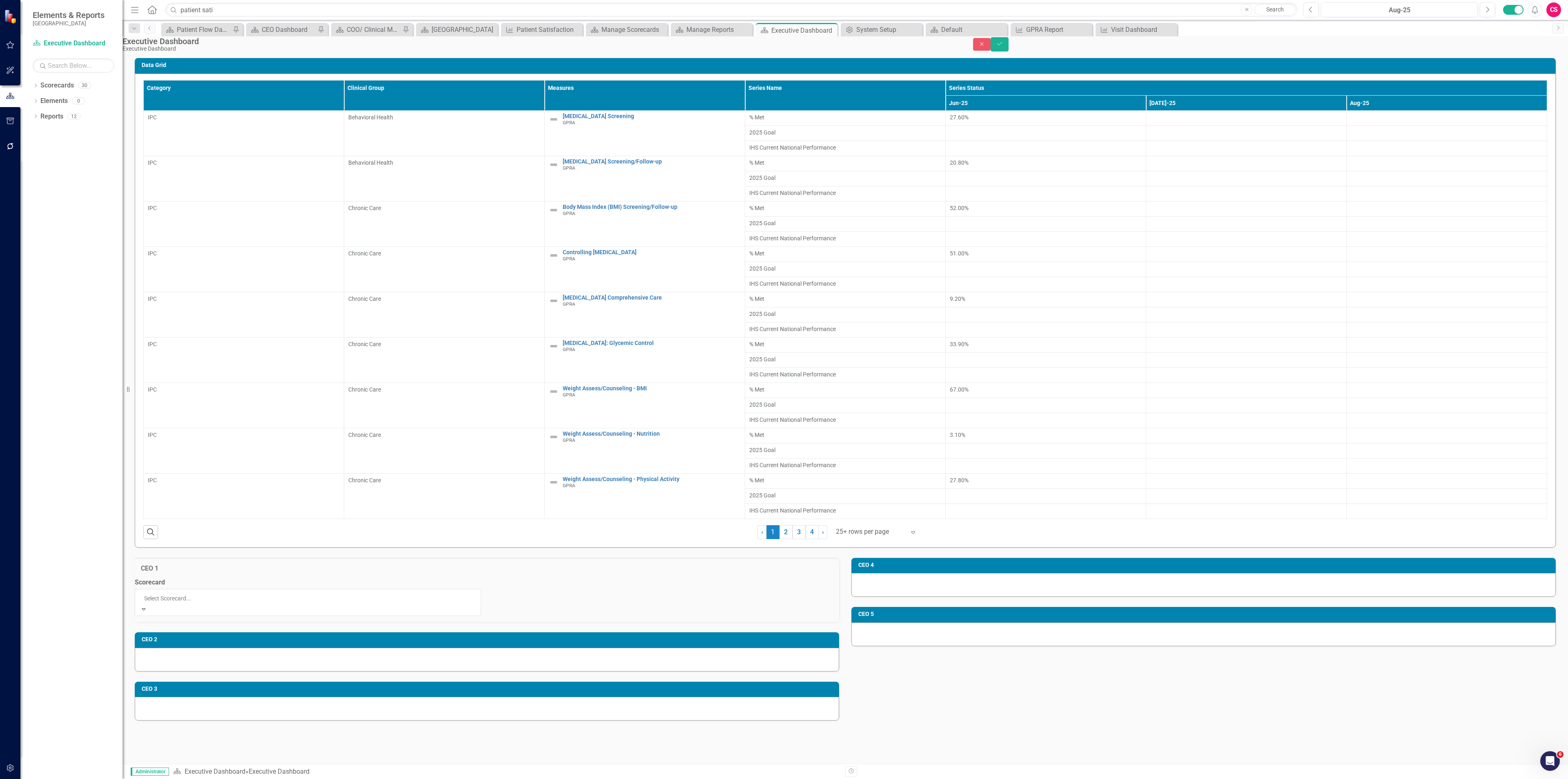
scroll to position [141, 0]
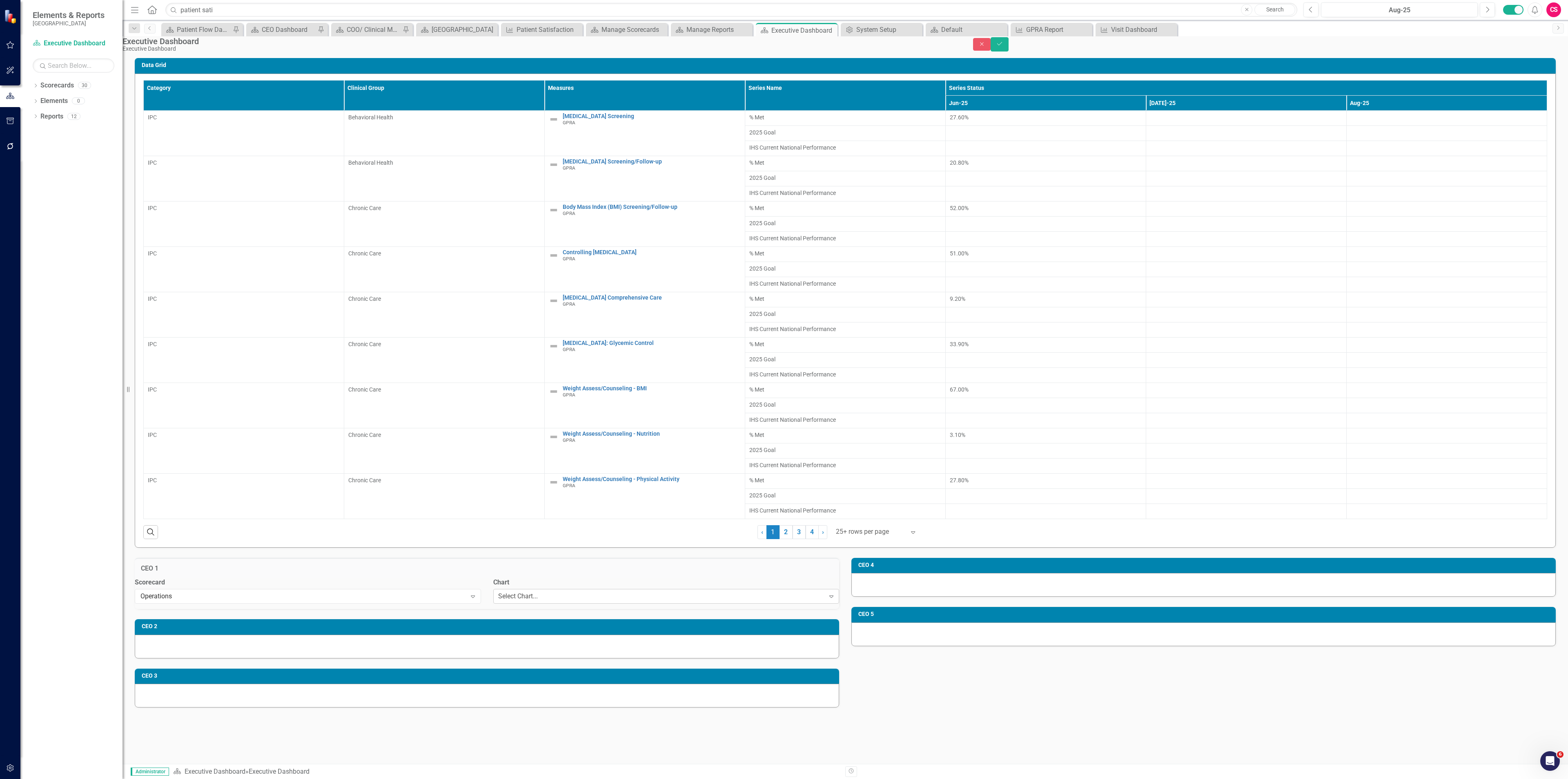
click at [537, 601] on div "Select Chart..." at bounding box center [517, 596] width 40 height 9
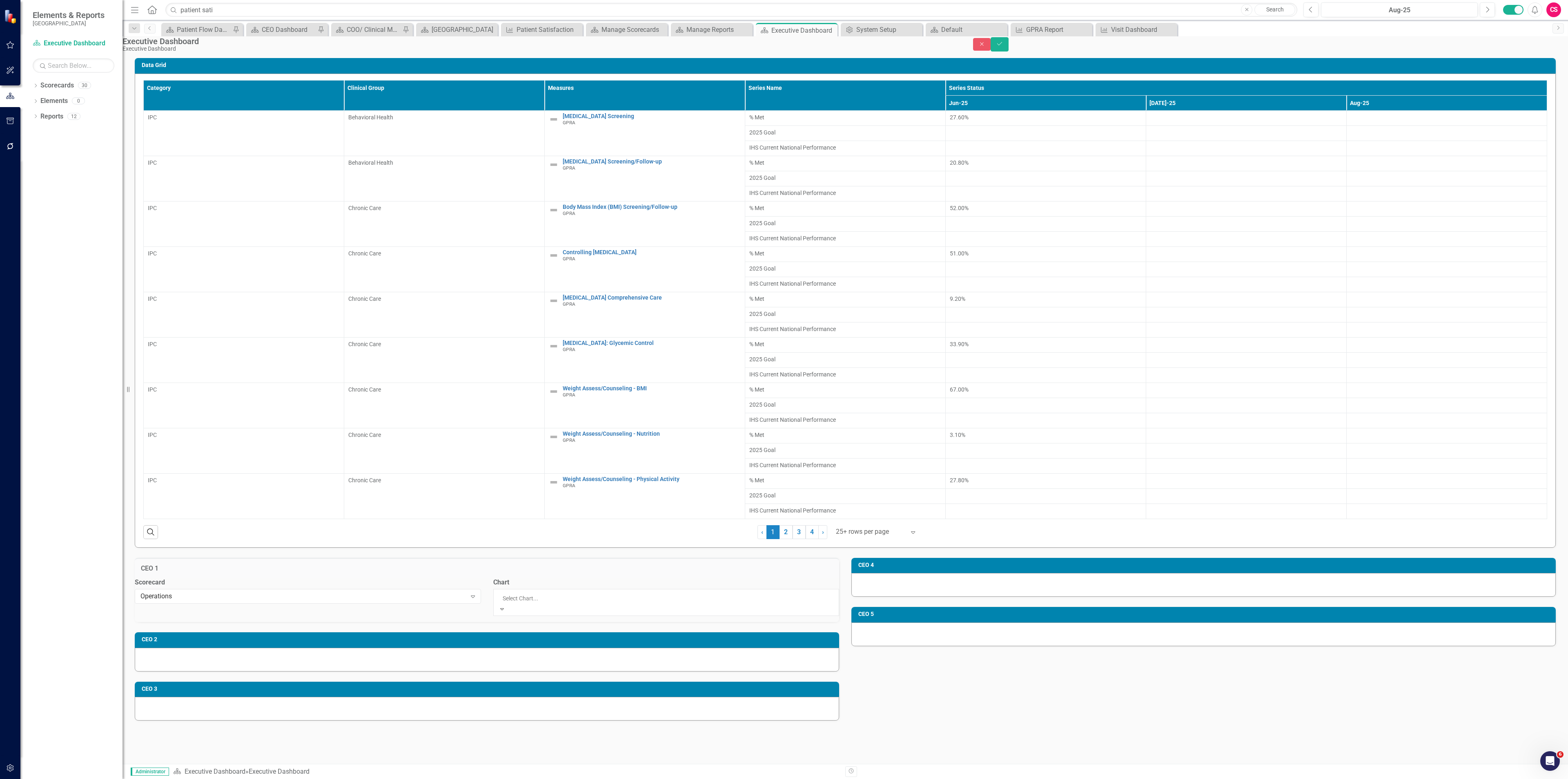
click at [551, 778] on div "Patient Satisfaction" at bounding box center [784, 792] width 1568 height 9
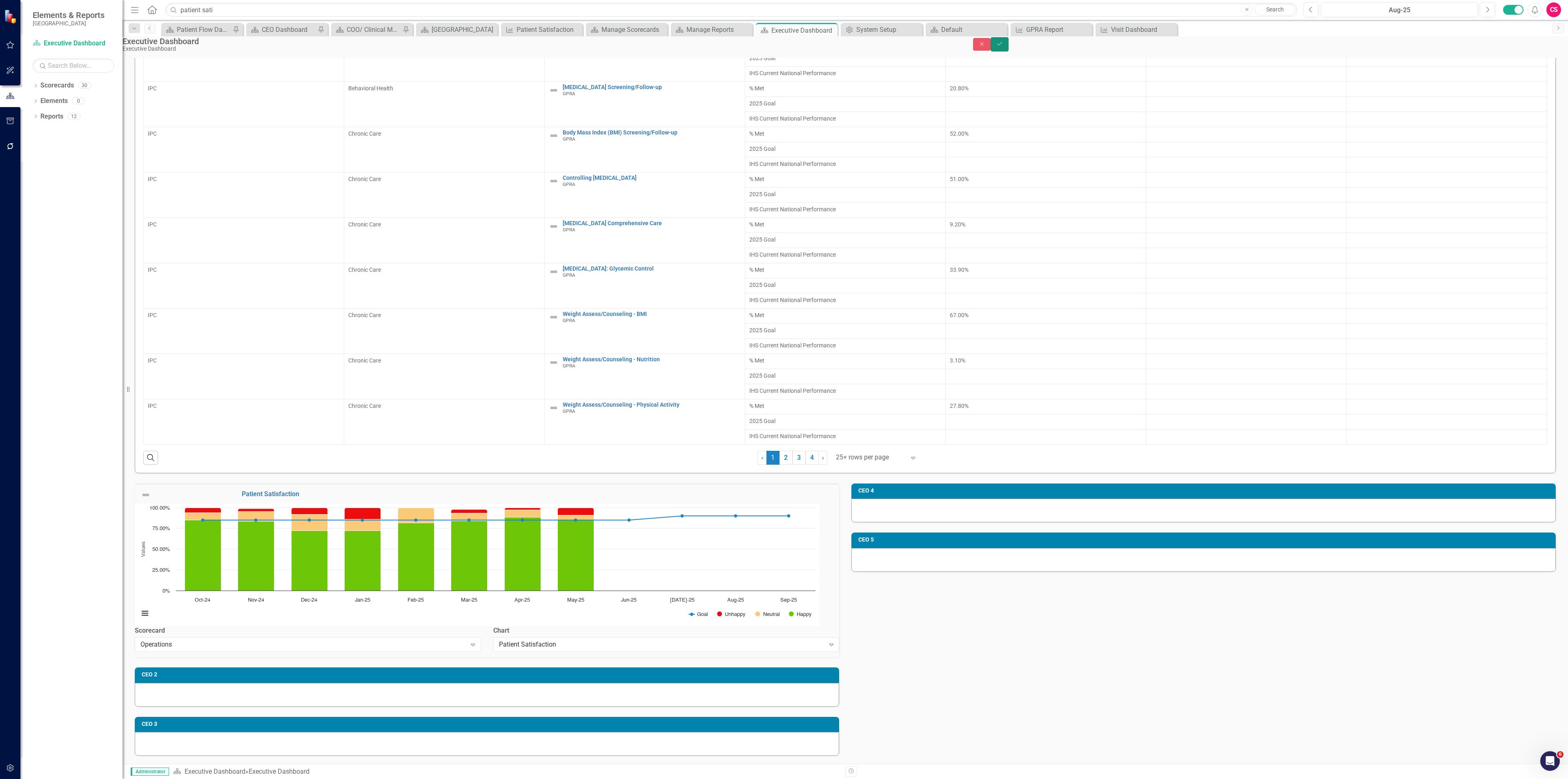
click at [1003, 46] on icon "Save" at bounding box center [999, 43] width 7 height 5
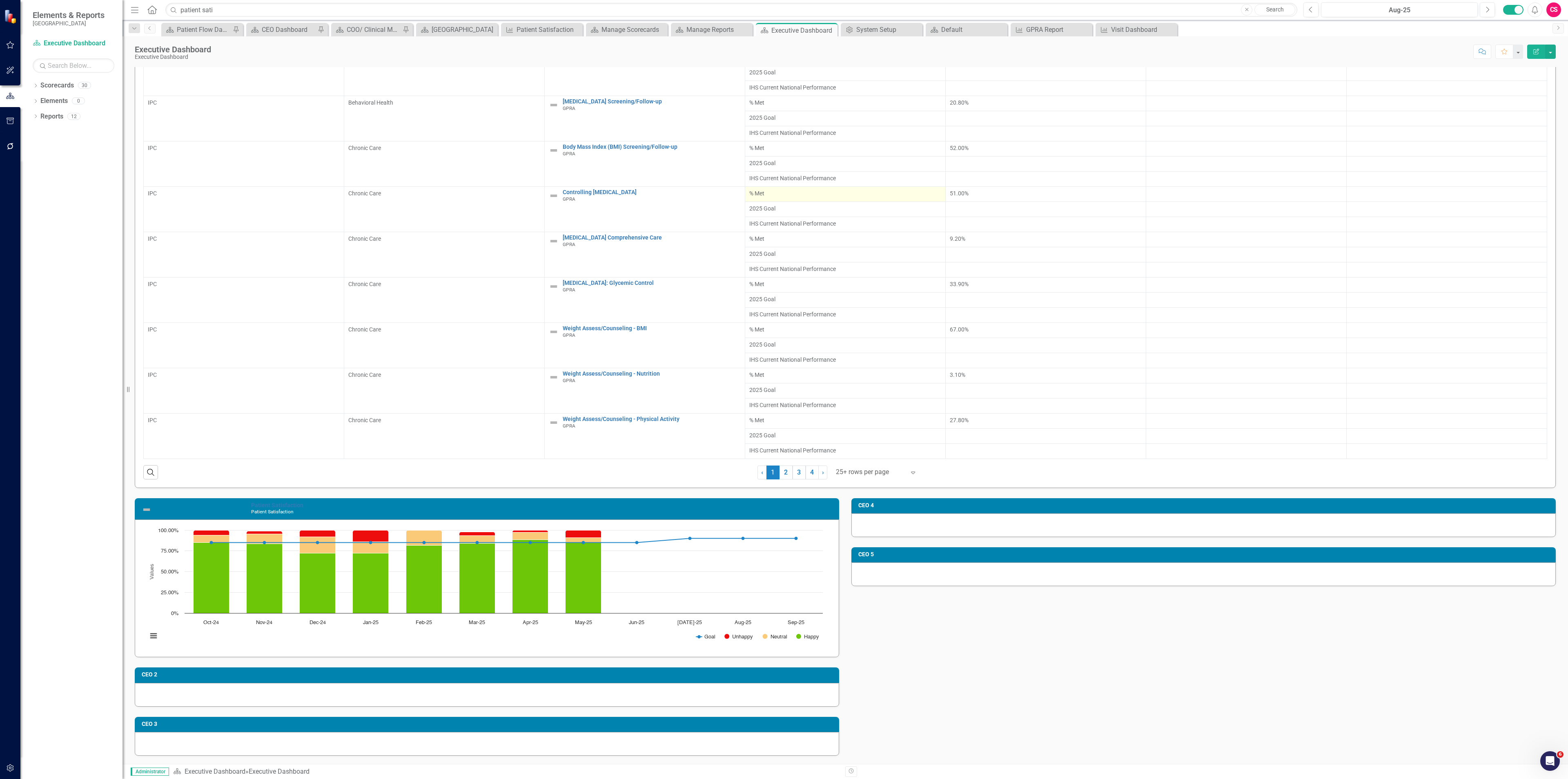
scroll to position [296, 0]
click at [1171, 509] on td "CEO 4" at bounding box center [1205, 506] width 693 height 12
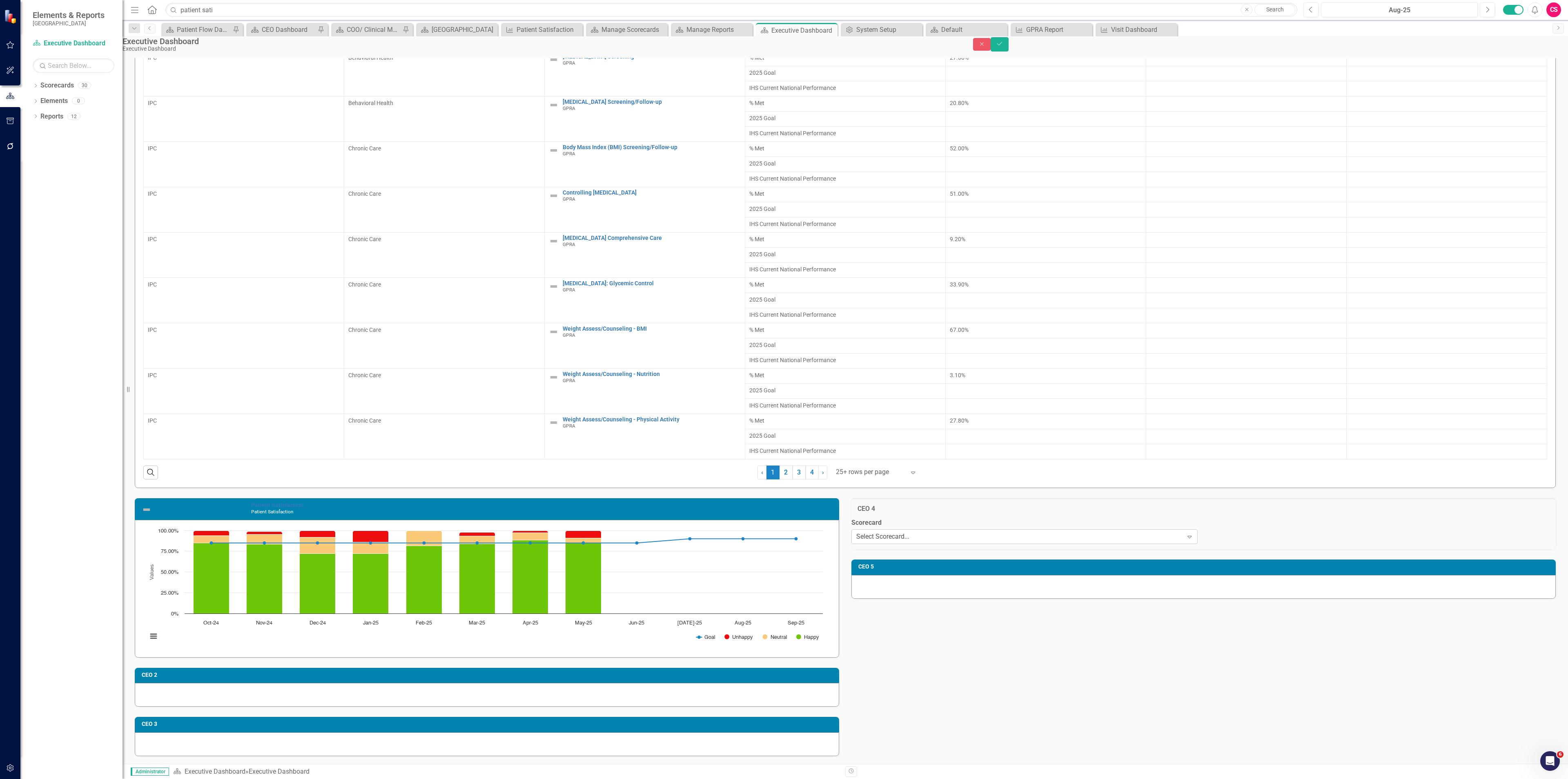
click at [909, 541] on div "Select Scorecard..." at bounding box center [883, 536] width 53 height 9
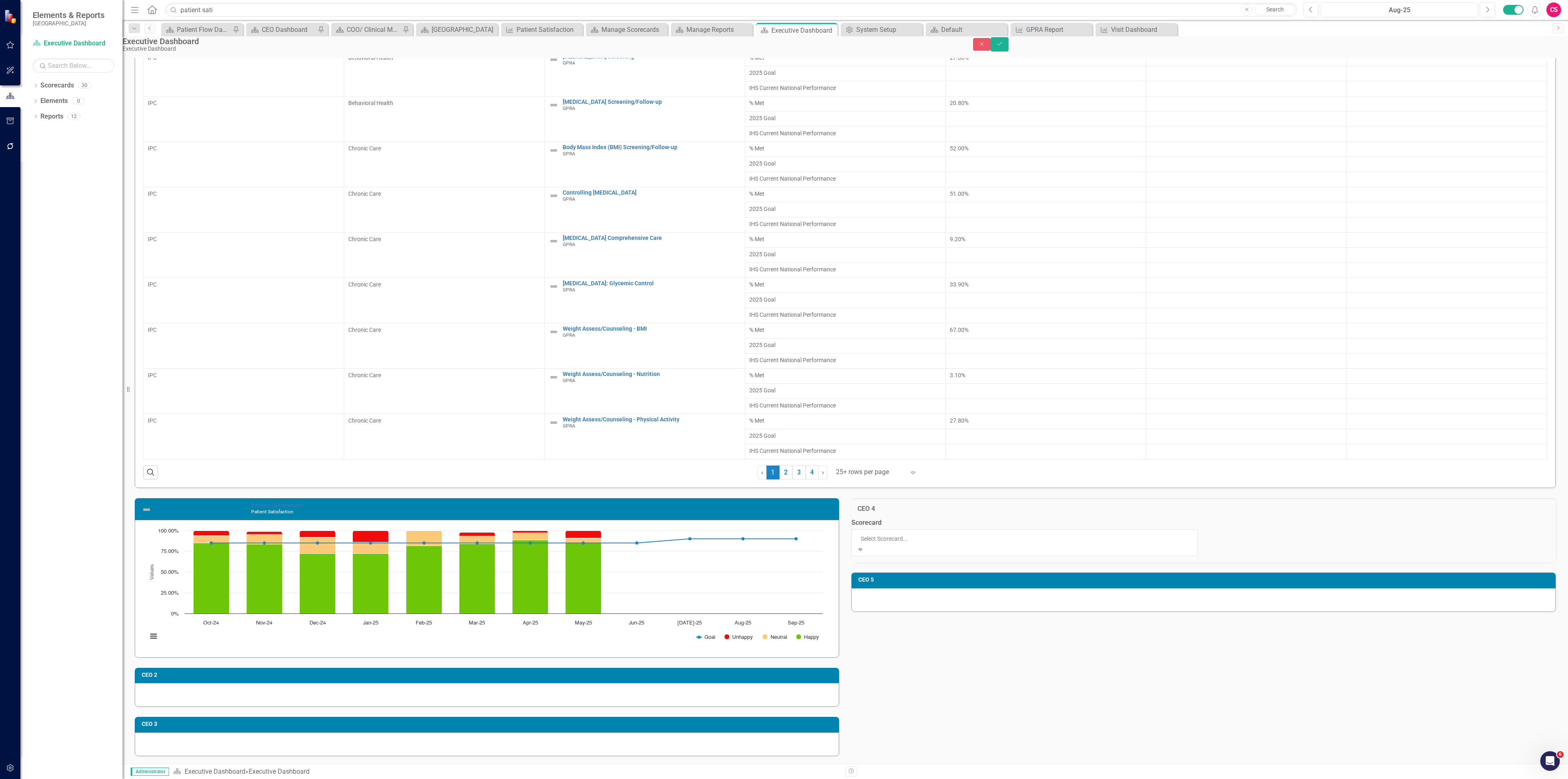
scroll to position [139, 0]
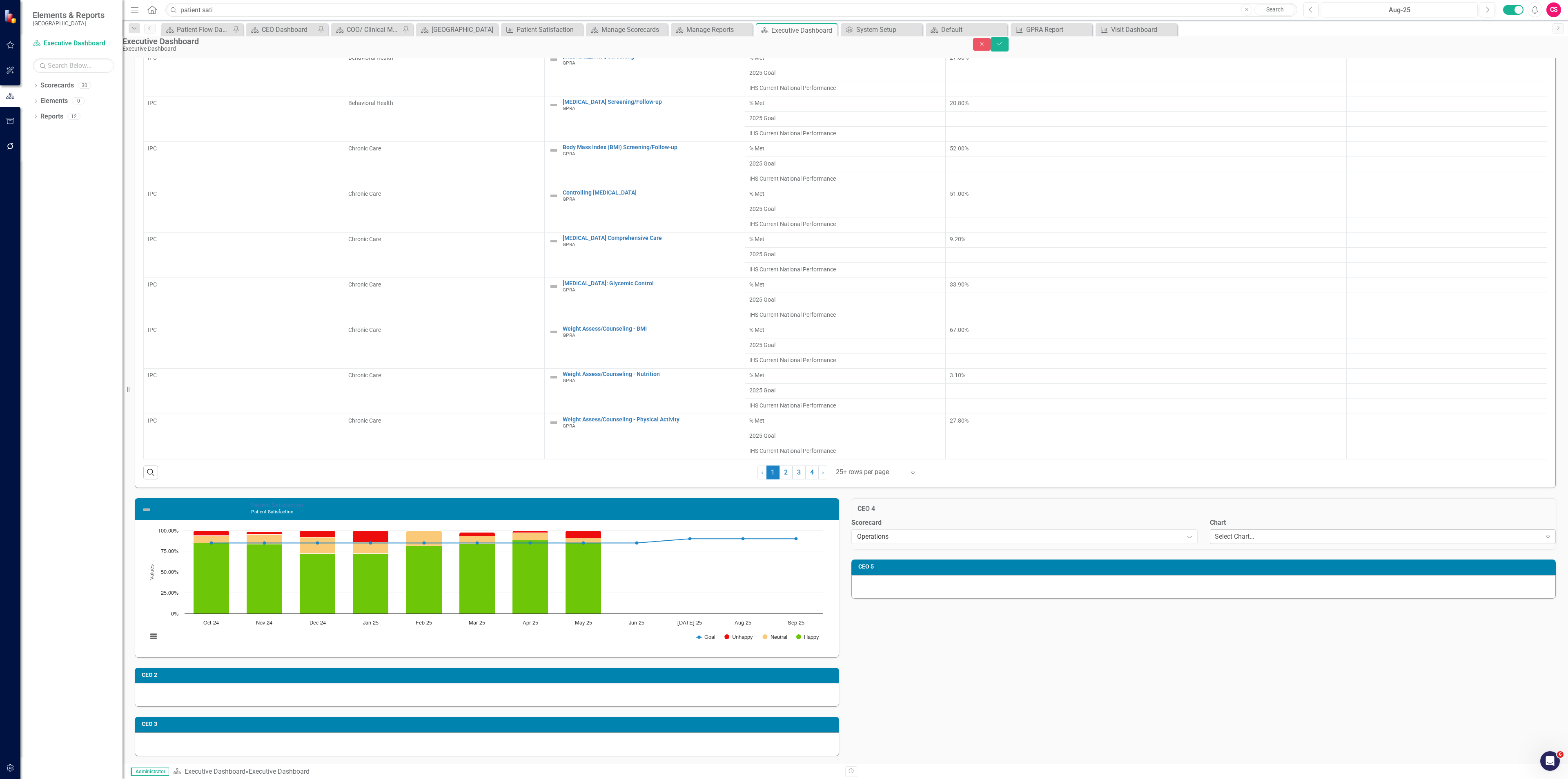
click at [1255, 539] on div "Select Chart..." at bounding box center [1234, 536] width 40 height 9
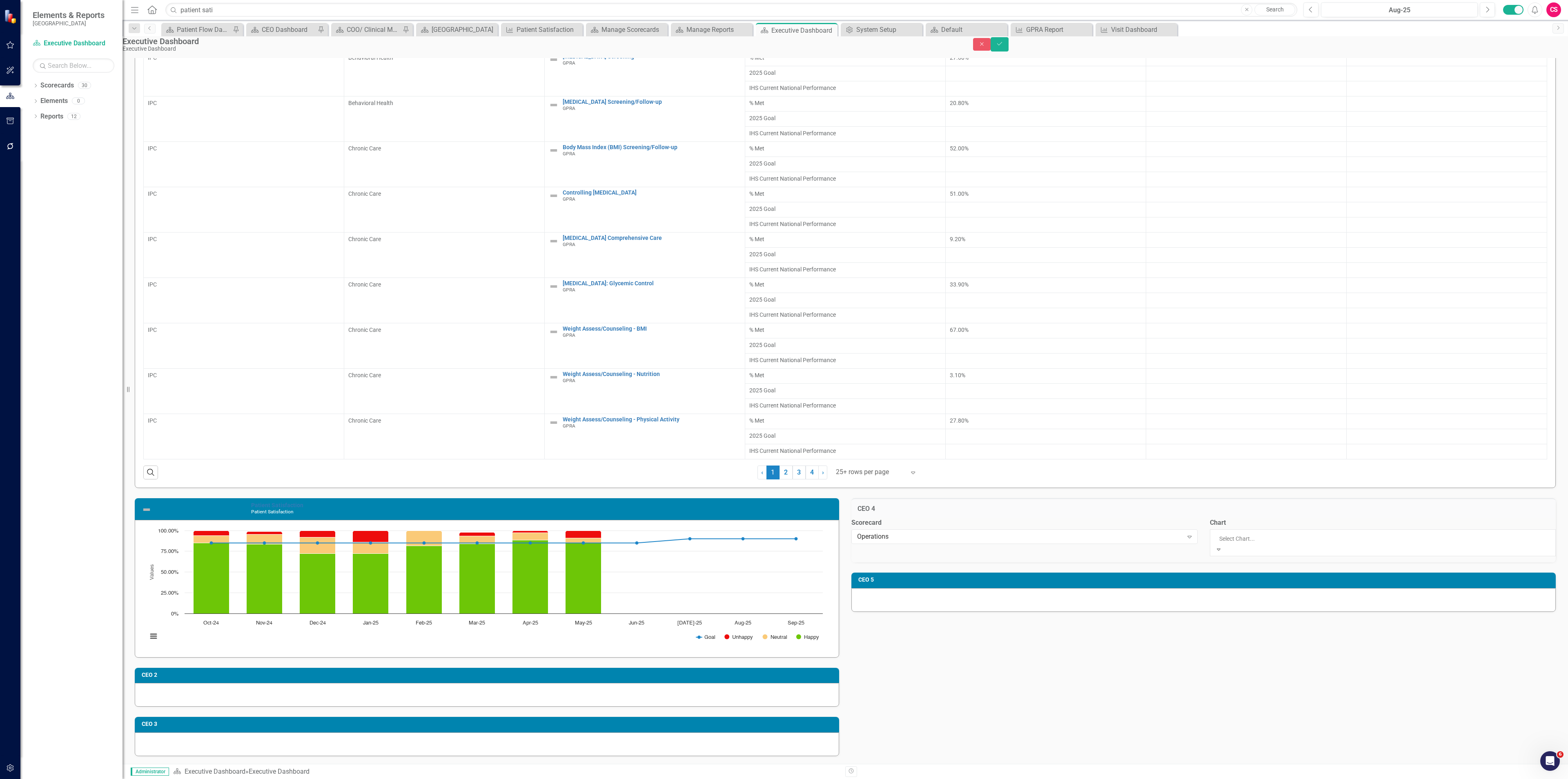
scroll to position [126, 0]
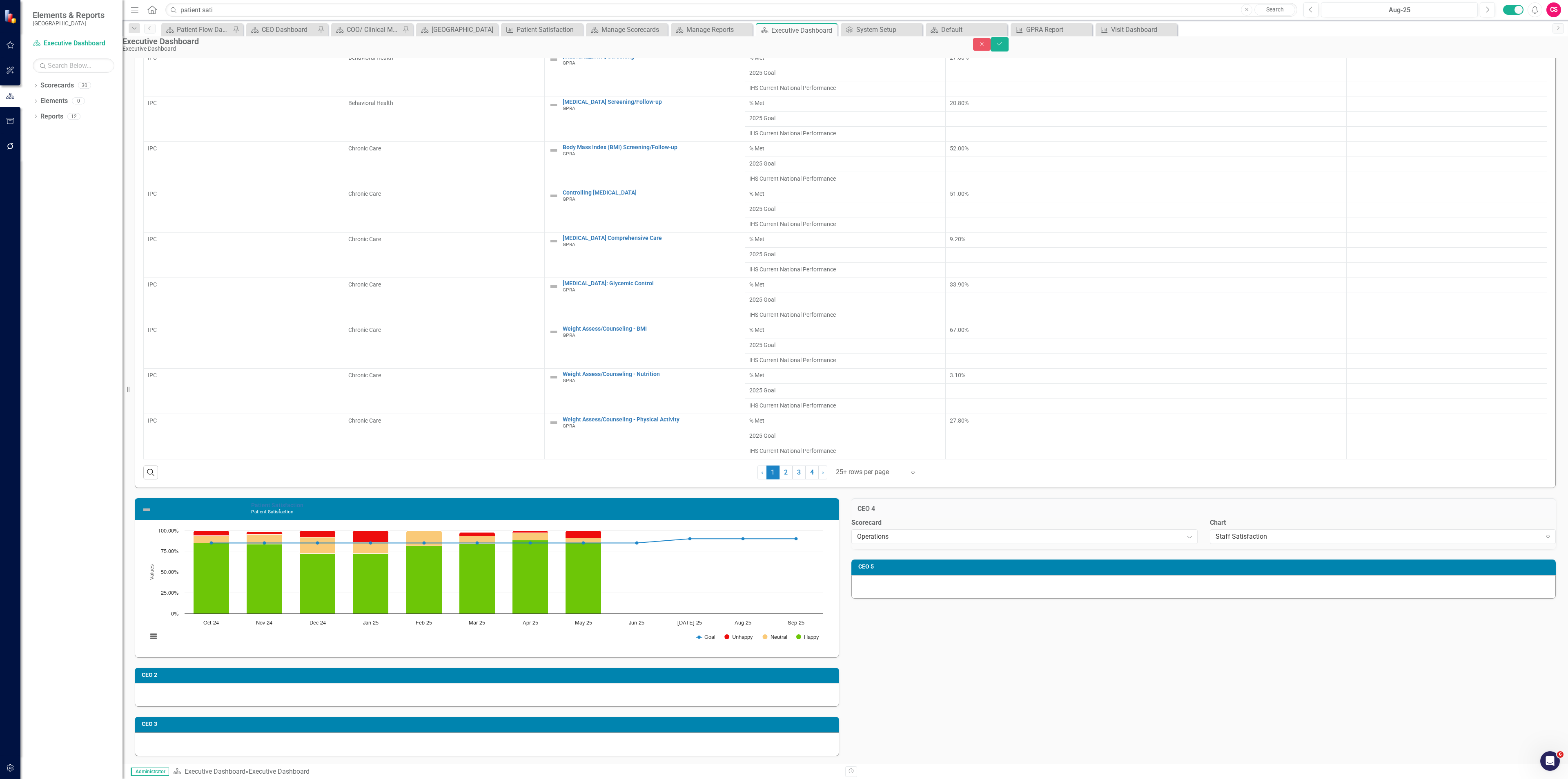
scroll to position [297, 0]
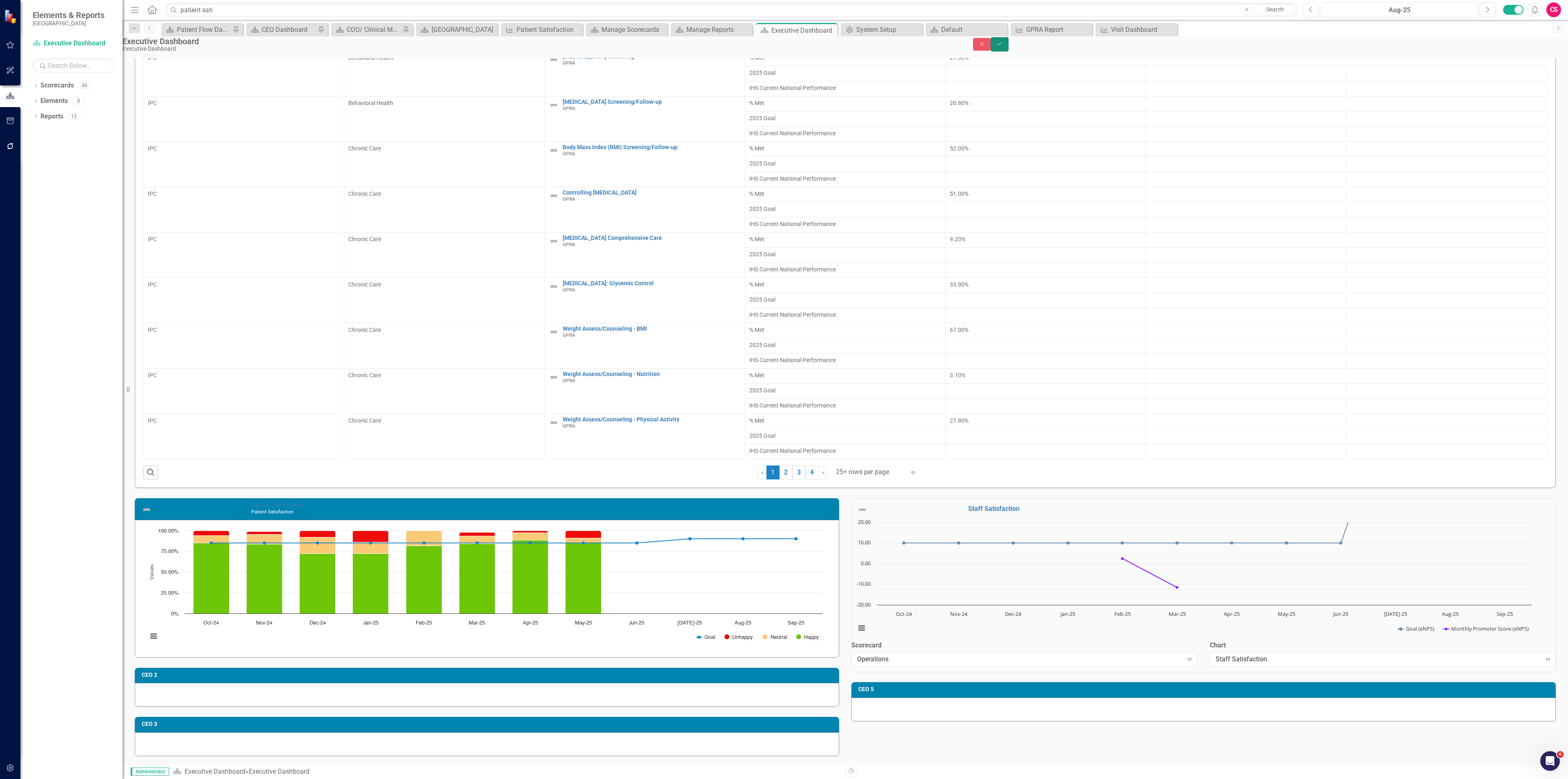
click at [1009, 44] on button "Save" at bounding box center [999, 44] width 18 height 14
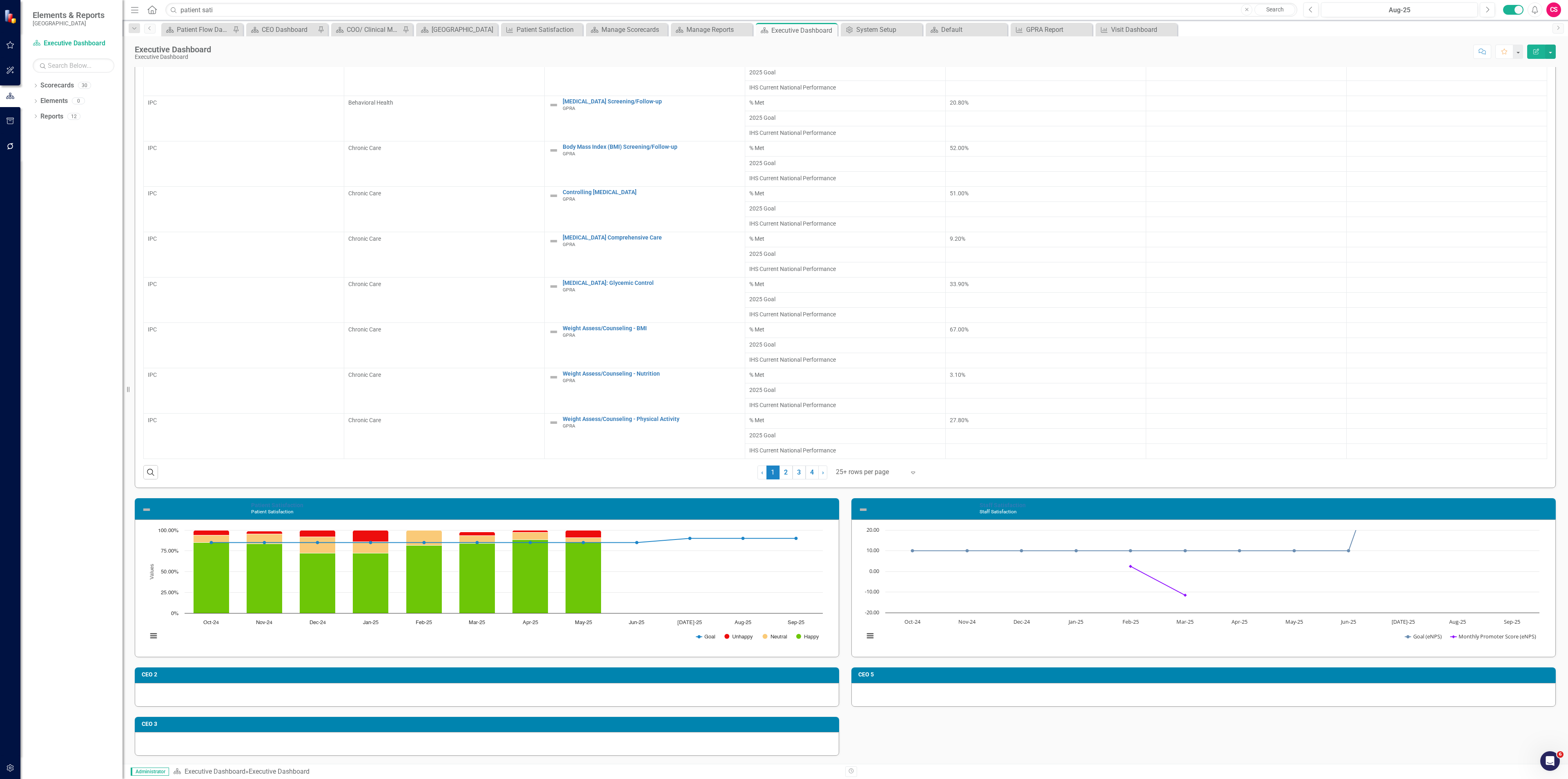
scroll to position [296, 0]
click at [281, 10] on input "patient sati" at bounding box center [732, 10] width 1132 height 14
type input "3"
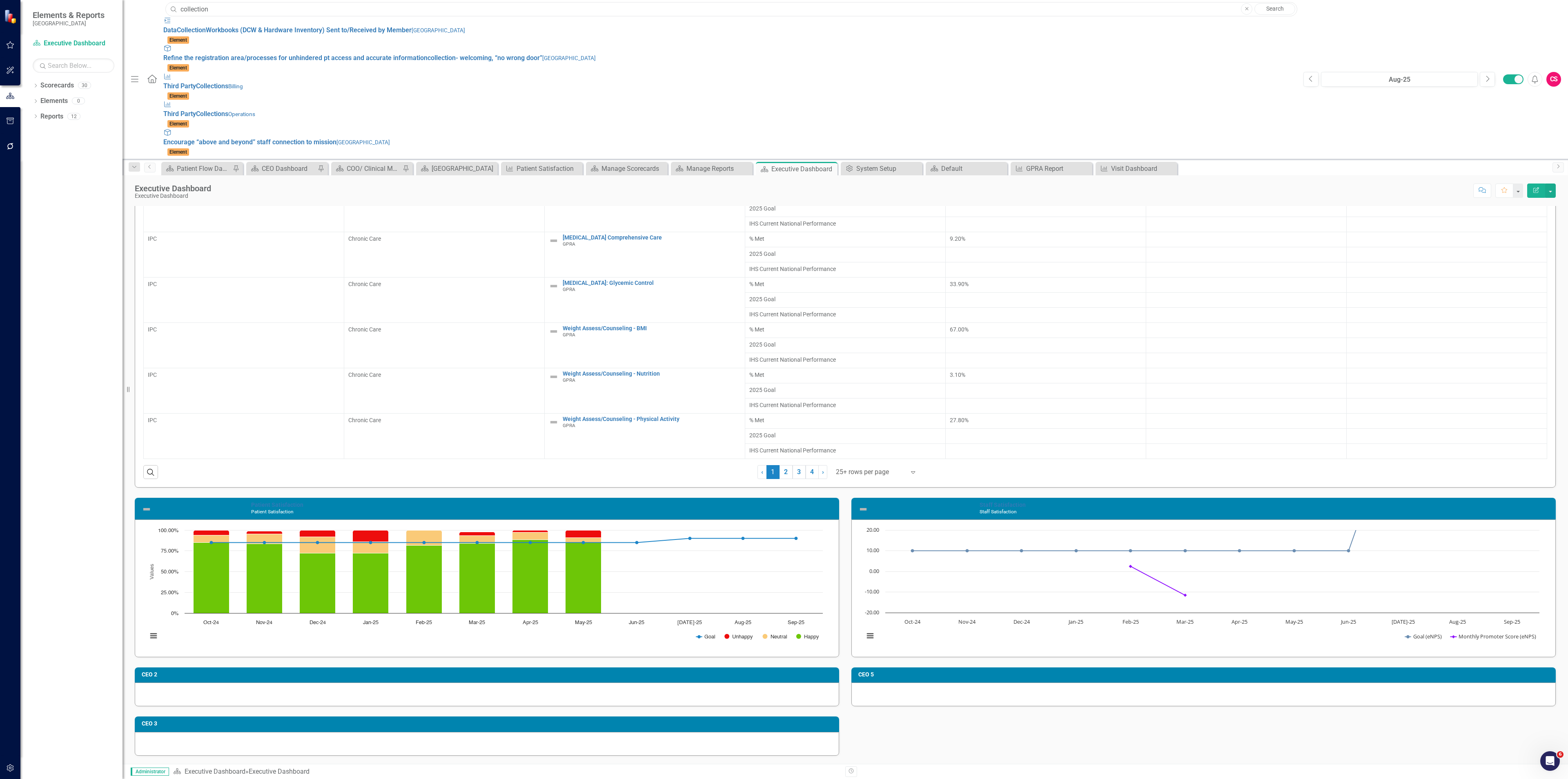
click at [287, 9] on input "collection" at bounding box center [732, 9] width 1132 height 14
type input "collection"
click at [346, 680] on td "CEO 2" at bounding box center [488, 675] width 693 height 12
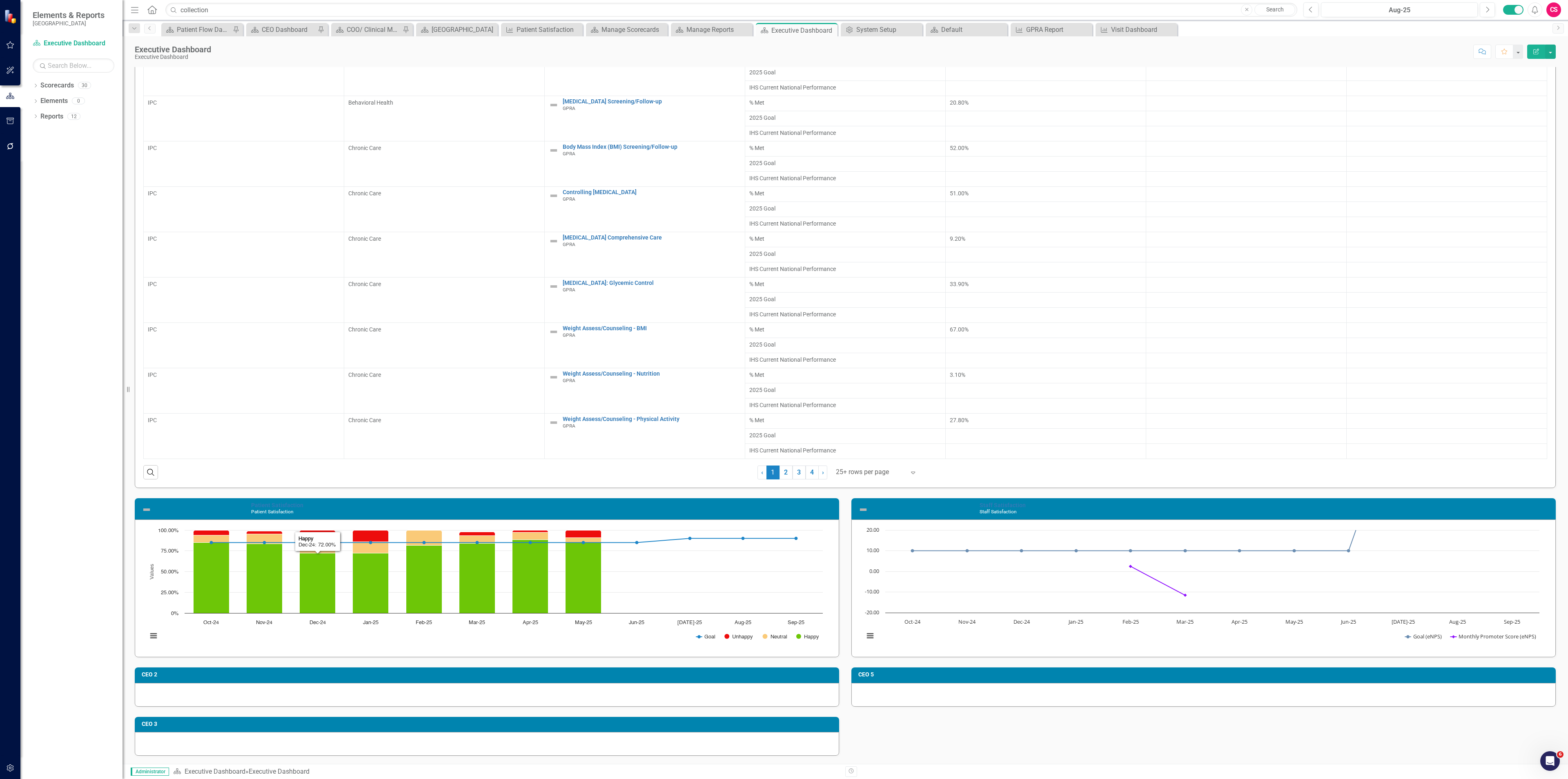
click at [346, 680] on td "CEO 2" at bounding box center [488, 675] width 693 height 12
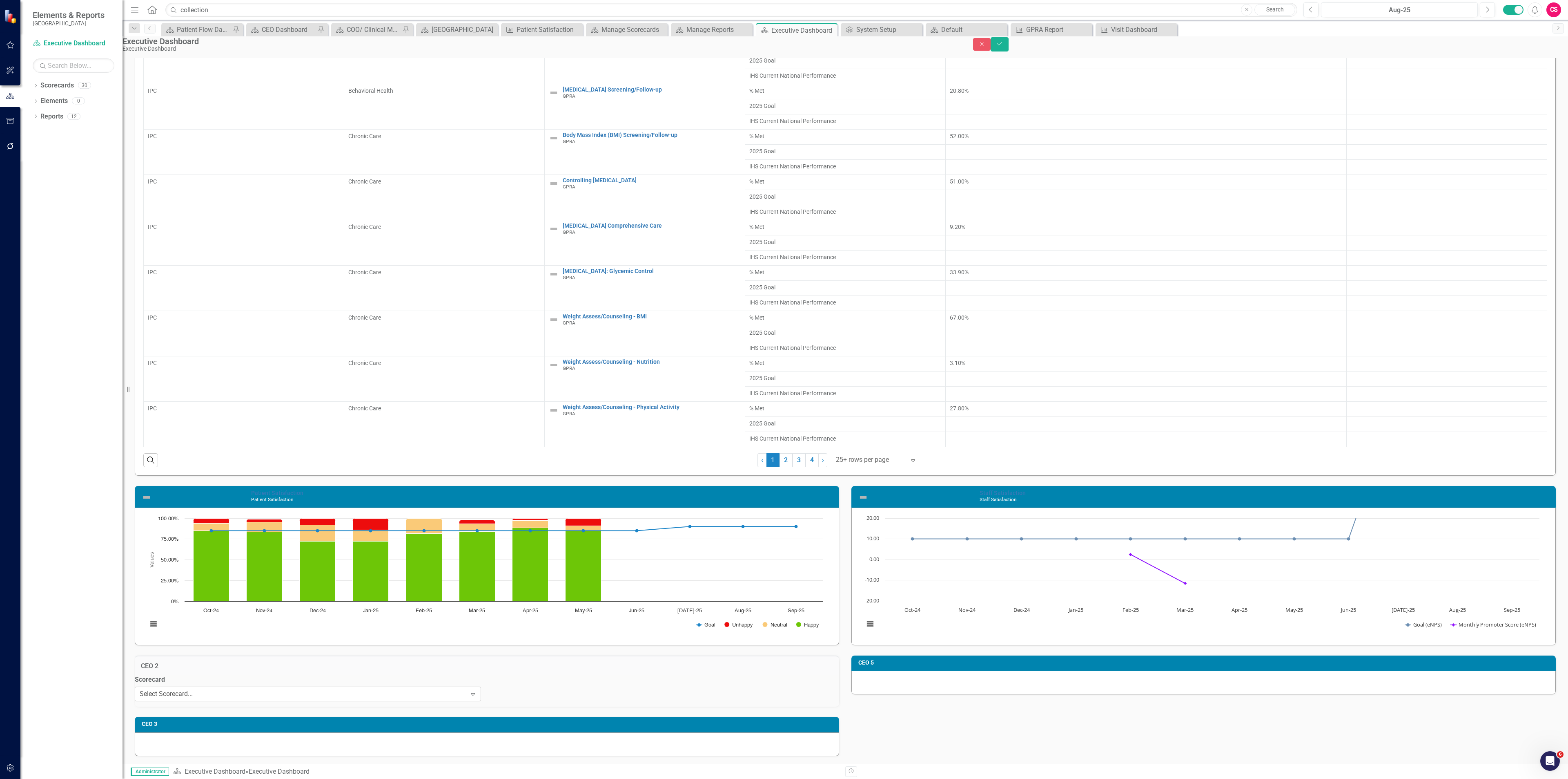
click at [193, 699] on div "Select Scorecard..." at bounding box center [166, 694] width 53 height 9
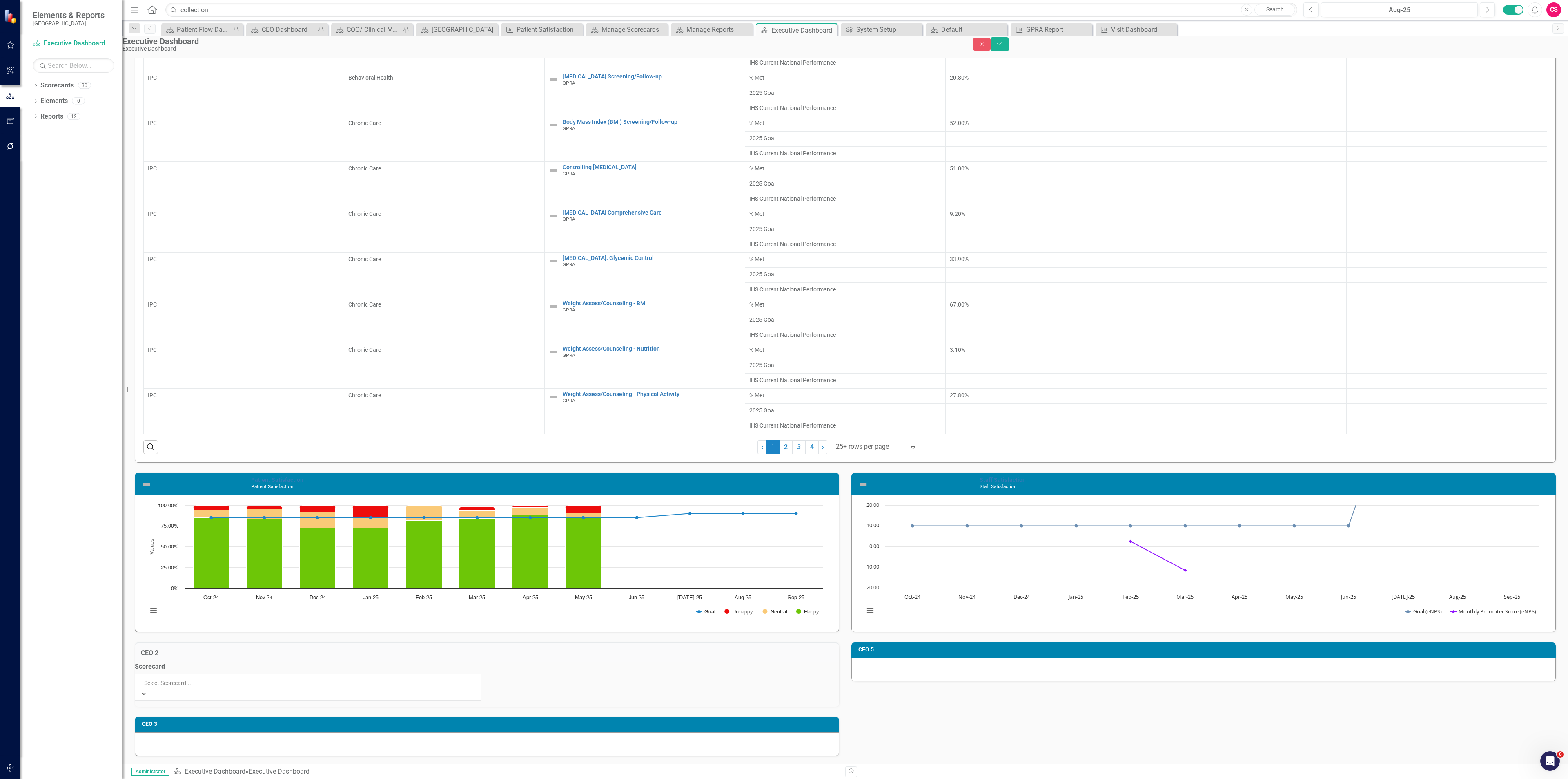
scroll to position [264, 0]
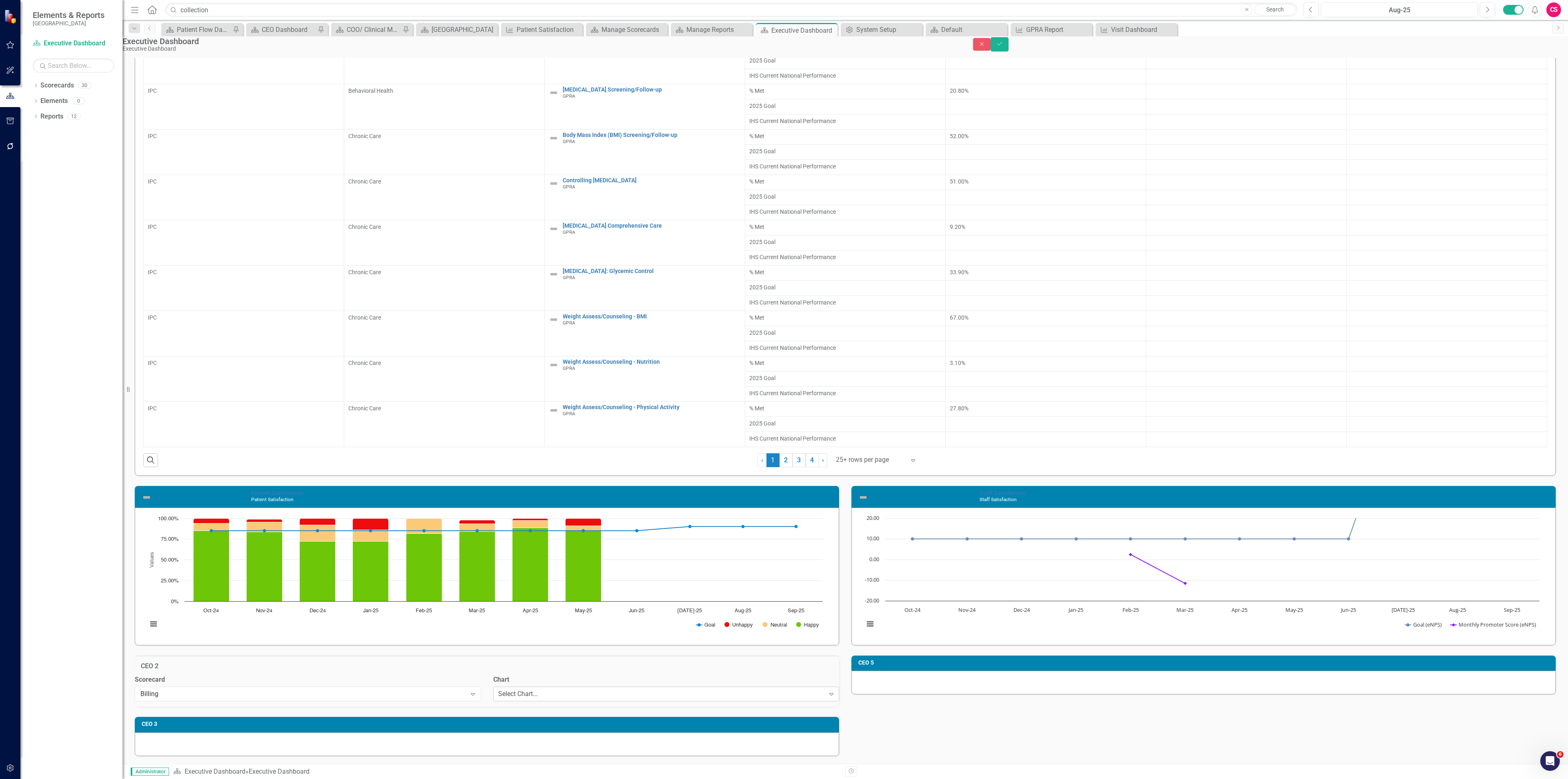
click at [537, 699] on div "Select Chart..." at bounding box center [517, 694] width 40 height 9
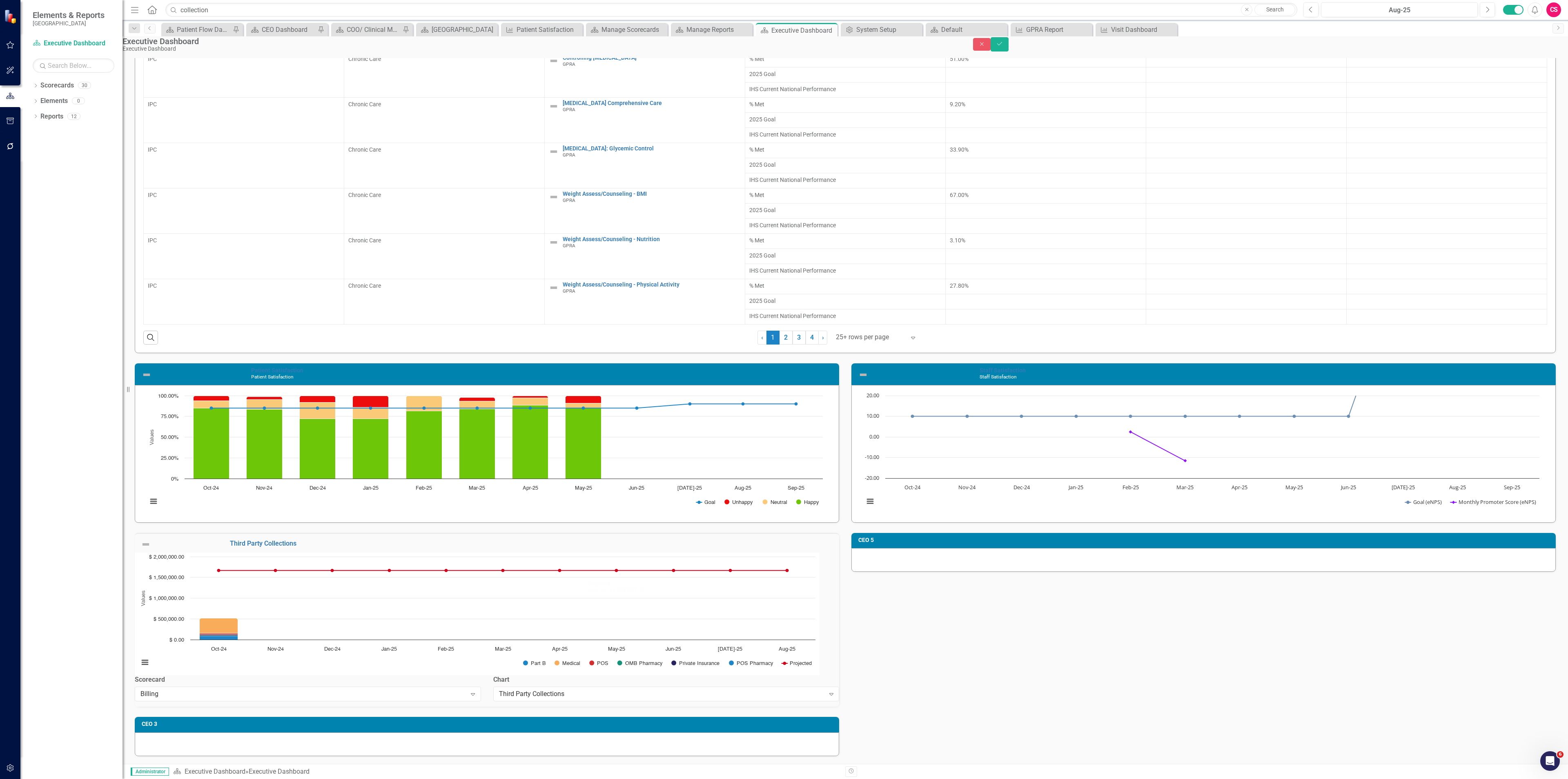
scroll to position [437, 0]
click at [1276, 548] on div at bounding box center [1203, 560] width 704 height 24
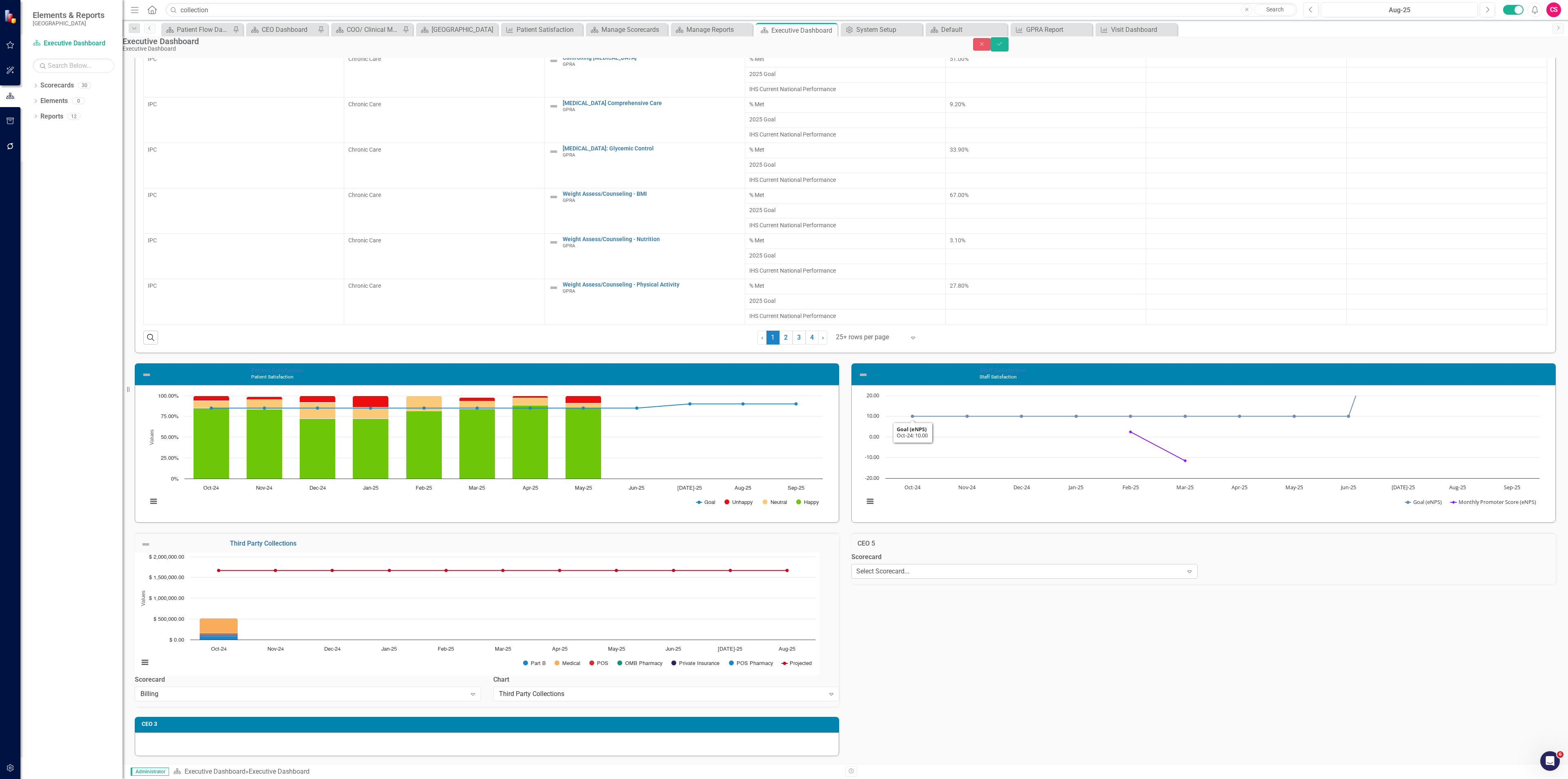
click at [909, 573] on div "Select Scorecard..." at bounding box center [883, 571] width 53 height 9
click at [1025, 555] on label "Scorecard" at bounding box center [1024, 557] width 346 height 9
click at [1009, 51] on button "Save" at bounding box center [999, 44] width 18 height 14
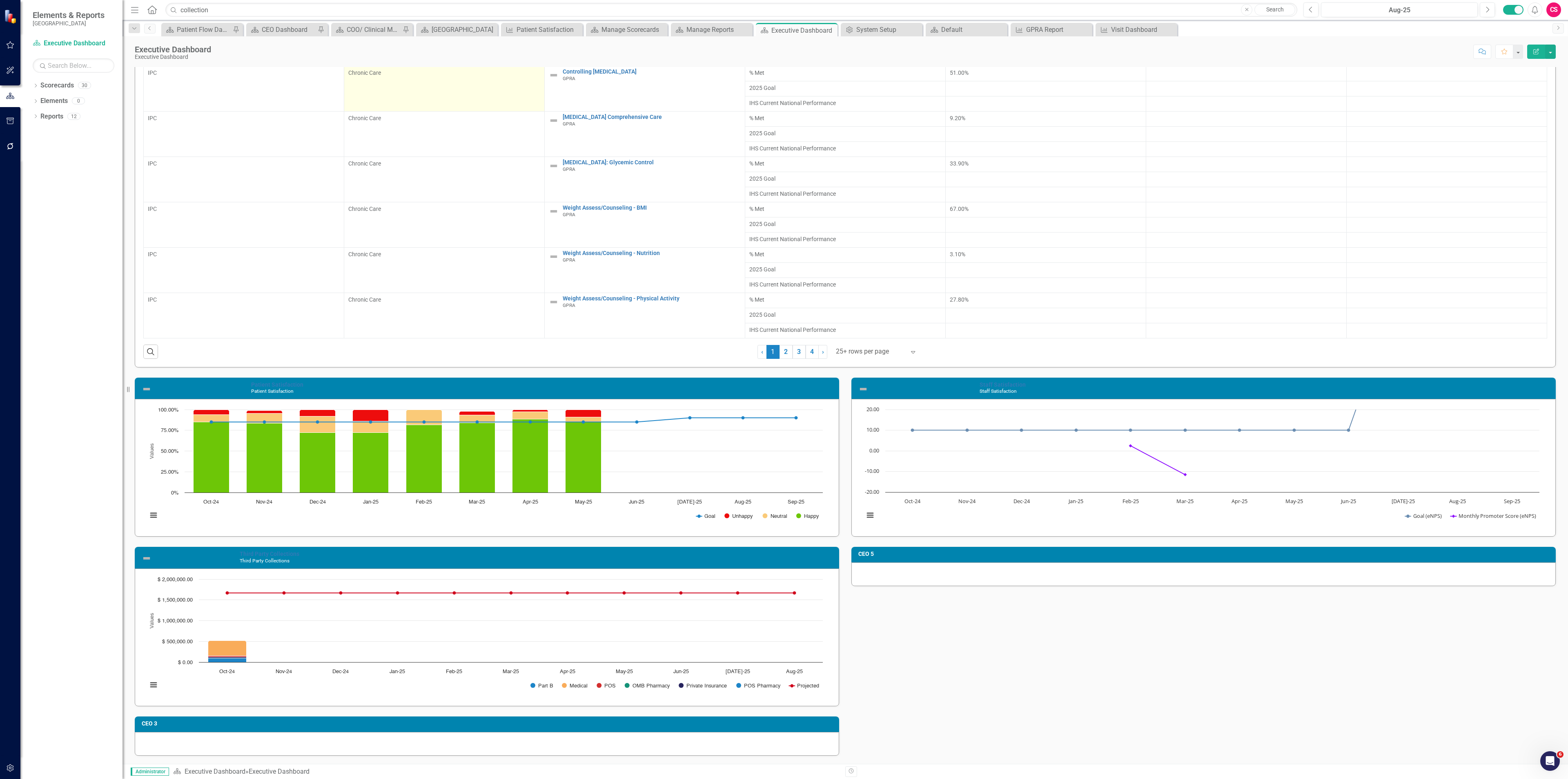
scroll to position [417, 0]
click at [877, 351] on div at bounding box center [870, 351] width 69 height 11
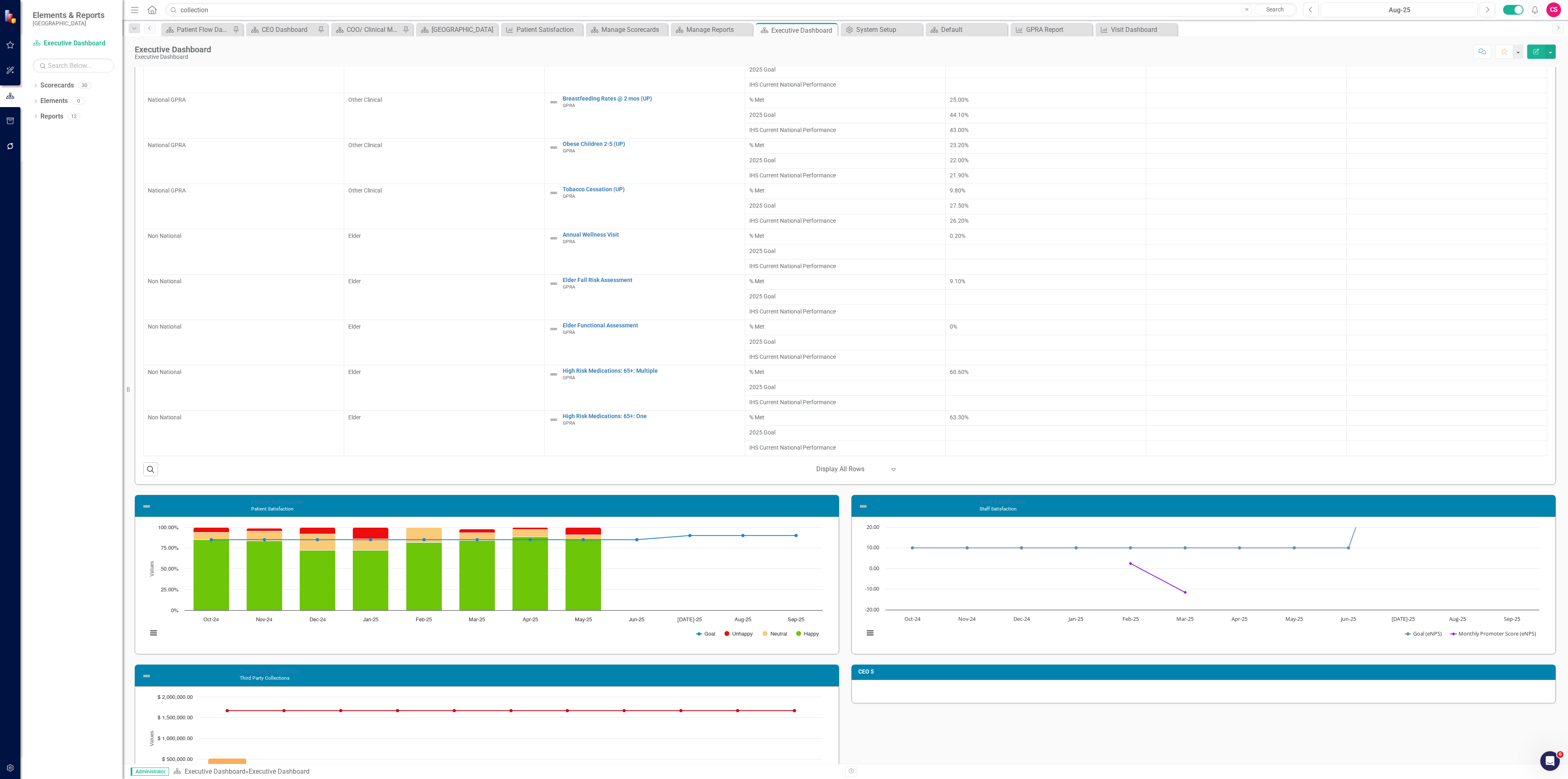
scroll to position [336, 0]
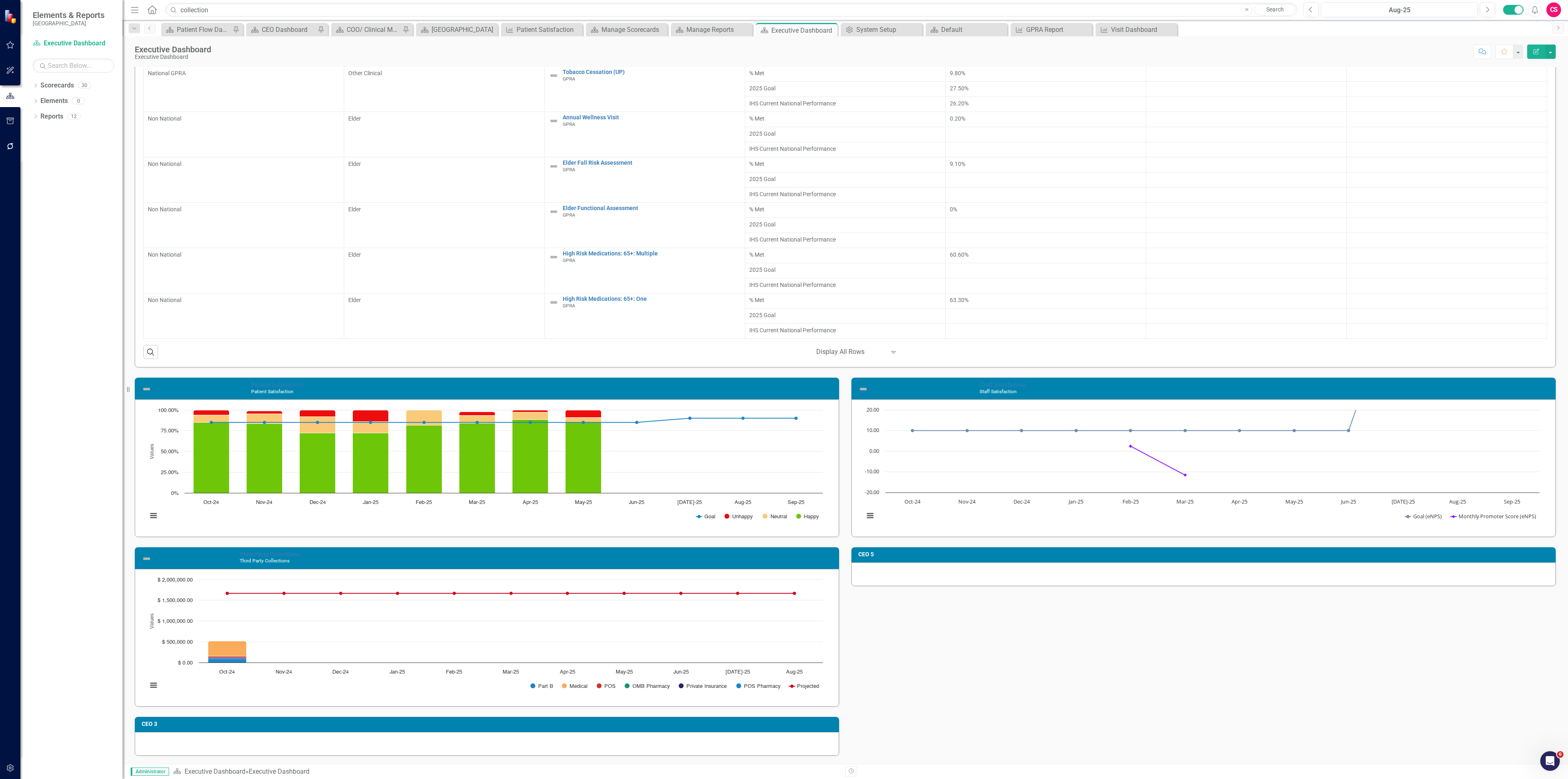
click at [1259, 564] on div at bounding box center [1203, 574] width 704 height 24
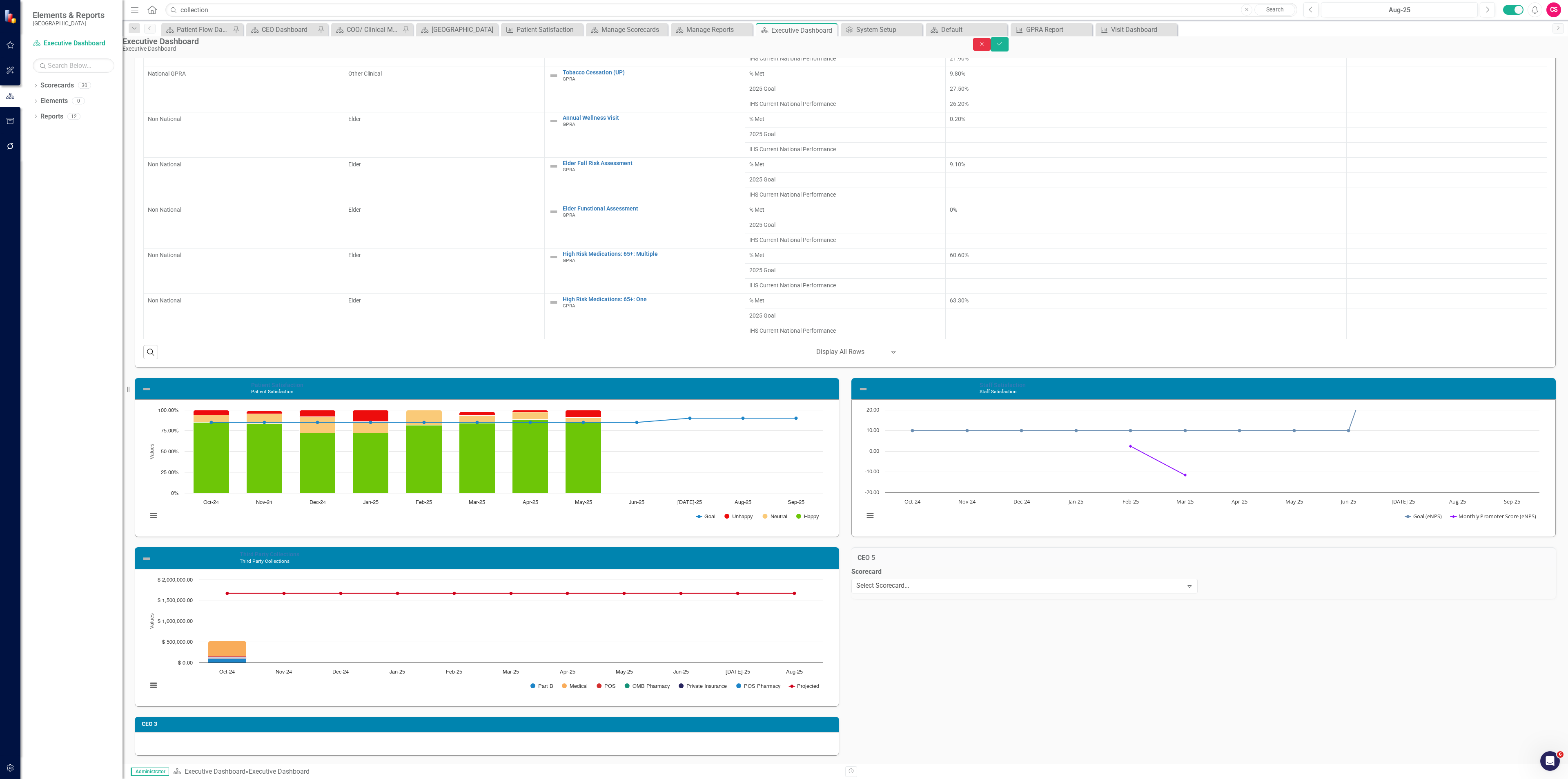
click at [991, 44] on button "Close" at bounding box center [982, 44] width 18 height 13
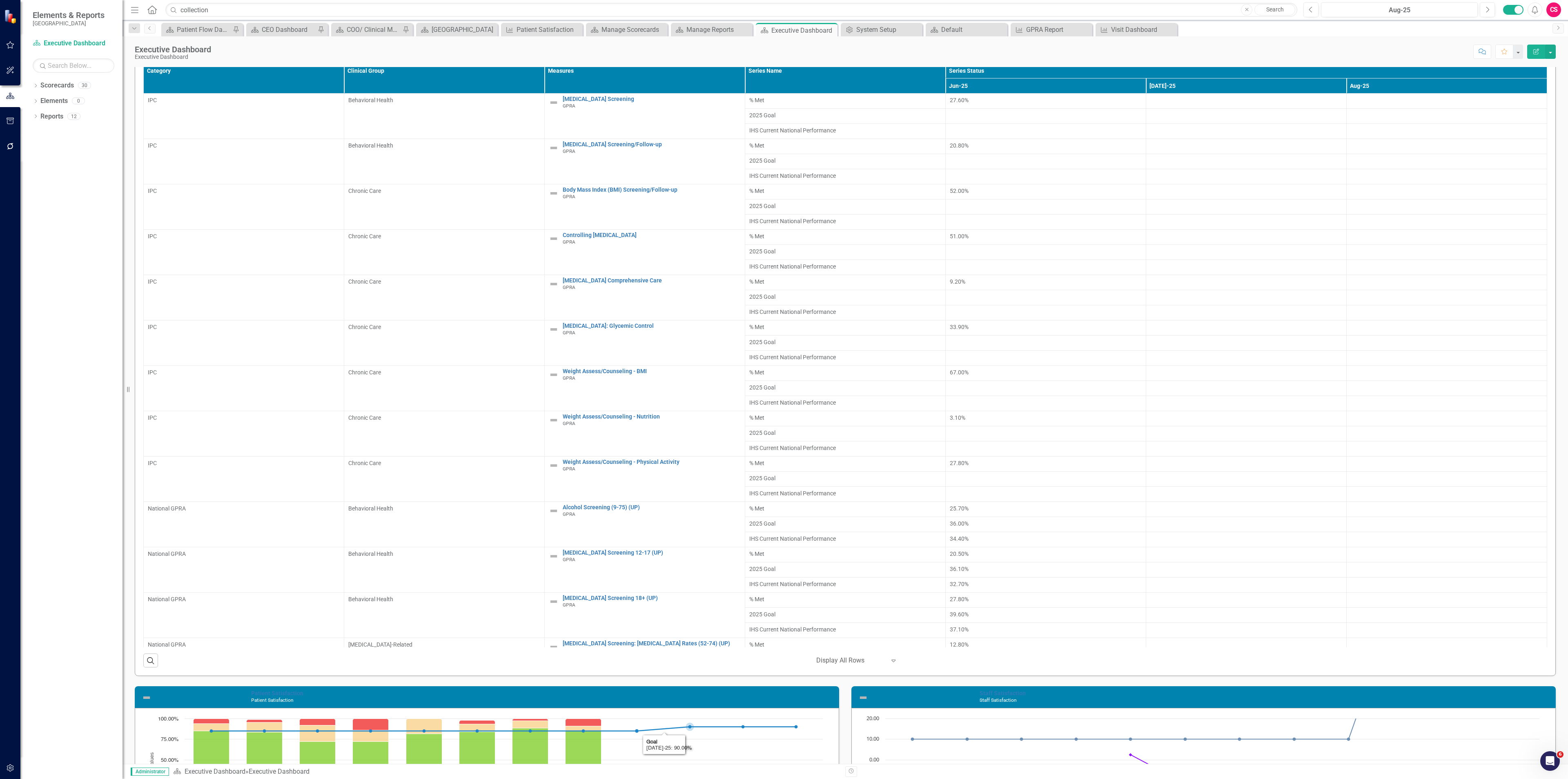
scroll to position [0, 0]
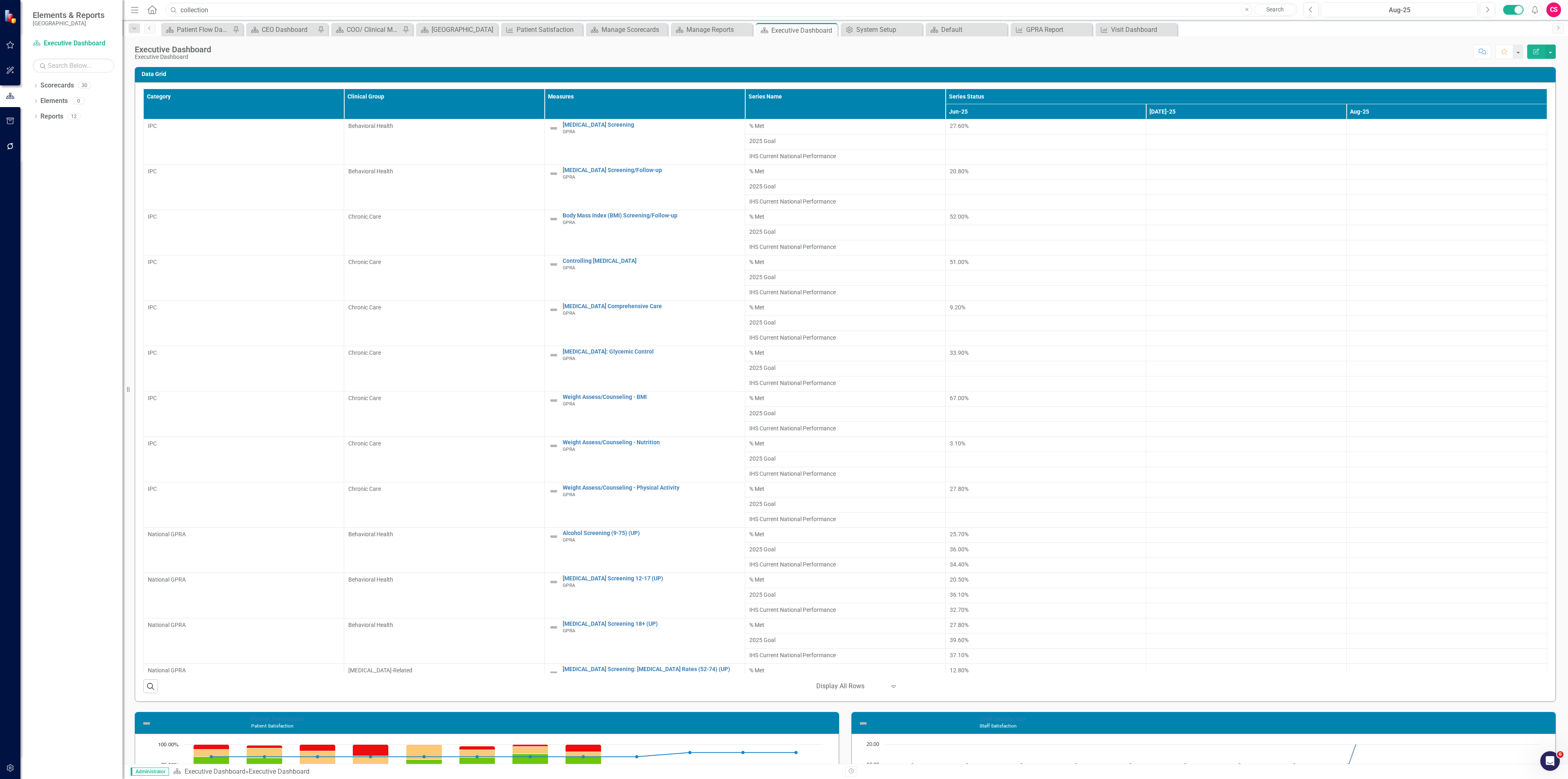
click at [584, 12] on input "collection" at bounding box center [732, 10] width 1132 height 14
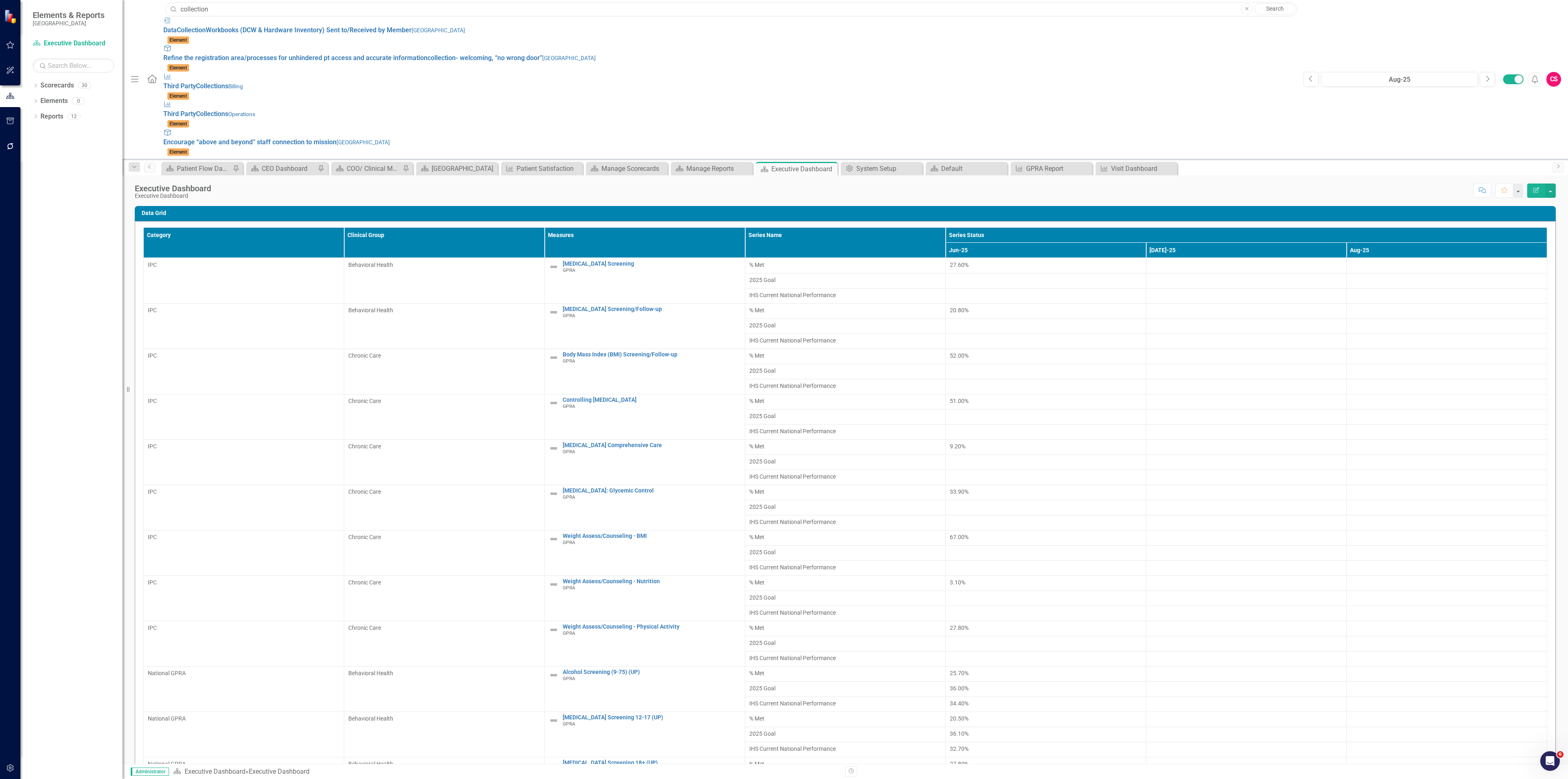
click at [584, 12] on input "collection" at bounding box center [732, 9] width 1132 height 14
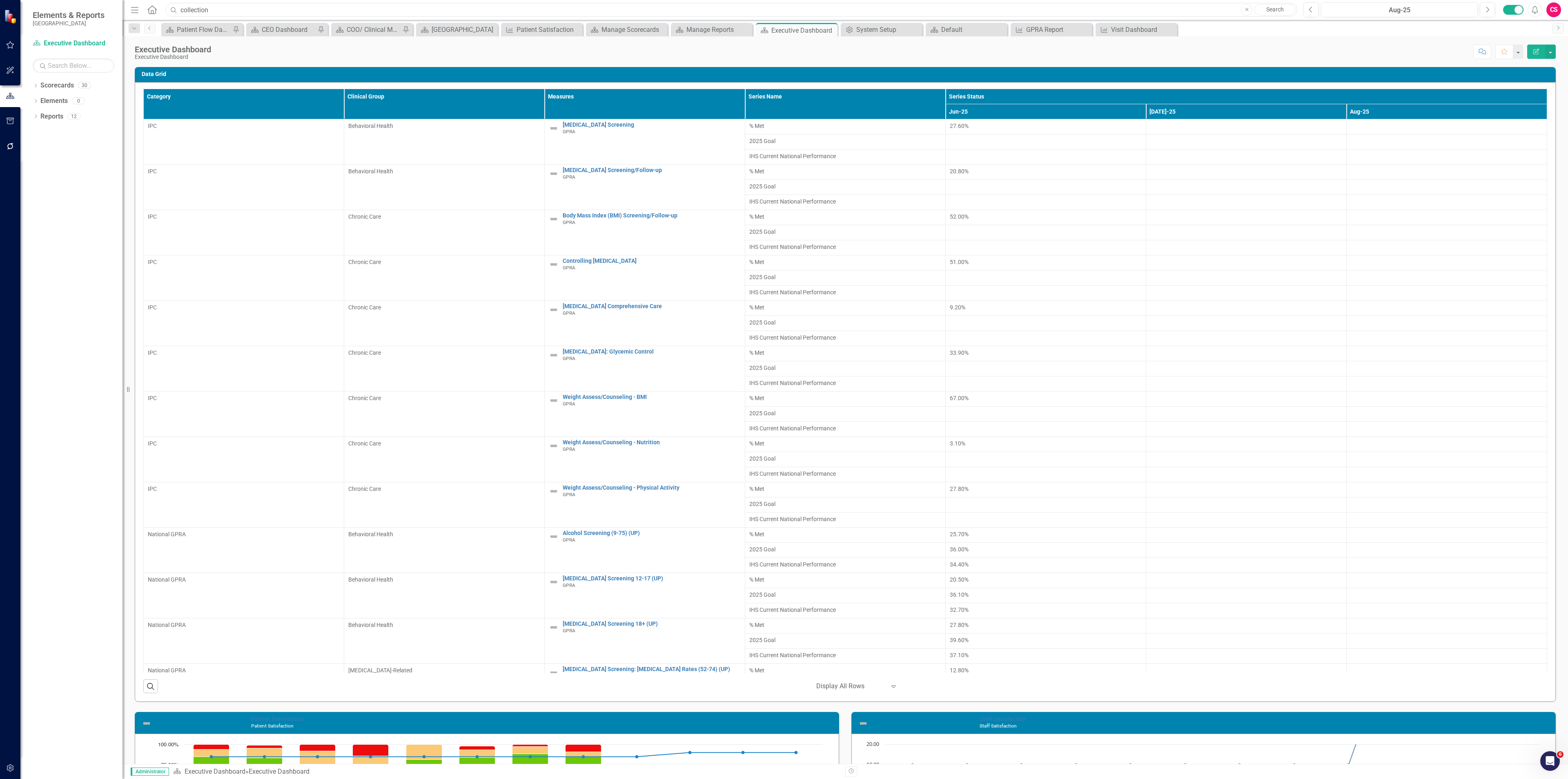
click at [586, 12] on input "collection" at bounding box center [732, 10] width 1132 height 14
click at [1275, 7] on link "Search" at bounding box center [1275, 10] width 41 height 12
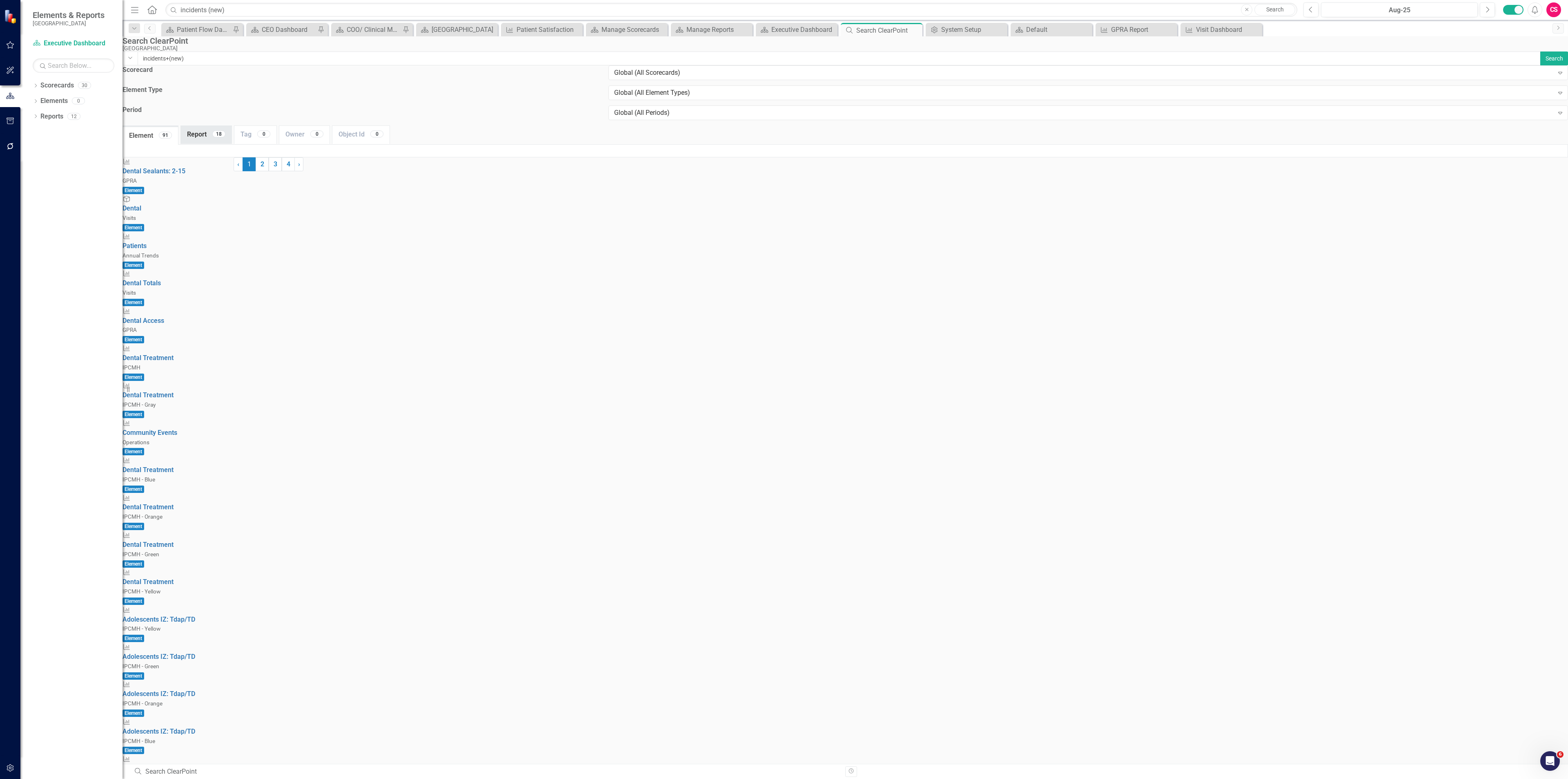
click at [215, 126] on link "Report 18" at bounding box center [206, 135] width 51 height 18
click at [166, 126] on link "Element 91" at bounding box center [150, 135] width 55 height 18
click at [285, 3] on input "incidents (new)" at bounding box center [732, 10] width 1132 height 14
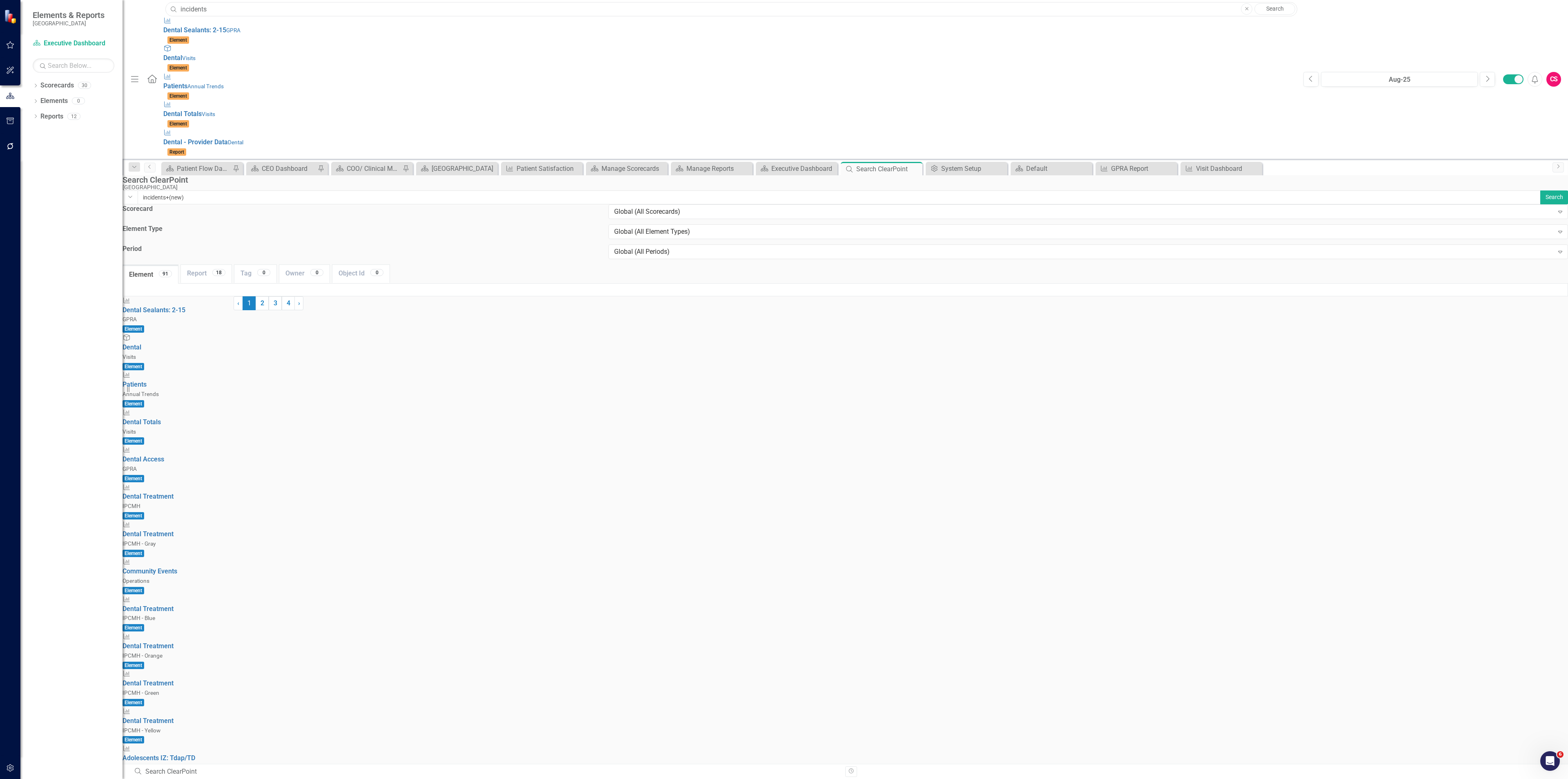
type input "incidents"
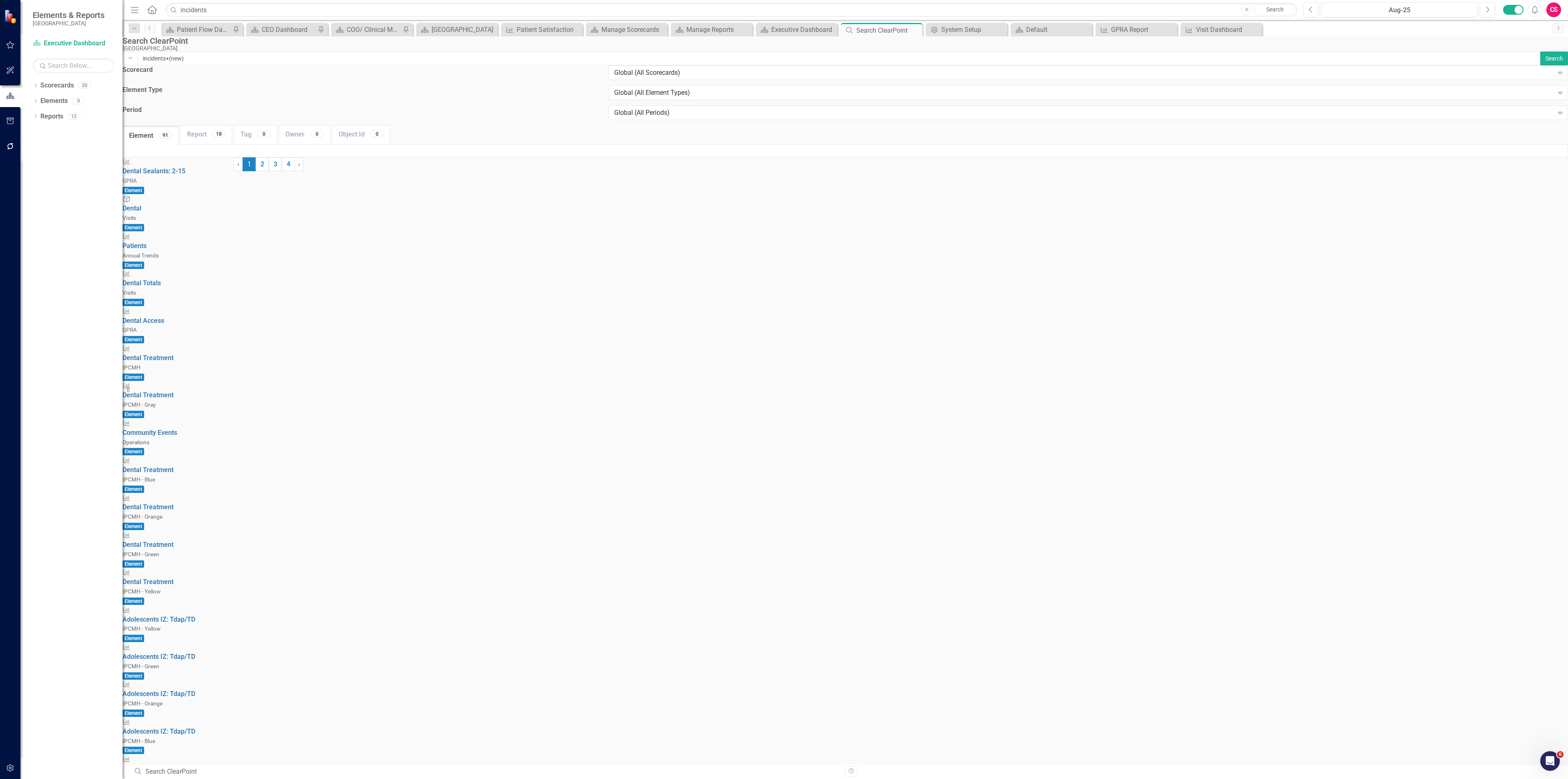
click at [1275, 12] on link "Search" at bounding box center [1275, 10] width 41 height 12
type input "incidents"
click at [222, 126] on link "Report 18" at bounding box center [206, 135] width 51 height 18
click at [29, 86] on div "Dropdown Scorecards 30 Dropdown Rocky Boy Health Center Dropdown Visits Behavio…" at bounding box center [72, 428] width 102 height 700
click at [35, 85] on icon "Dropdown" at bounding box center [35, 86] width 5 height 4
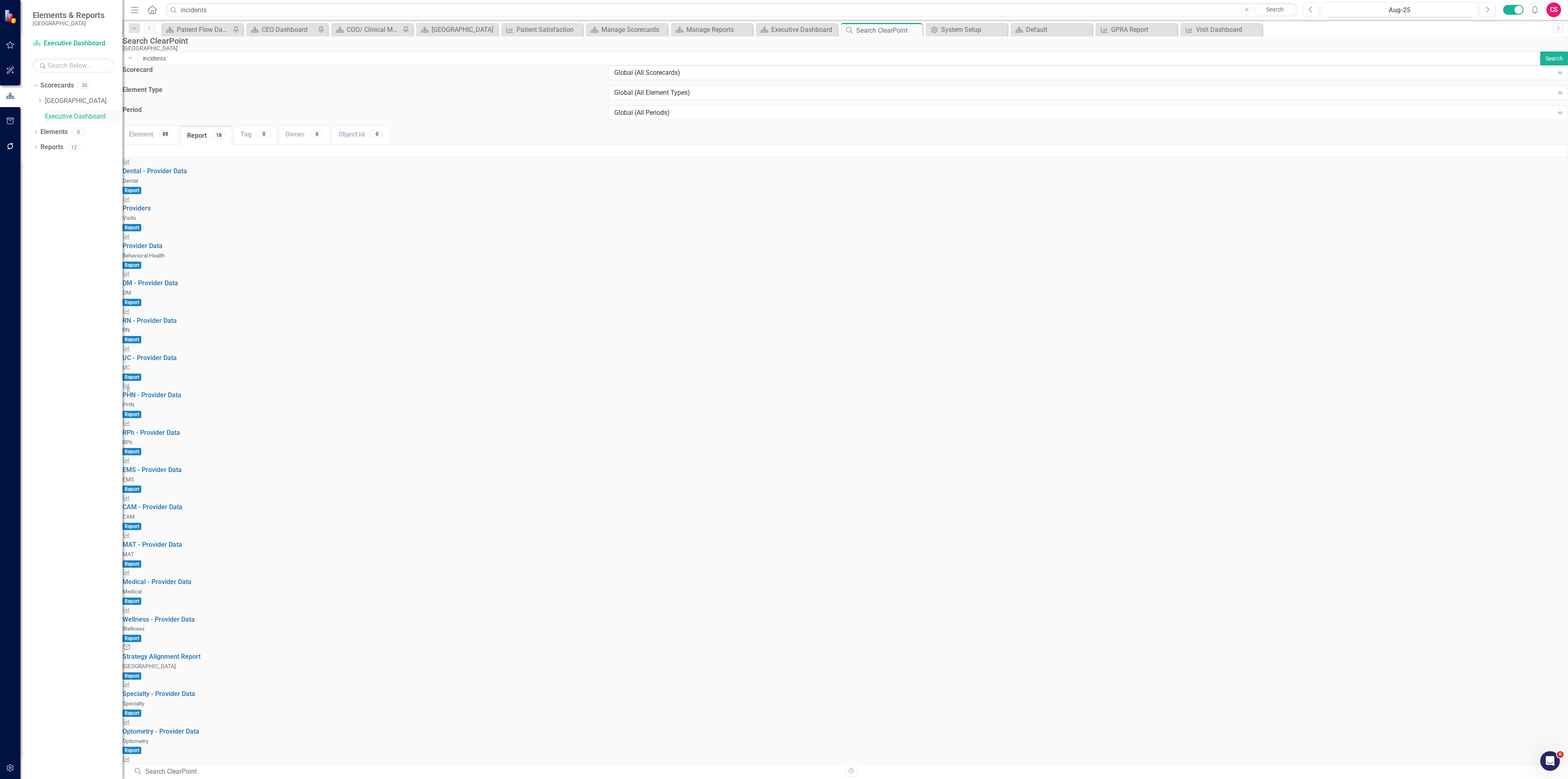
click at [52, 116] on link "Executive Dashboard" at bounding box center [83, 116] width 77 height 9
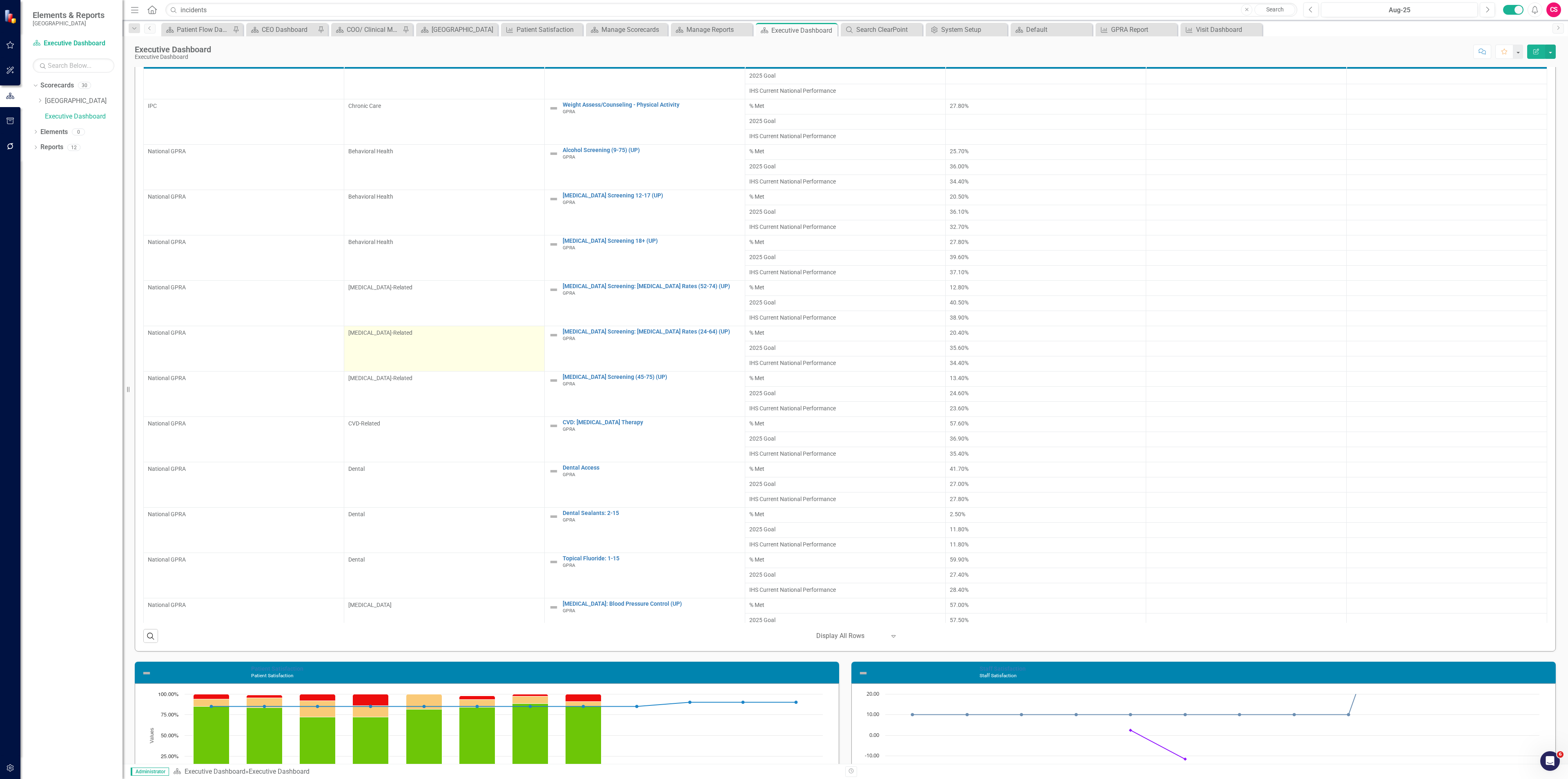
scroll to position [143, 0]
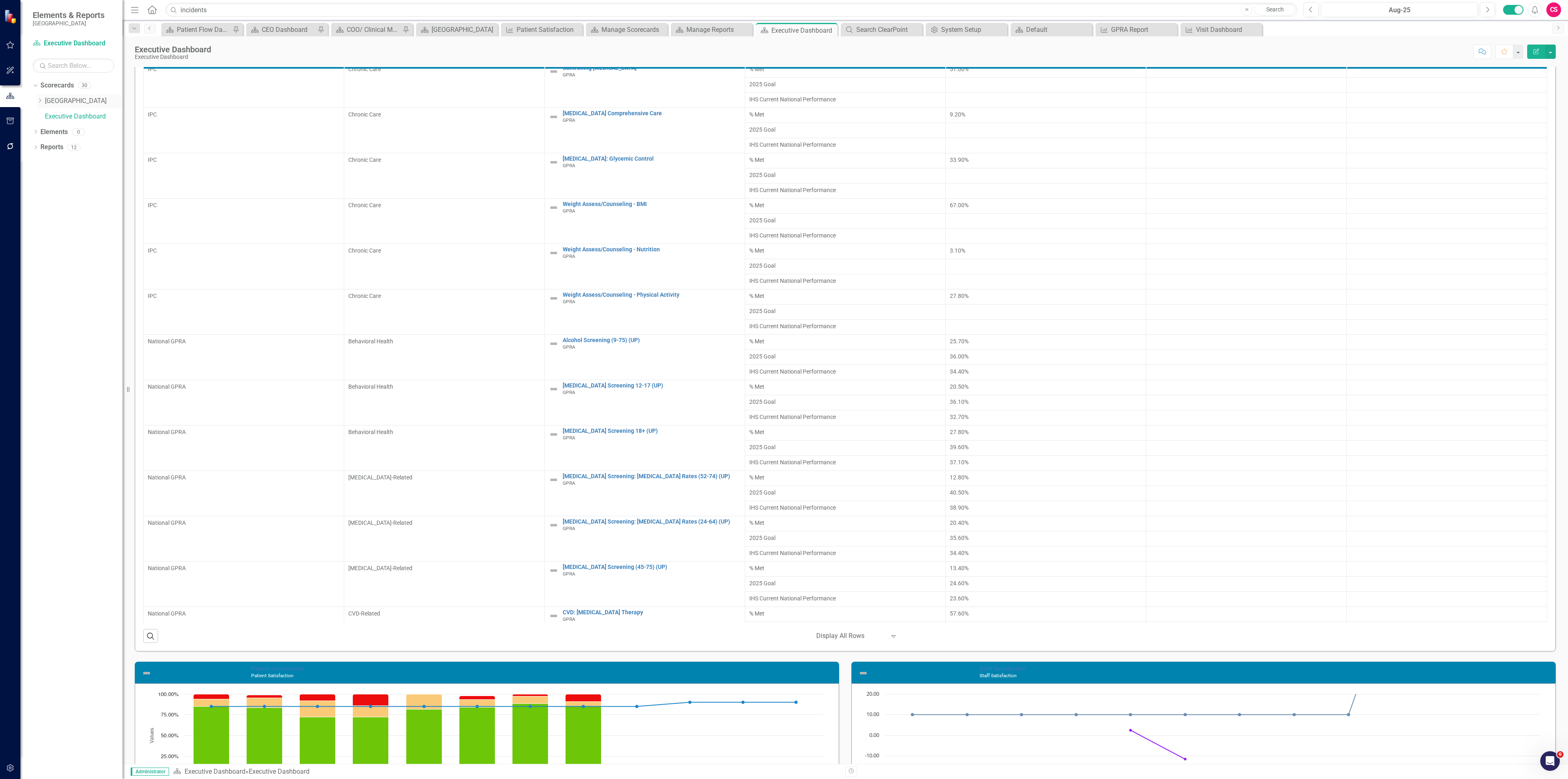
click at [38, 101] on icon "Dropdown" at bounding box center [40, 100] width 6 height 5
click at [55, 195] on link "GPRA" at bounding box center [88, 194] width 69 height 9
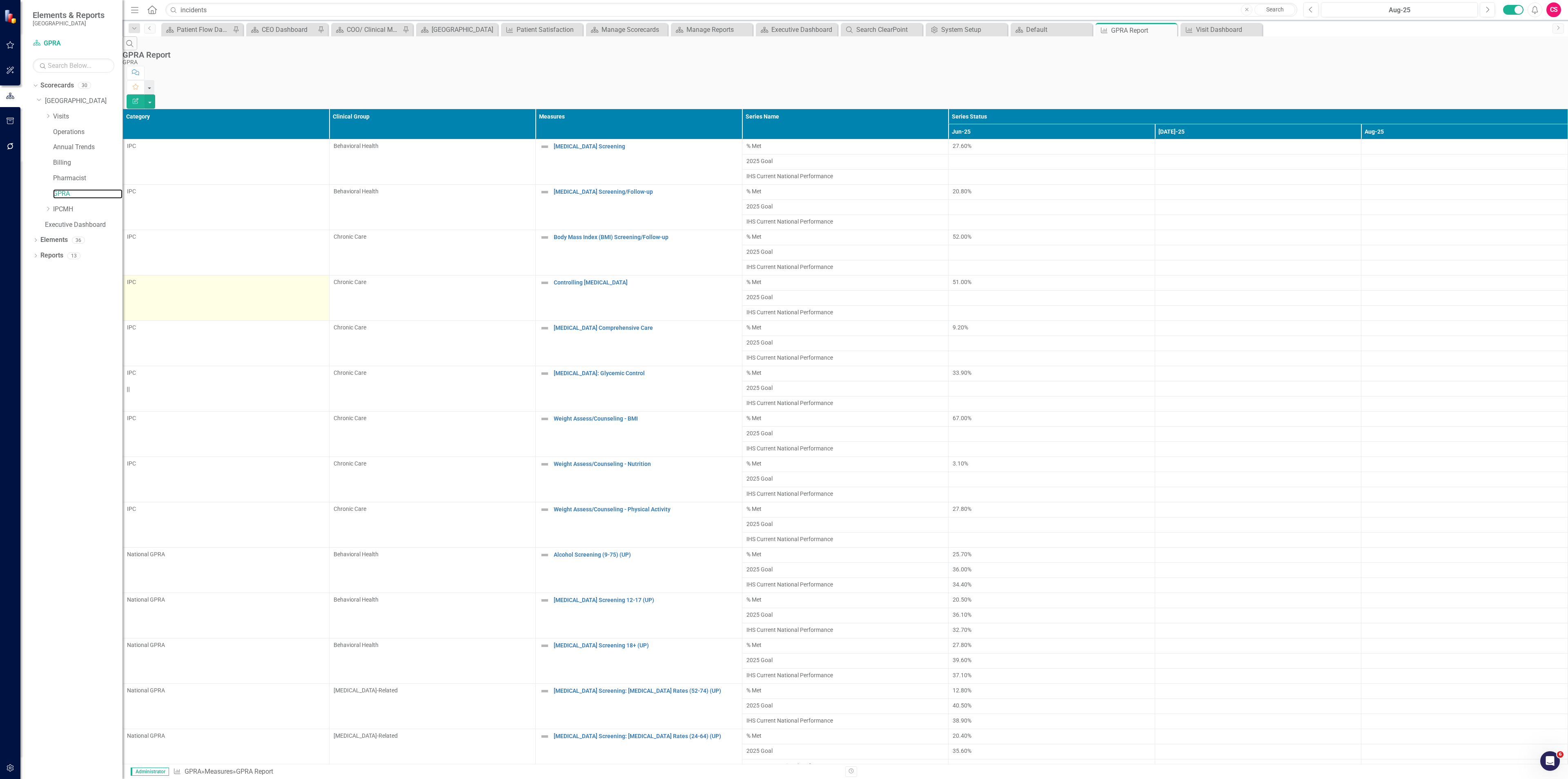
scroll to position [1015, 0]
click at [63, 222] on link "Executive Dashboard" at bounding box center [83, 225] width 77 height 9
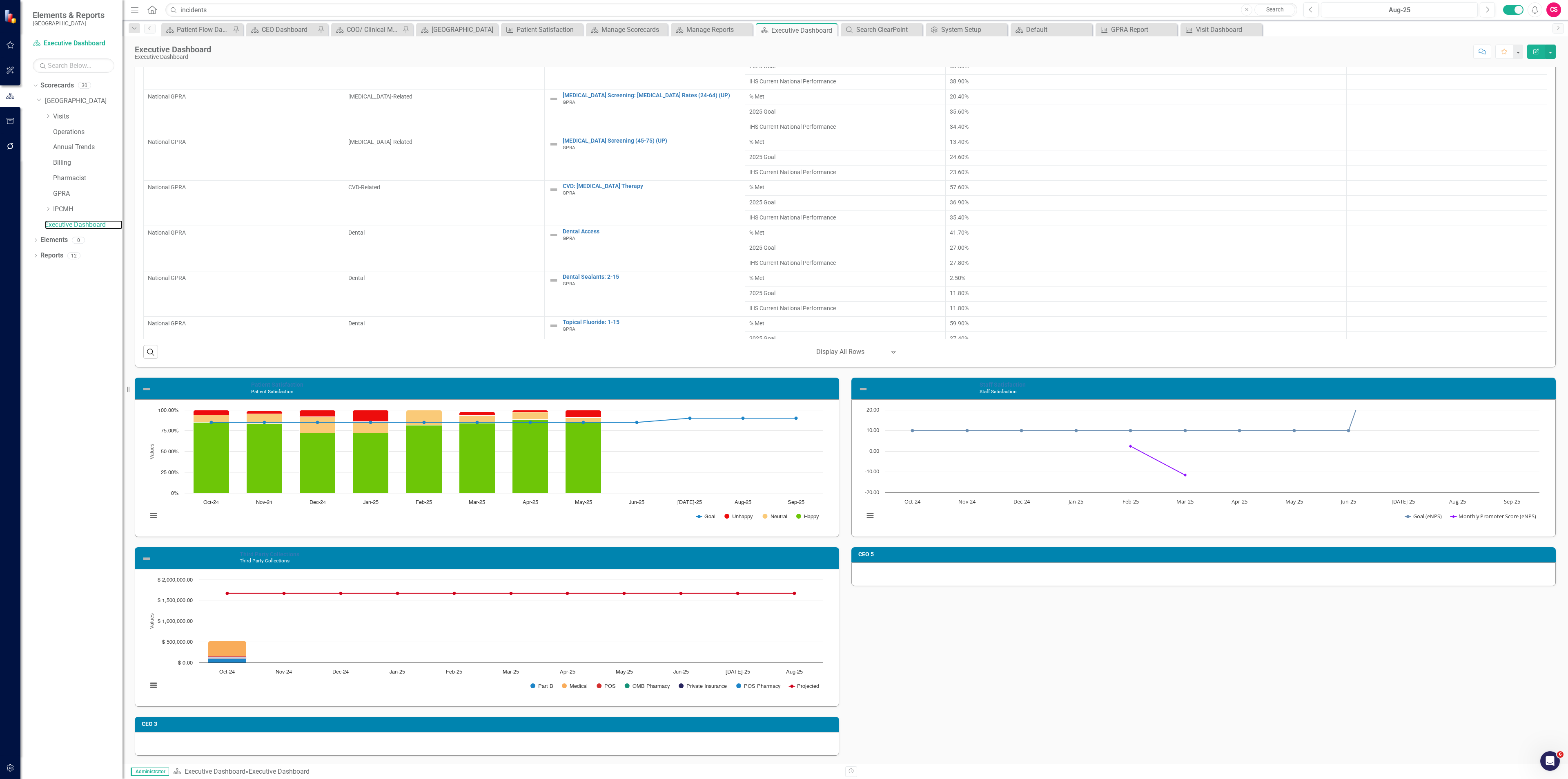
scroll to position [336, 0]
